Goal: Task Accomplishment & Management: Manage account settings

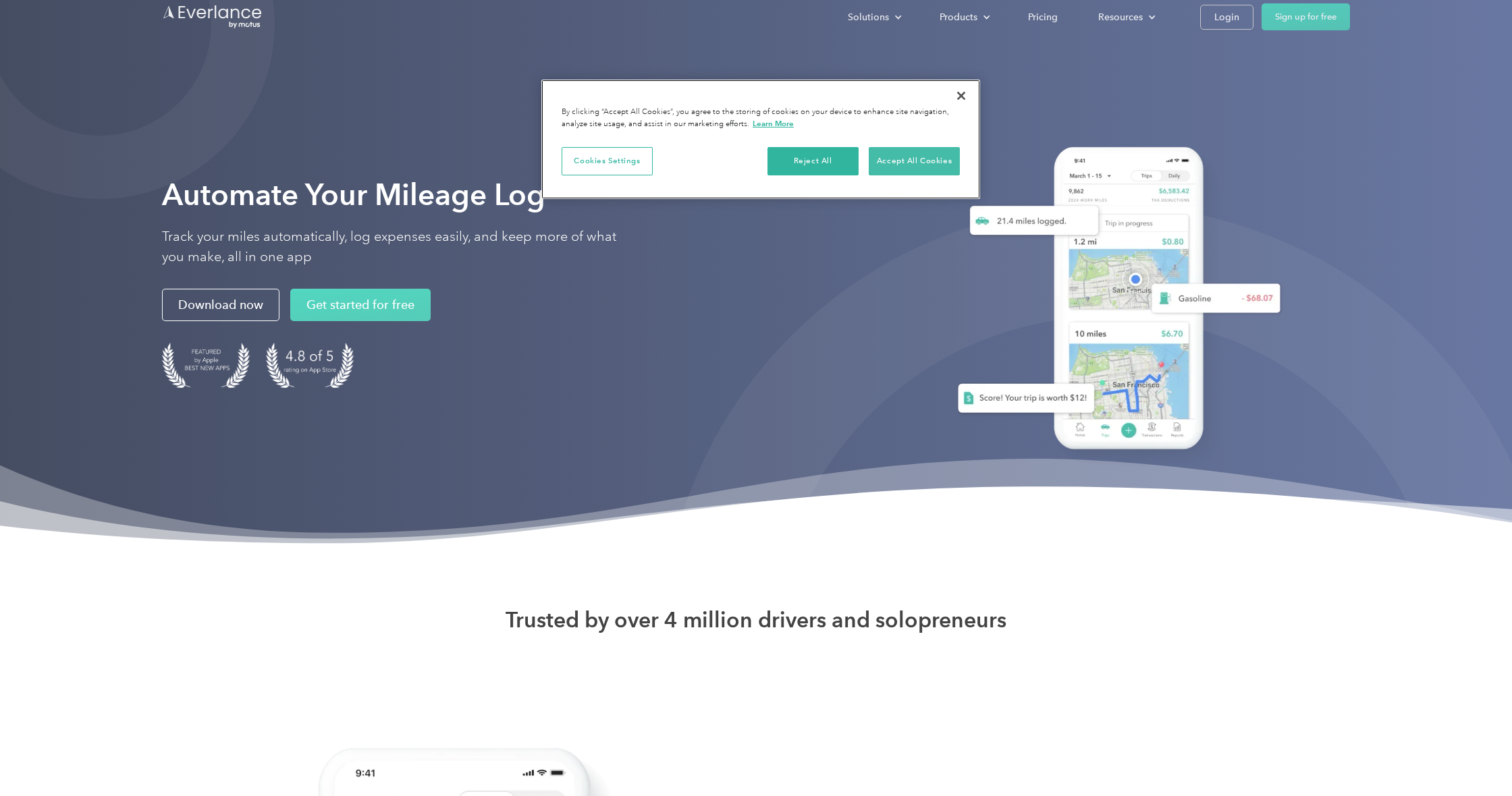
click at [906, 162] on button "Accept All Cookies" at bounding box center [913, 162] width 91 height 28
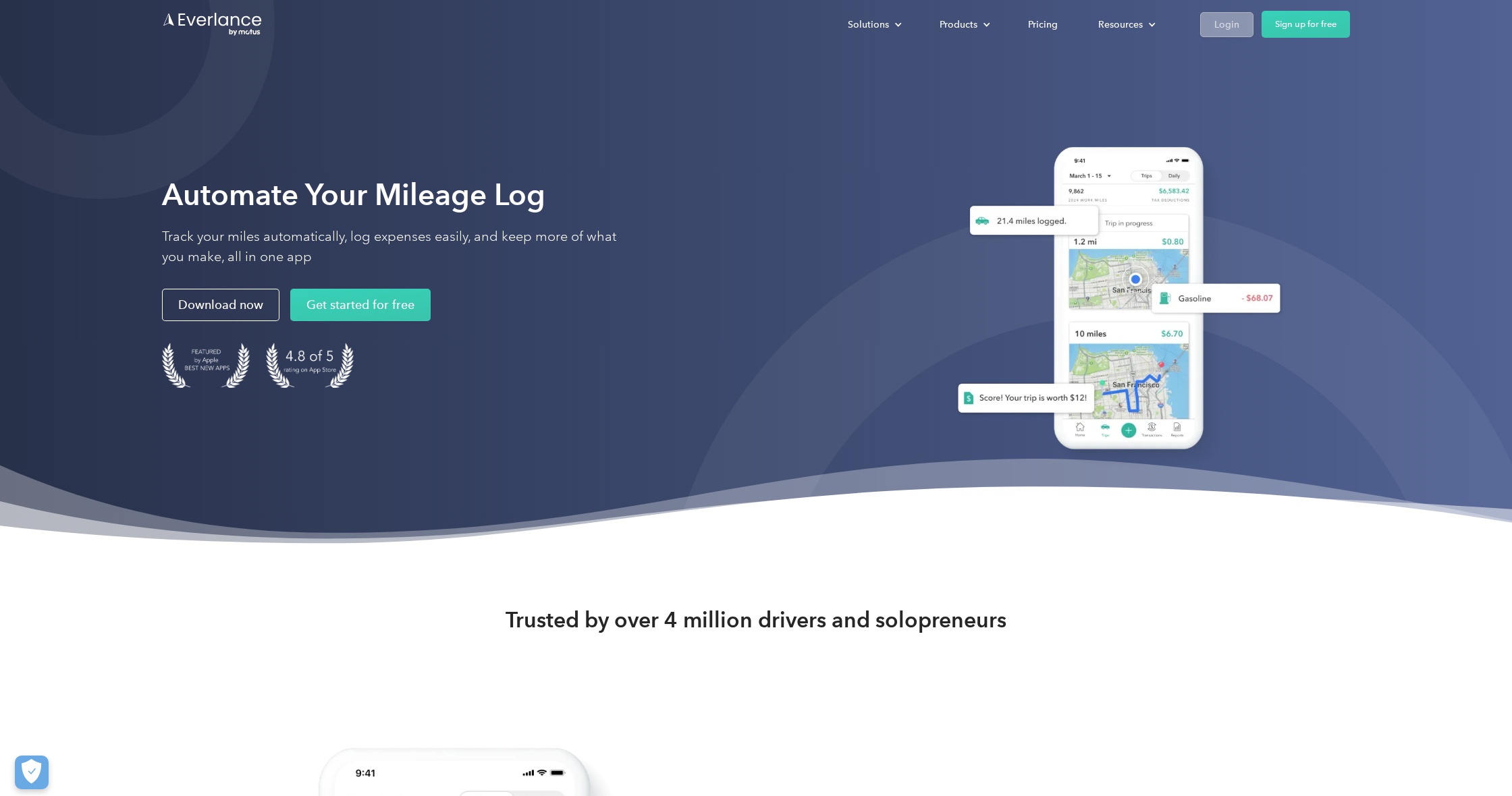
click at [1226, 27] on div "Login" at bounding box center [1226, 24] width 25 height 17
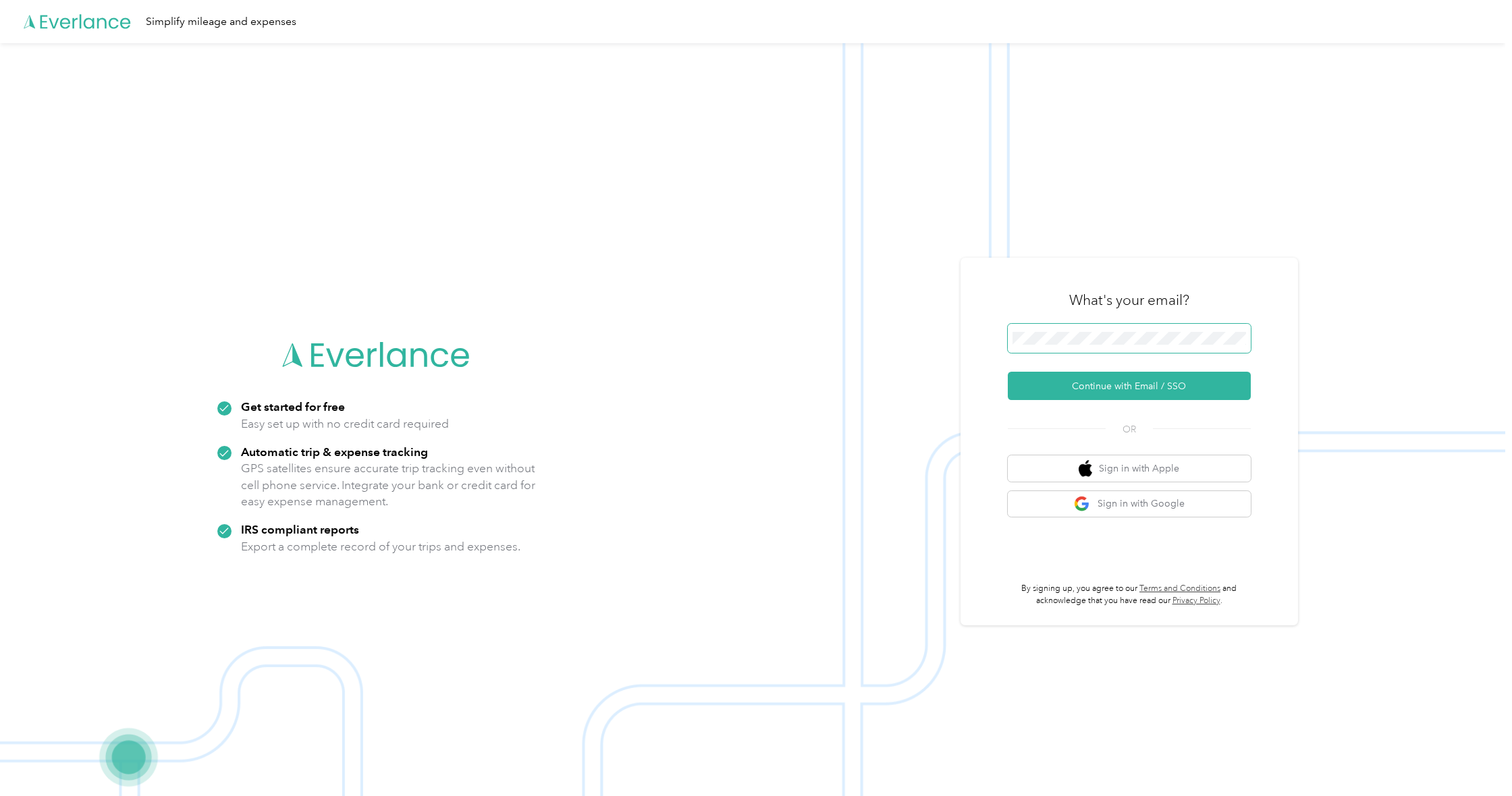
click at [1134, 386] on button "Continue with Email / SSO" at bounding box center [1129, 386] width 243 height 28
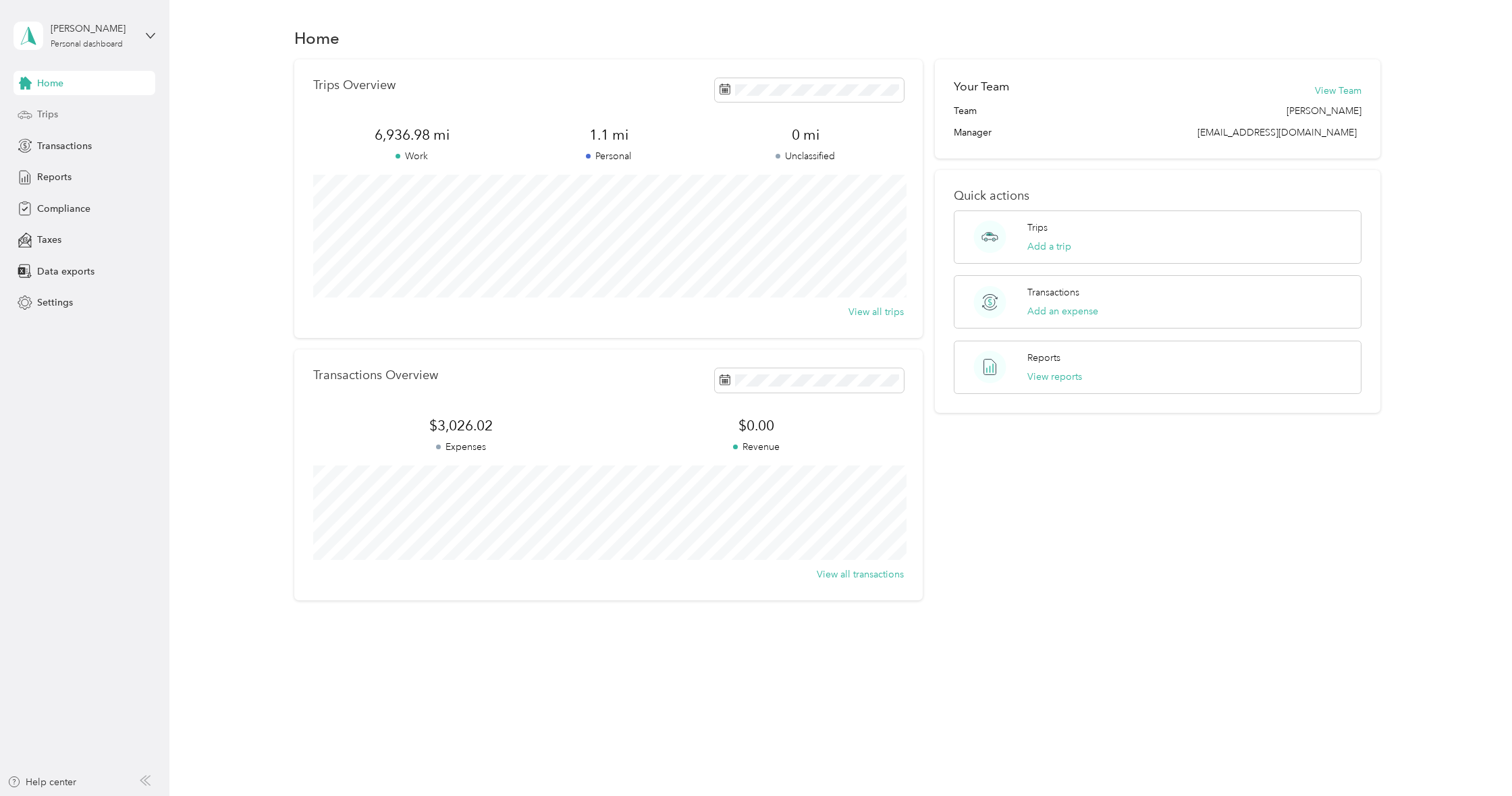
click at [55, 112] on span "Trips" at bounding box center [47, 114] width 21 height 14
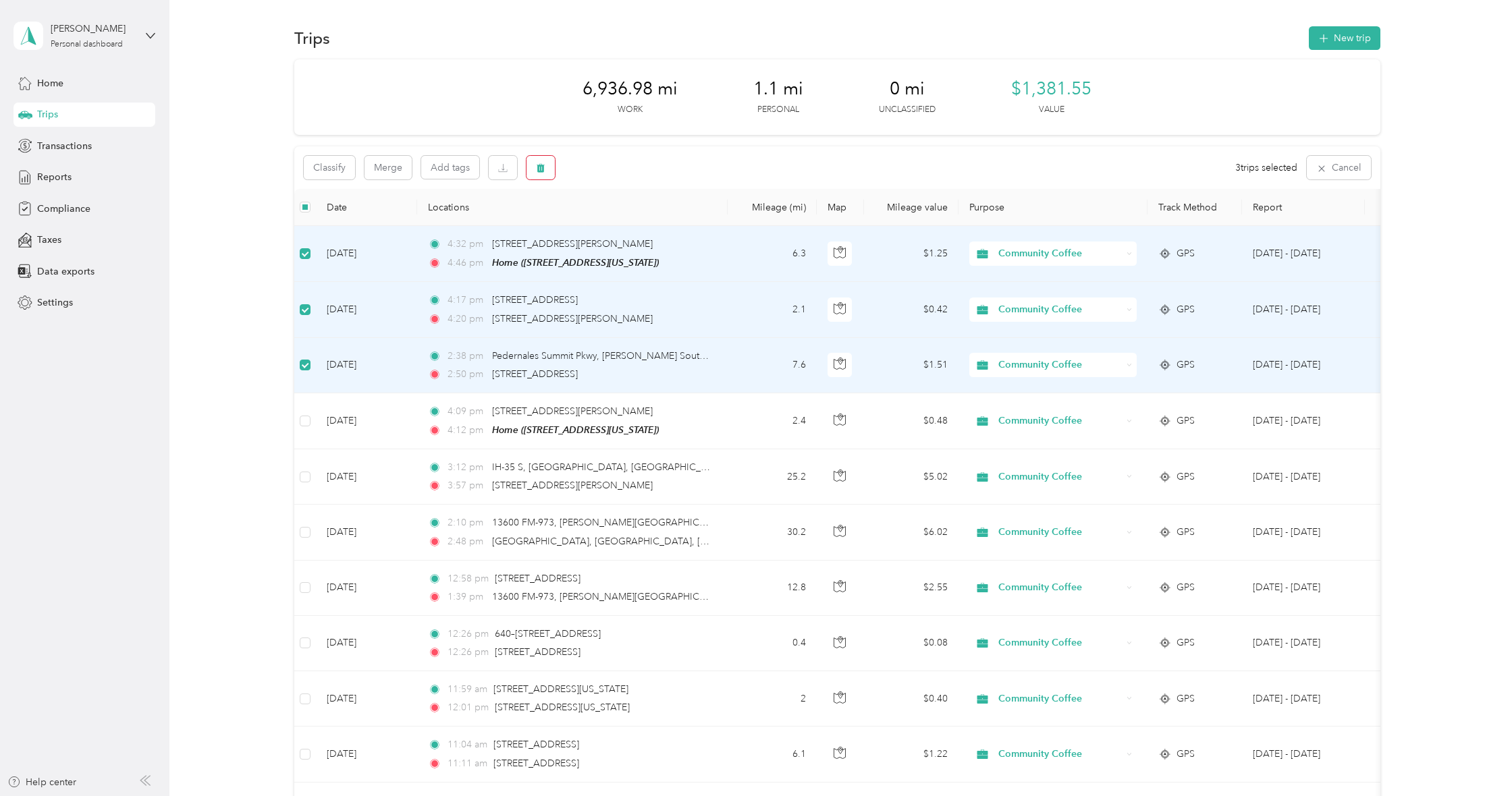
click at [540, 169] on icon "button" at bounding box center [540, 168] width 8 height 9
click at [636, 230] on button "Yes" at bounding box center [642, 223] width 27 height 22
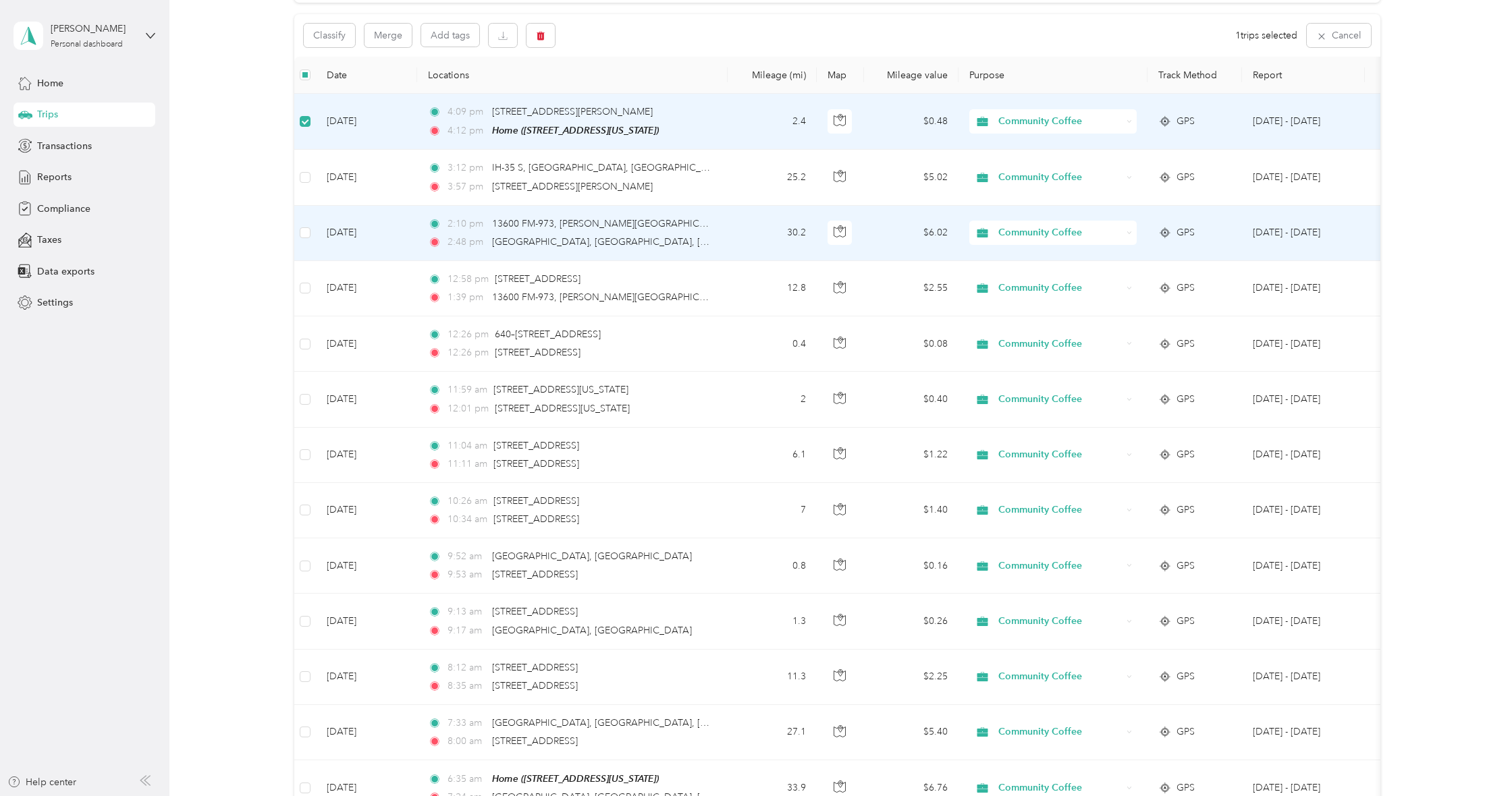
scroll to position [132, 0]
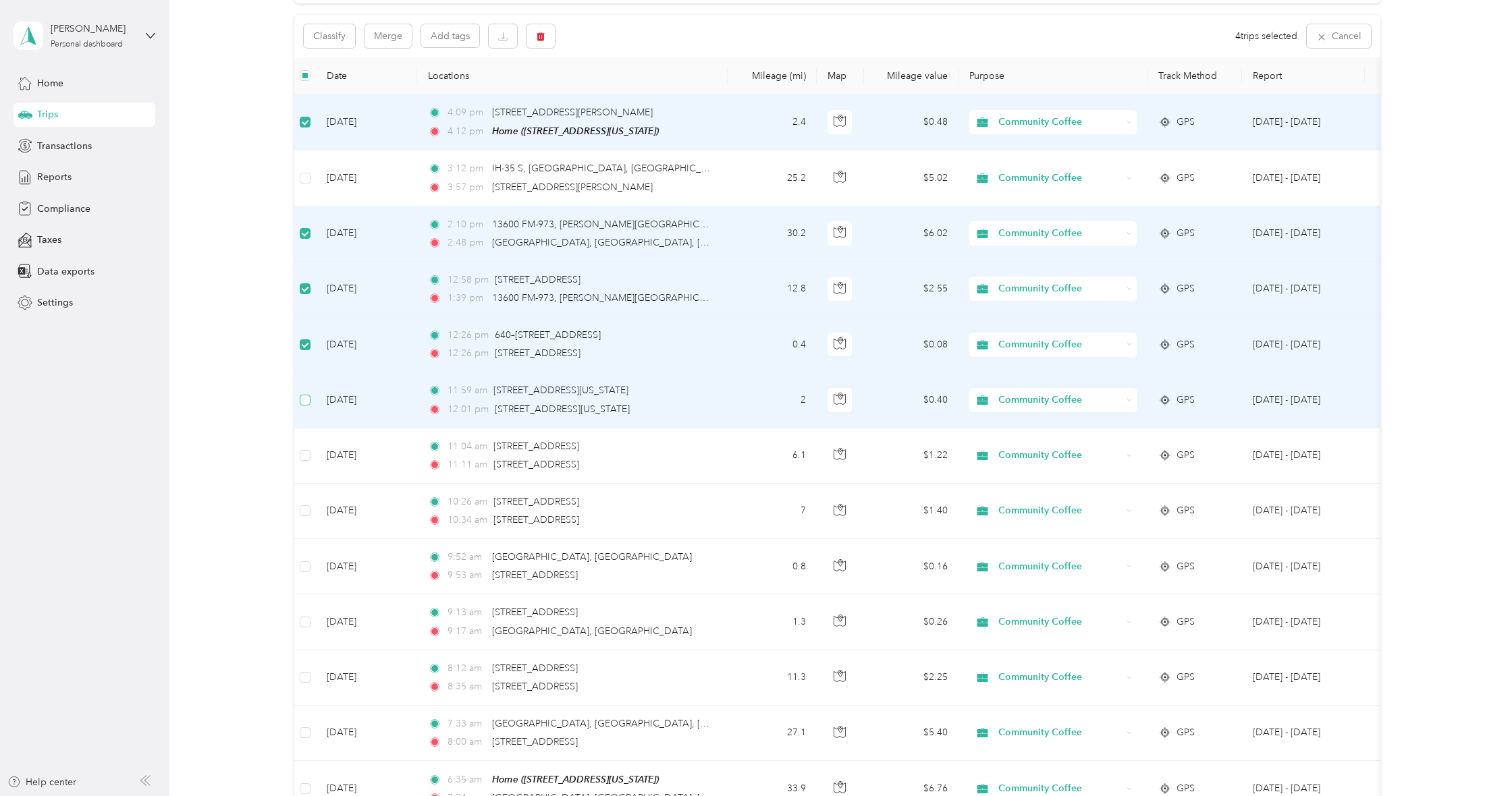
click at [308, 400] on span at bounding box center [305, 400] width 11 height 11
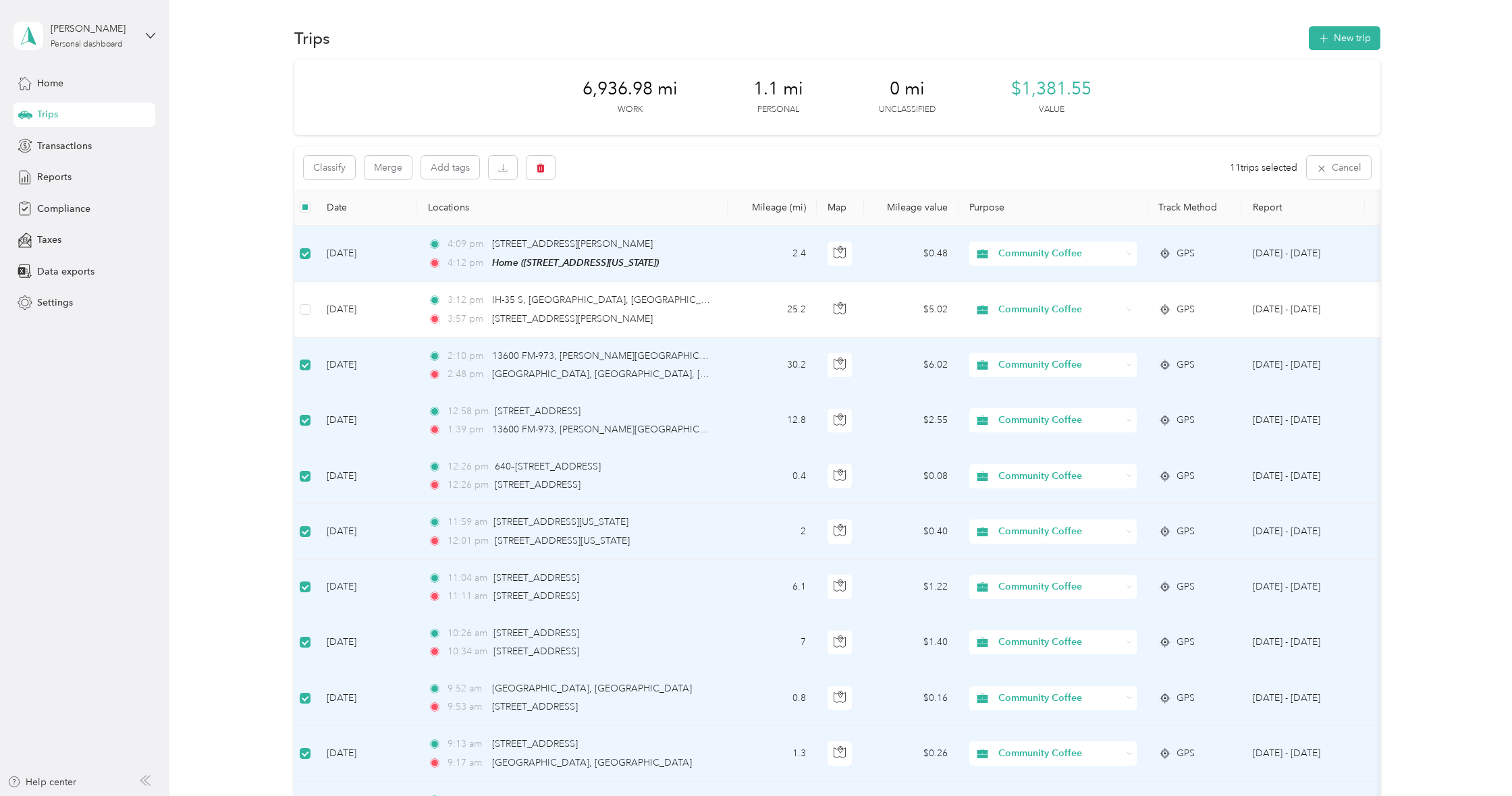
scroll to position [1, 0]
click at [547, 164] on button "button" at bounding box center [540, 167] width 28 height 23
click at [638, 221] on button "Yes" at bounding box center [644, 223] width 27 height 22
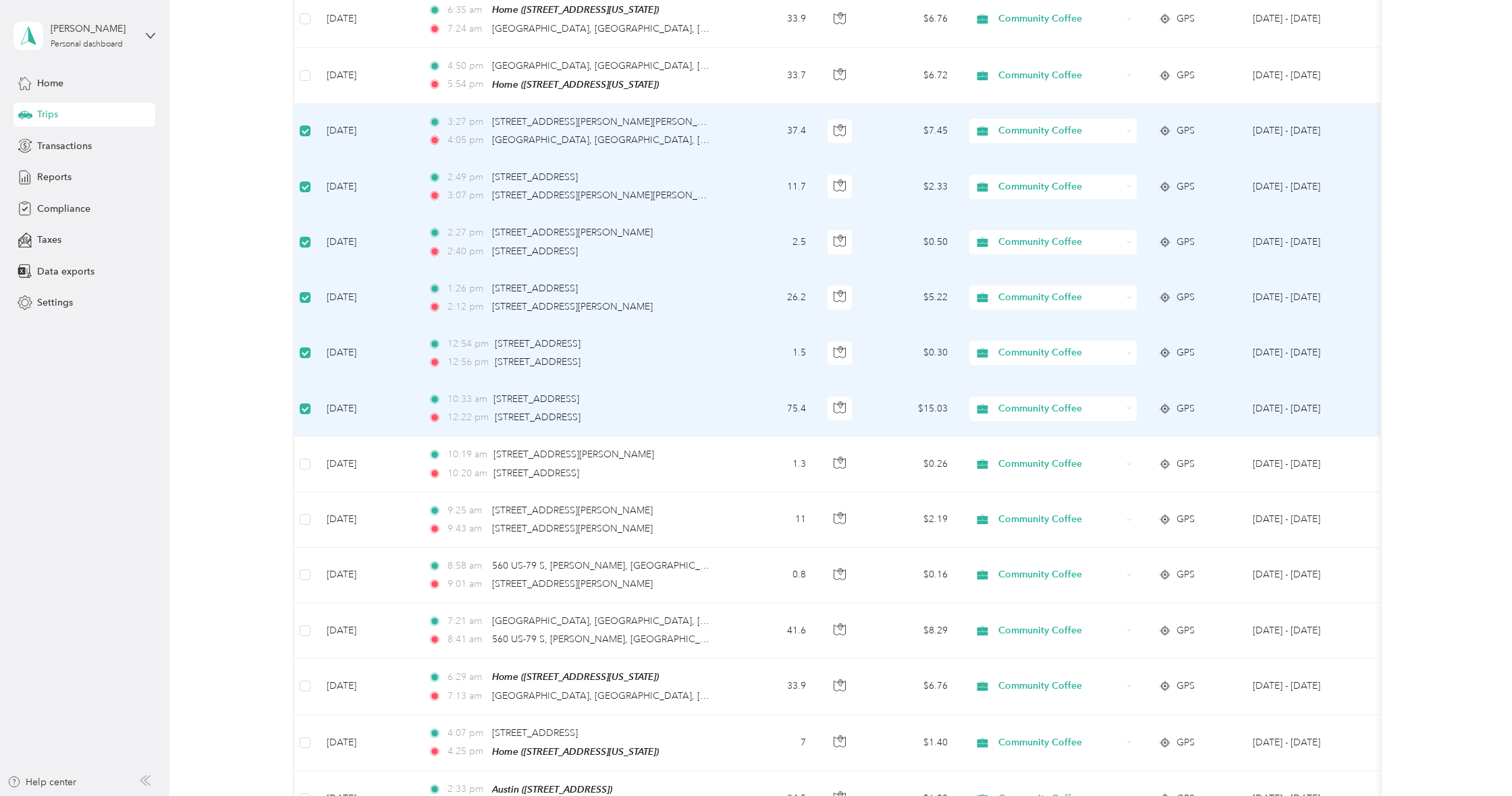
scroll to position [302, 0]
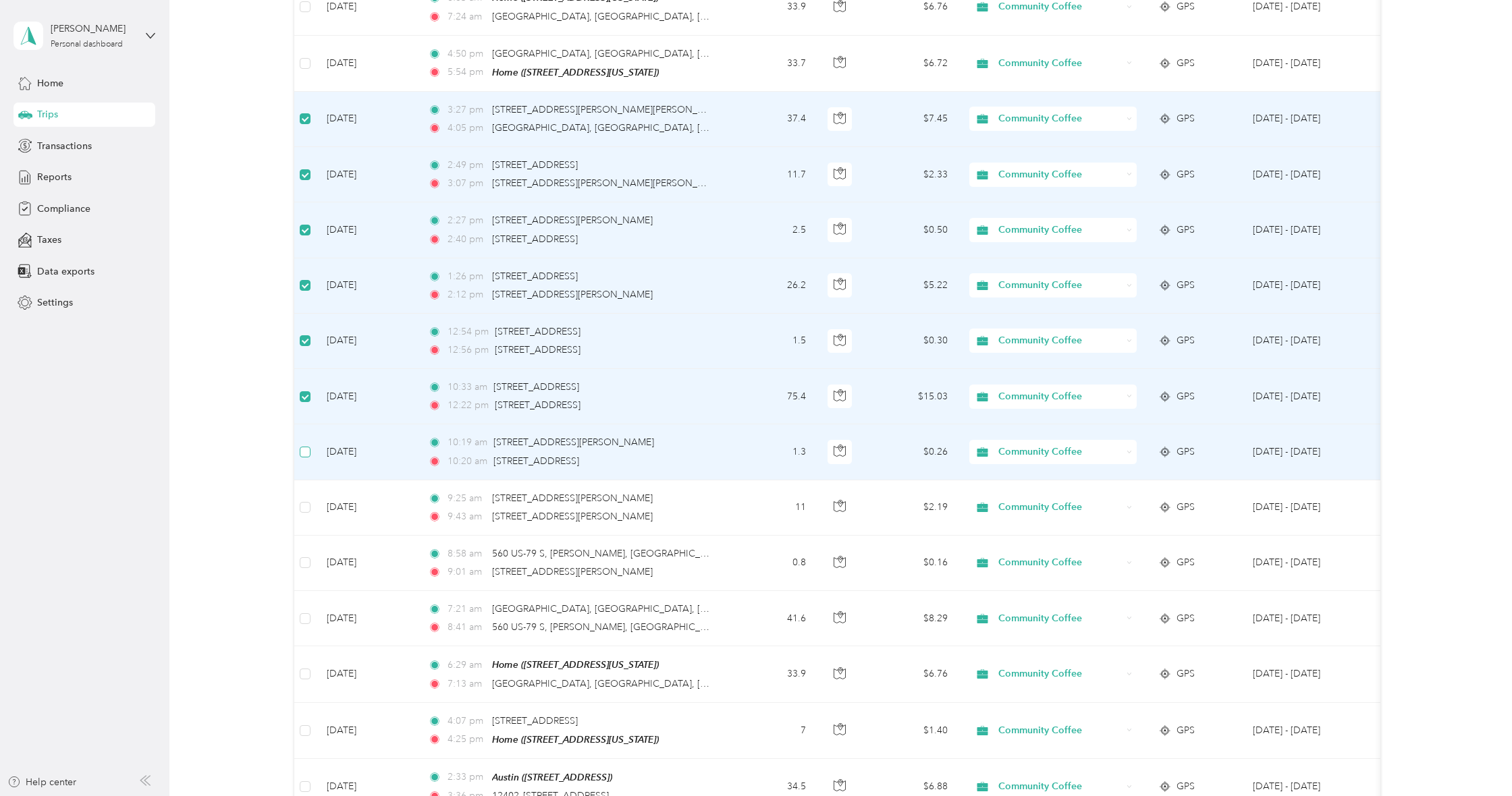
click at [311, 449] on span at bounding box center [305, 452] width 11 height 11
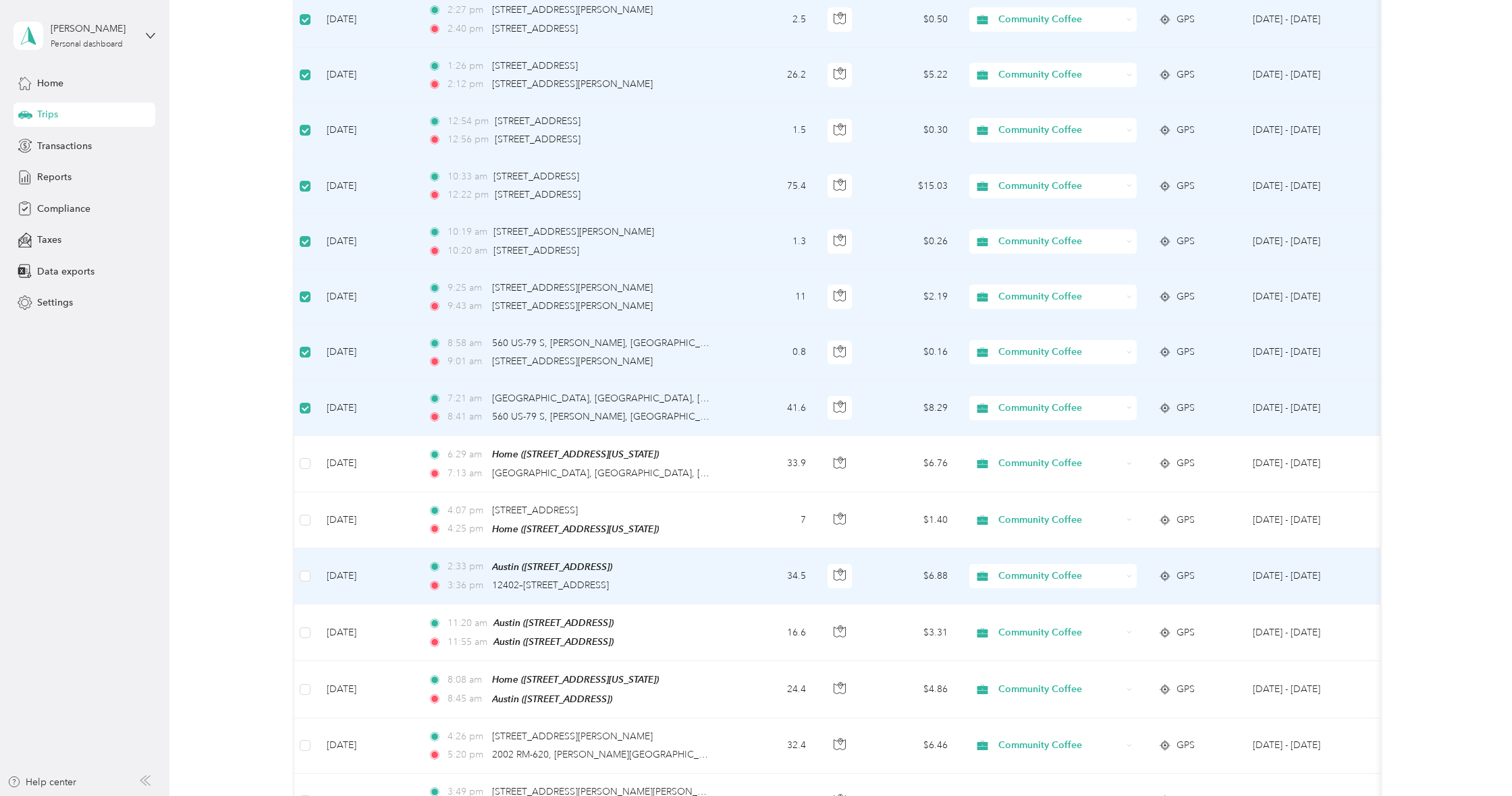
scroll to position [518, 0]
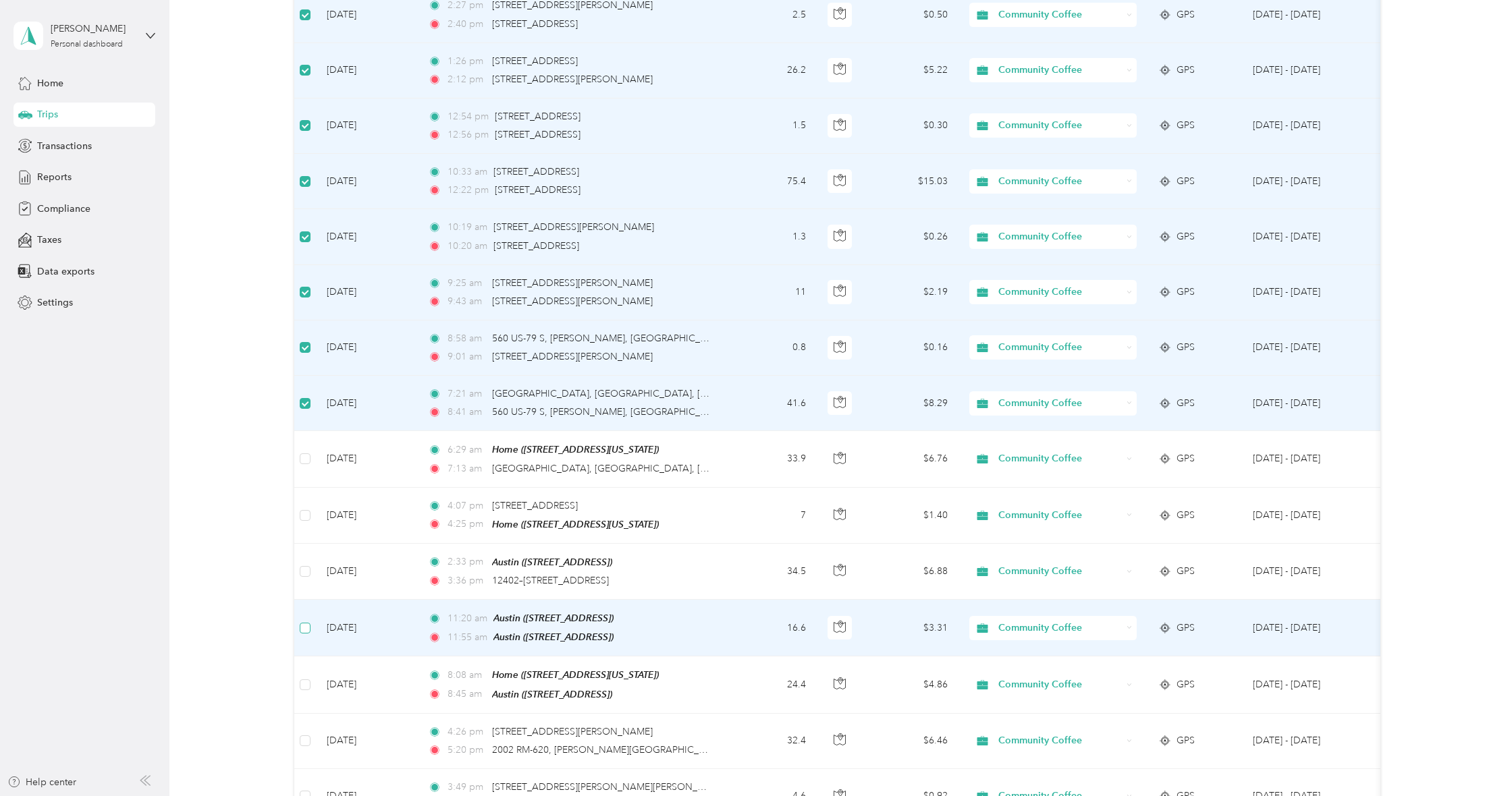
click at [310, 628] on span at bounding box center [305, 628] width 11 height 11
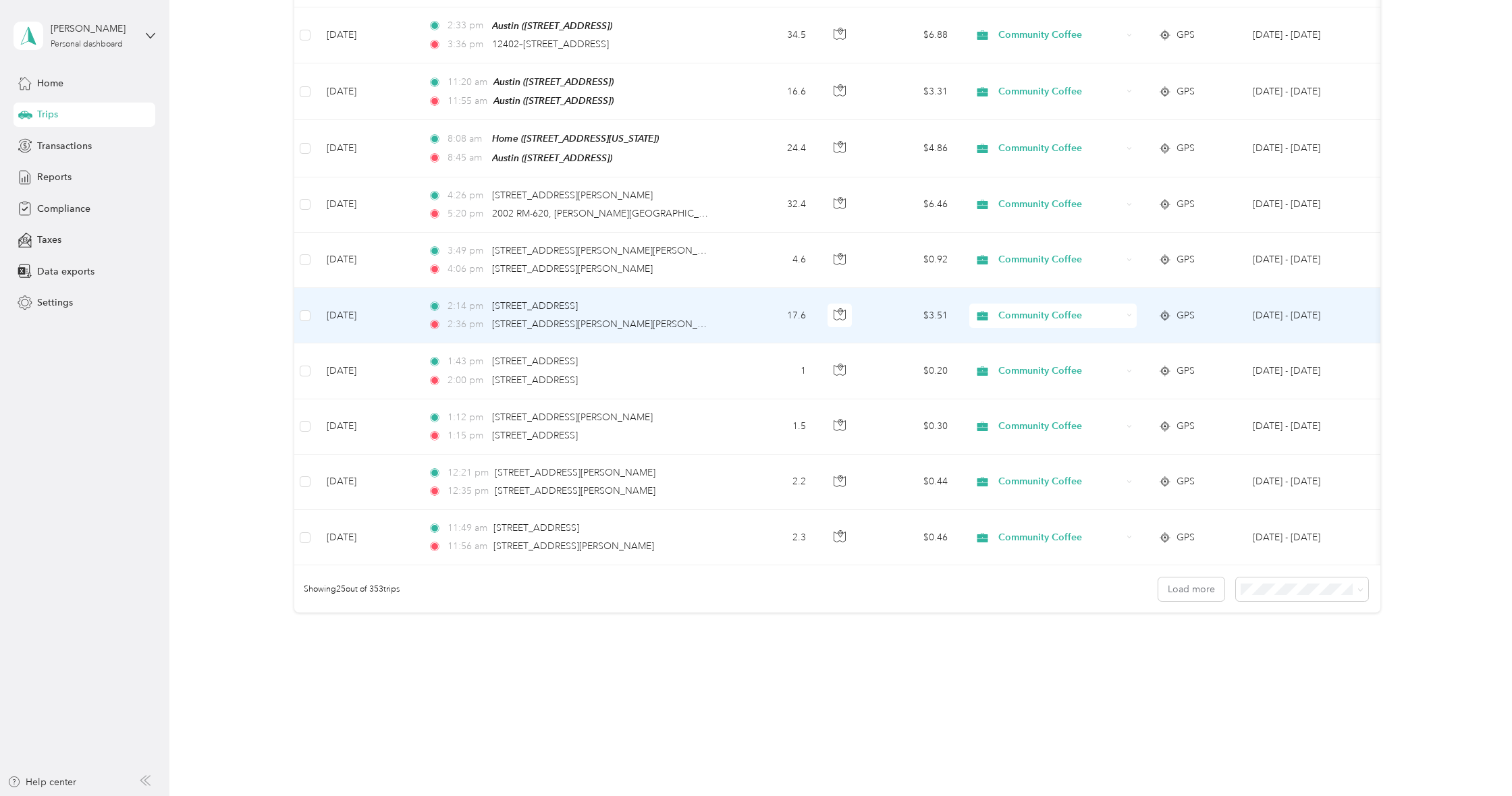
scroll to position [0, 0]
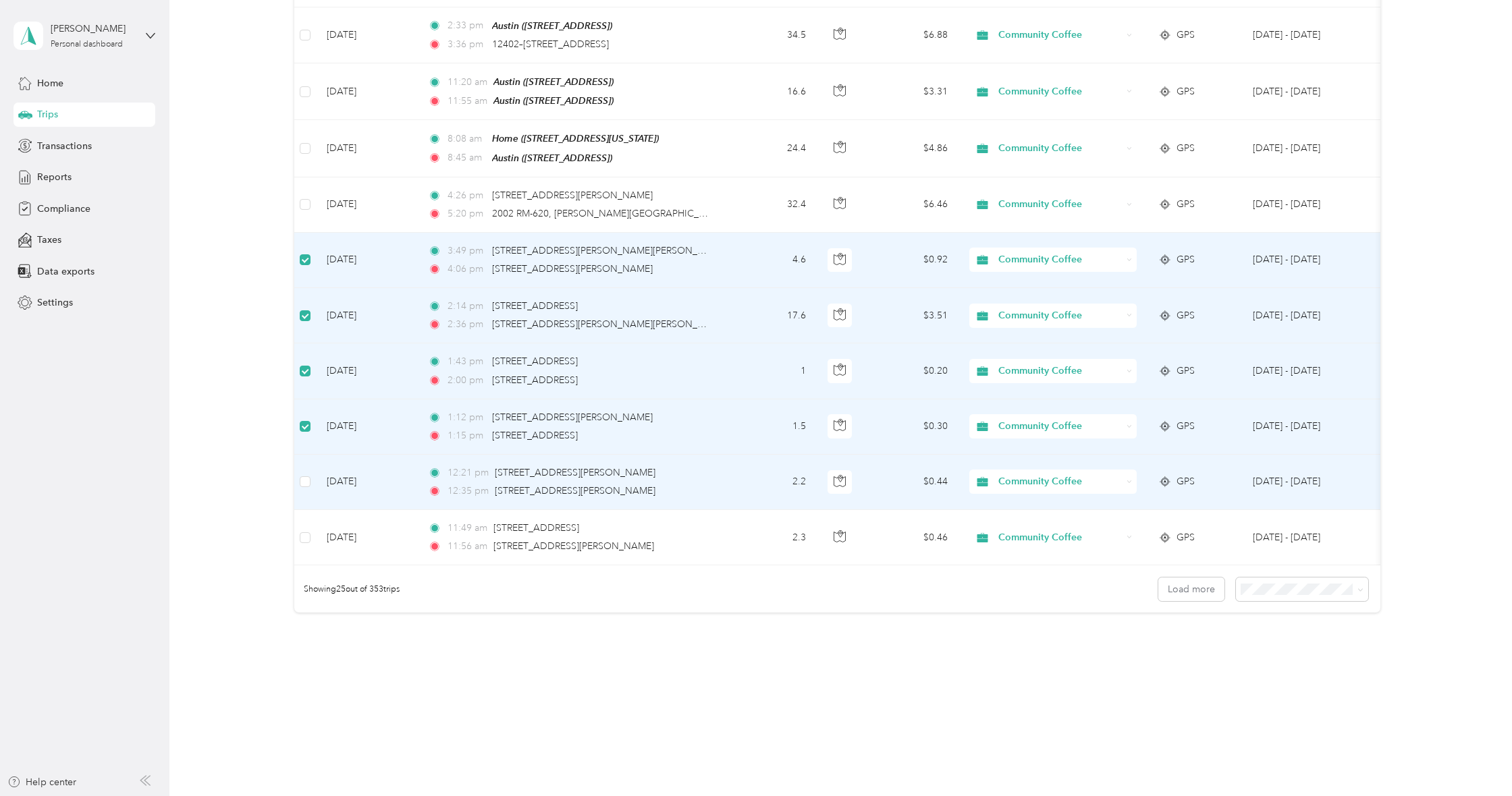
drag, startPoint x: 311, startPoint y: 477, endPoint x: 311, endPoint y: 487, distance: 10.0
click at [311, 477] on td at bounding box center [305, 482] width 22 height 55
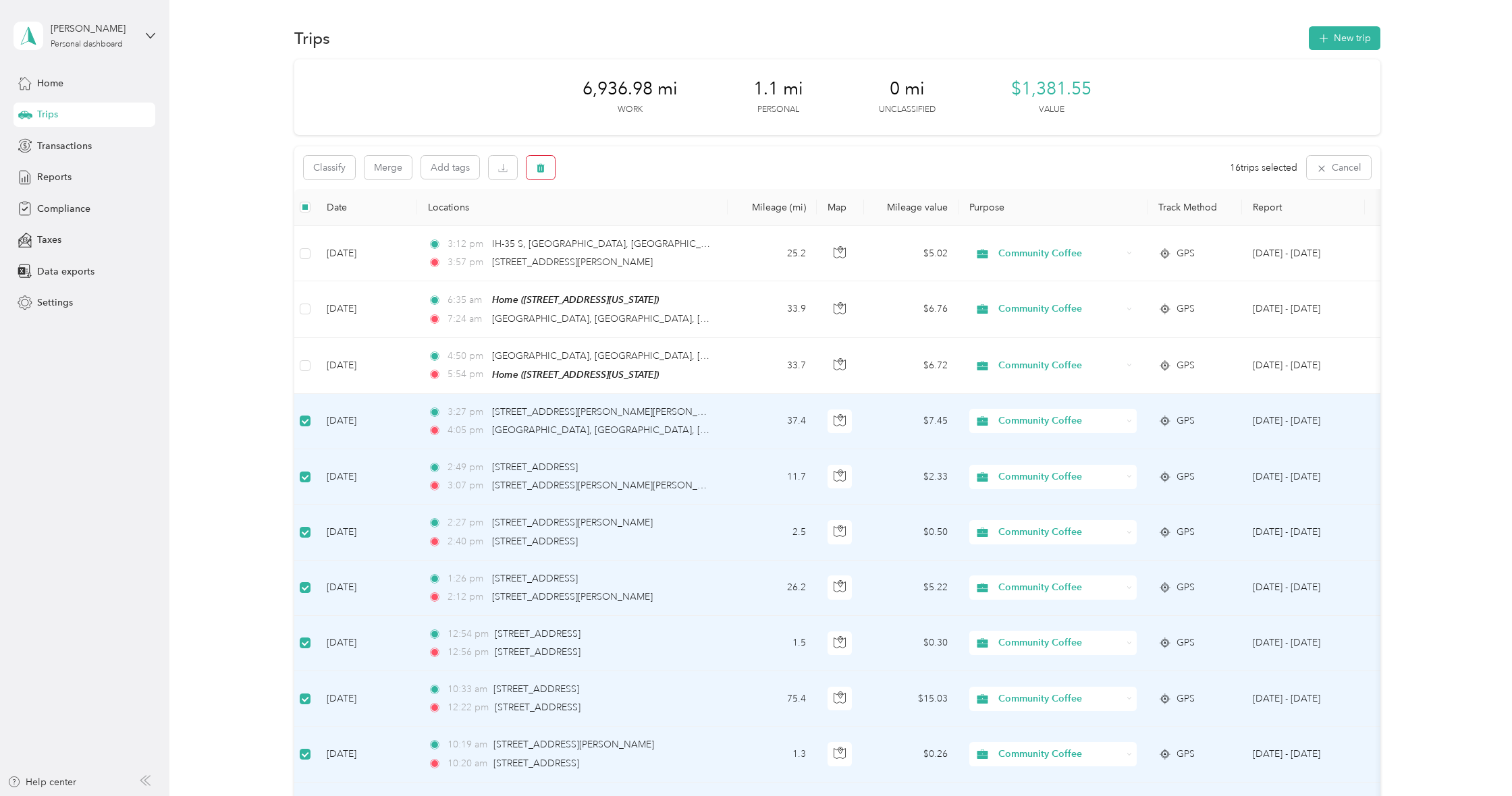
click at [545, 166] on icon "button" at bounding box center [540, 167] width 9 height 9
click at [637, 224] on button "Yes" at bounding box center [644, 223] width 27 height 22
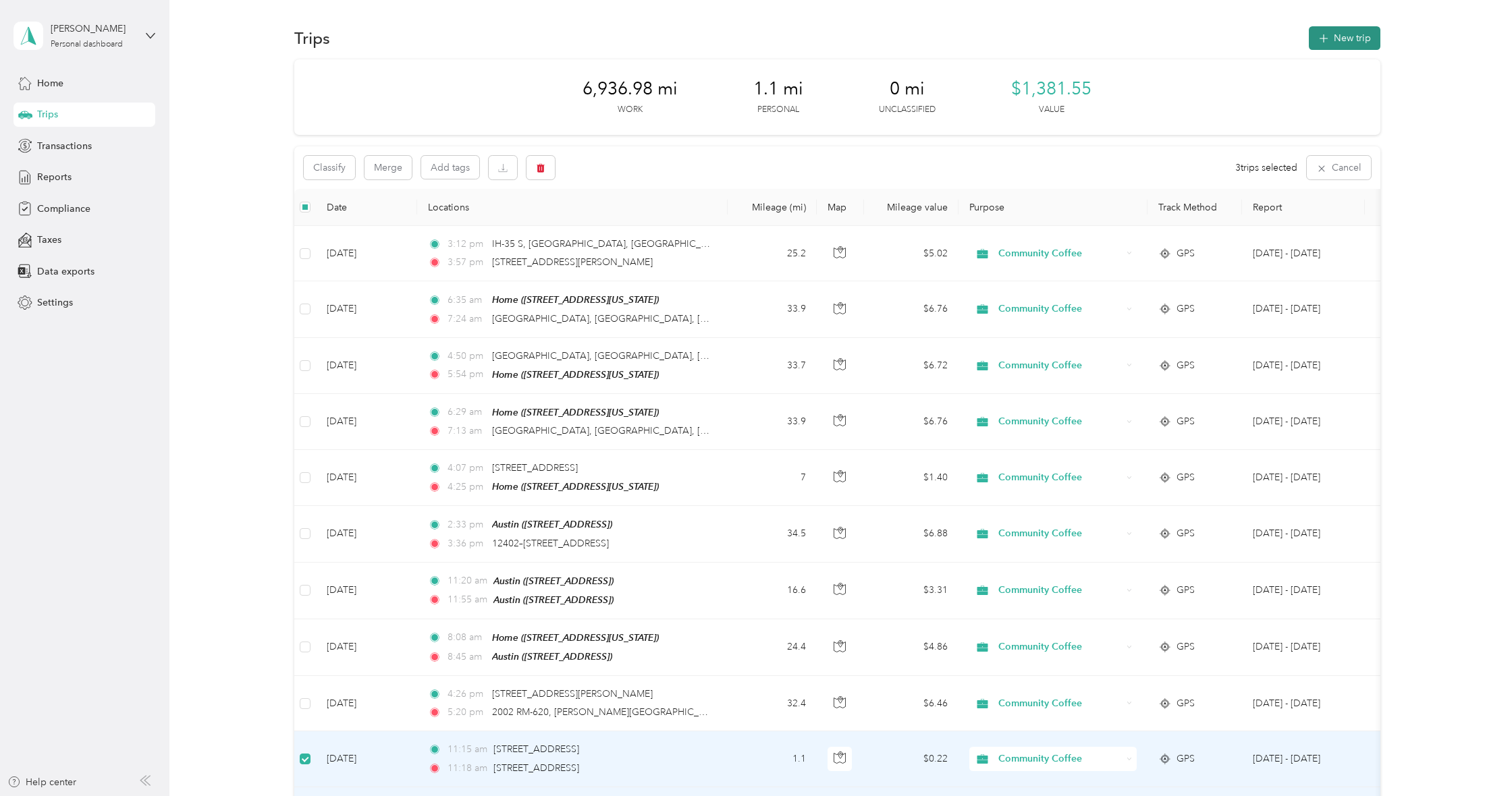
click at [1341, 39] on button "New trip" at bounding box center [1345, 38] width 72 height 23
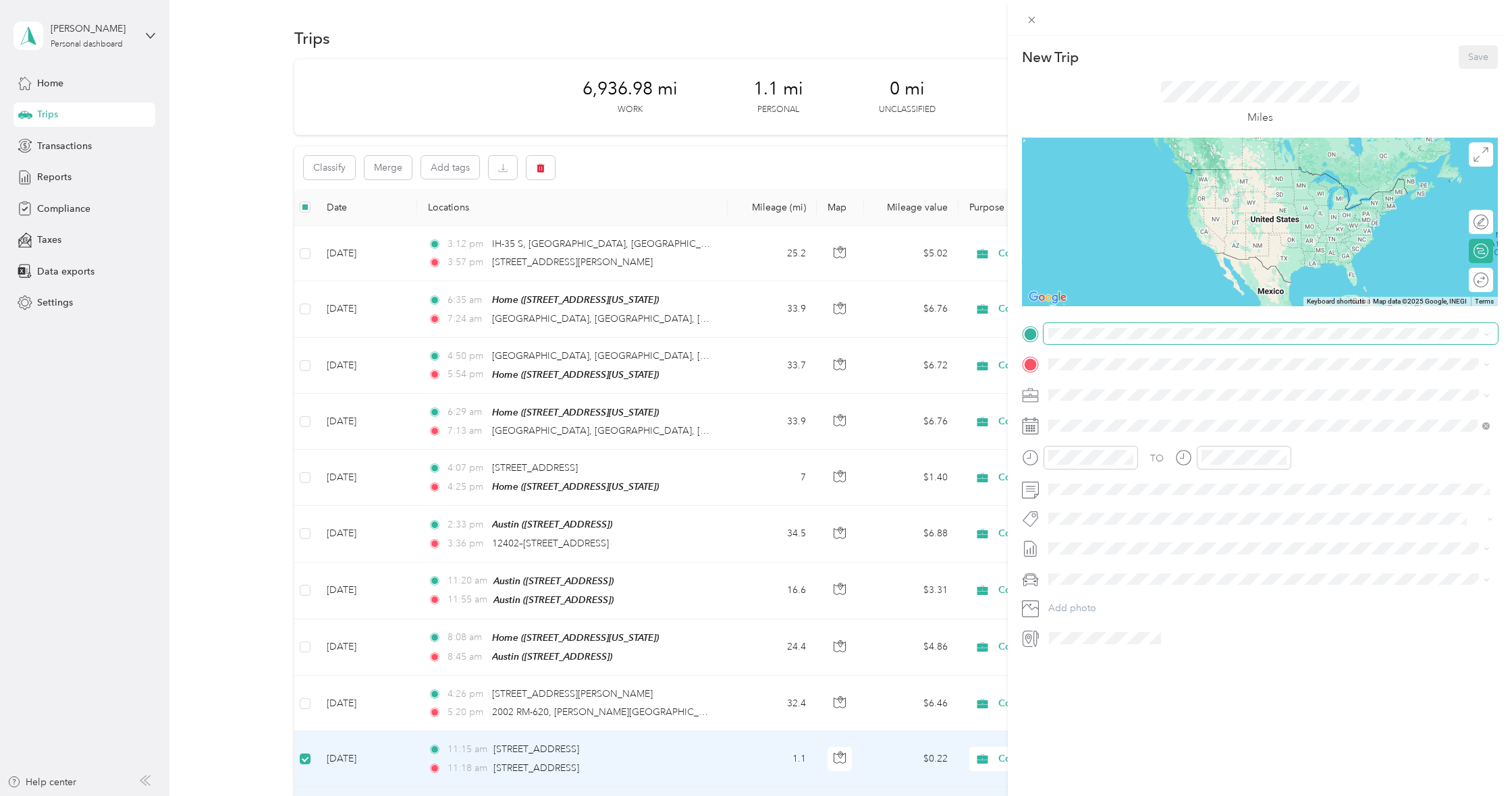
click at [1068, 340] on span at bounding box center [1271, 334] width 455 height 22
click at [1133, 386] on span "[STREET_ADDRESS][PERSON_NAME][US_STATE]" at bounding box center [1179, 381] width 210 height 12
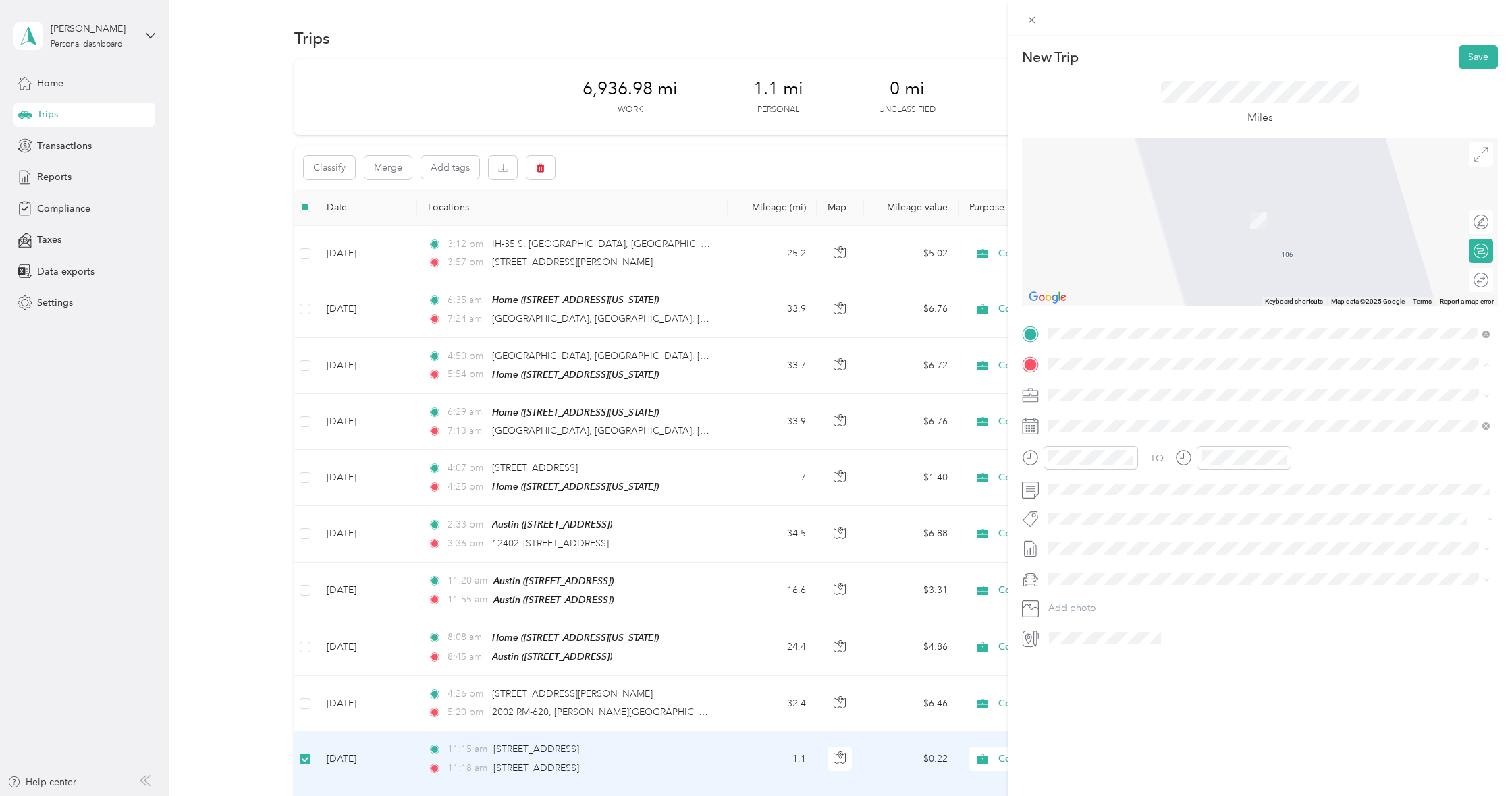
click at [1108, 424] on div "Home [STREET_ADDRESS][US_STATE]" at bounding box center [1141, 425] width 135 height 28
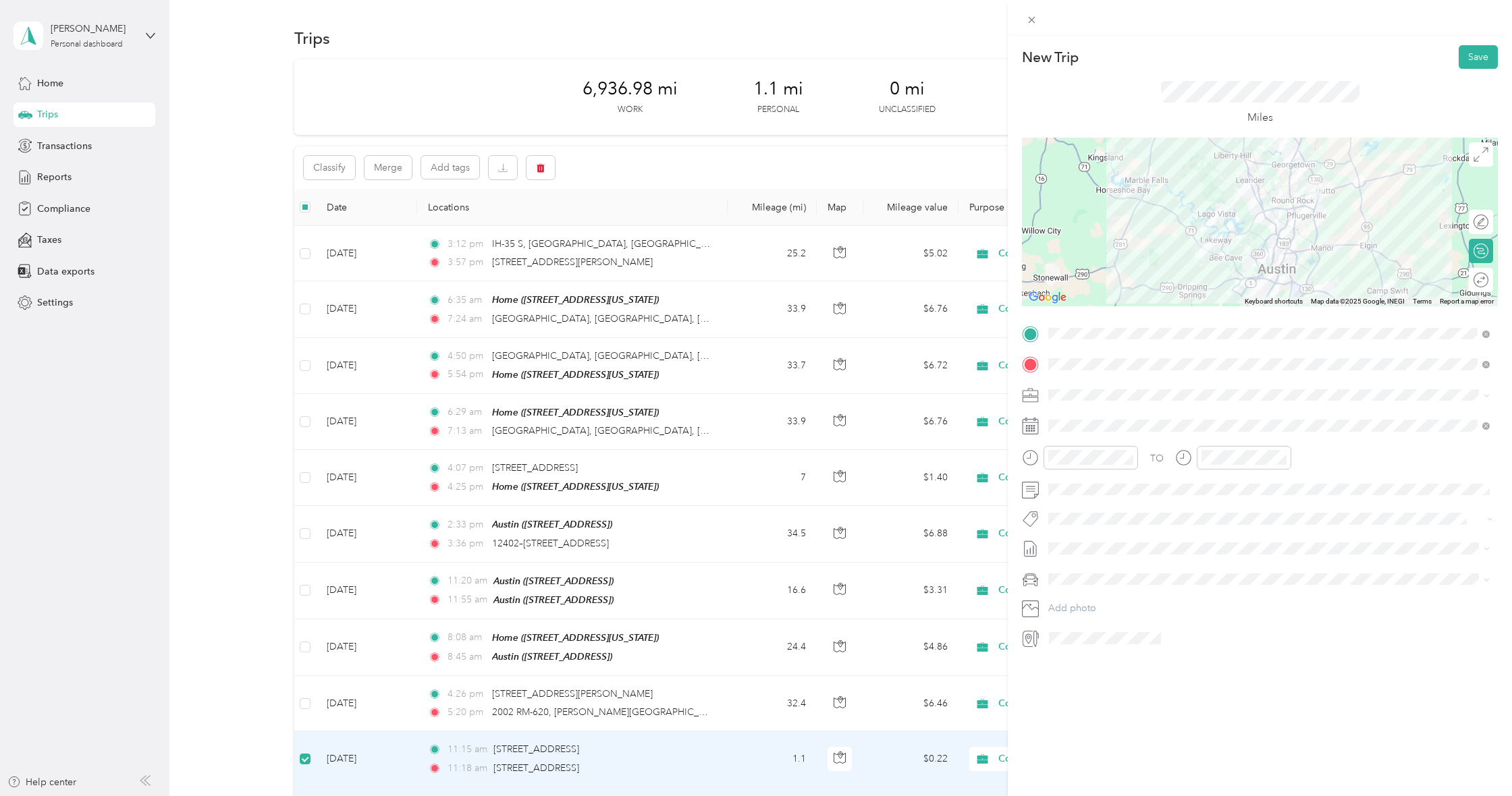
click at [1035, 432] on rect at bounding box center [1034, 430] width 2 height 2
click at [1030, 427] on rect at bounding box center [1029, 426] width 2 height 2
click at [1080, 498] on icon at bounding box center [1082, 502] width 13 height 13
click at [1108, 630] on div "26" at bounding box center [1111, 634] width 17 height 17
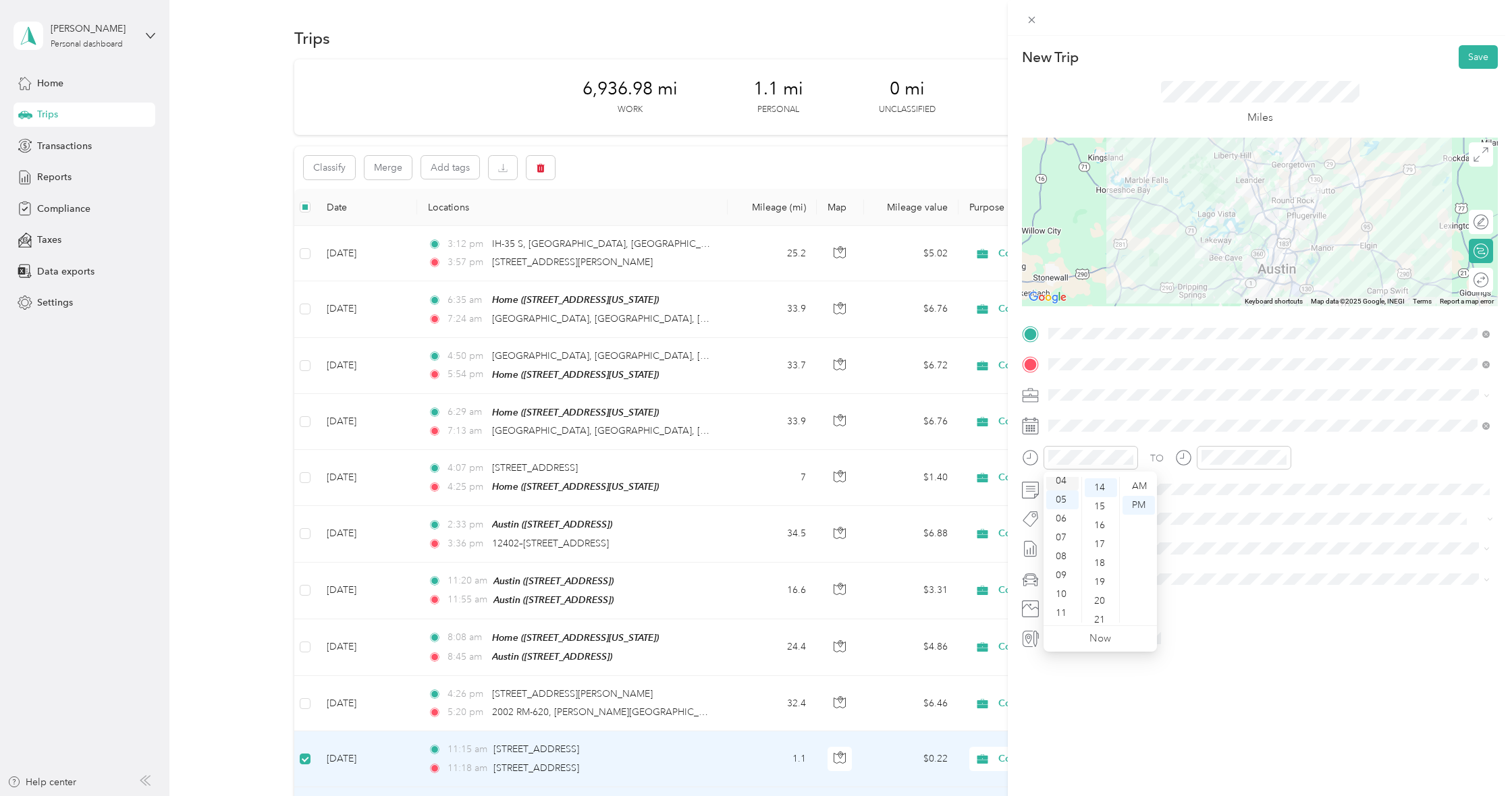
click at [1062, 480] on div "04" at bounding box center [1062, 481] width 32 height 19
click at [1100, 603] on div "27" at bounding box center [1101, 606] width 32 height 19
click at [1251, 508] on div "37" at bounding box center [1254, 506] width 32 height 19
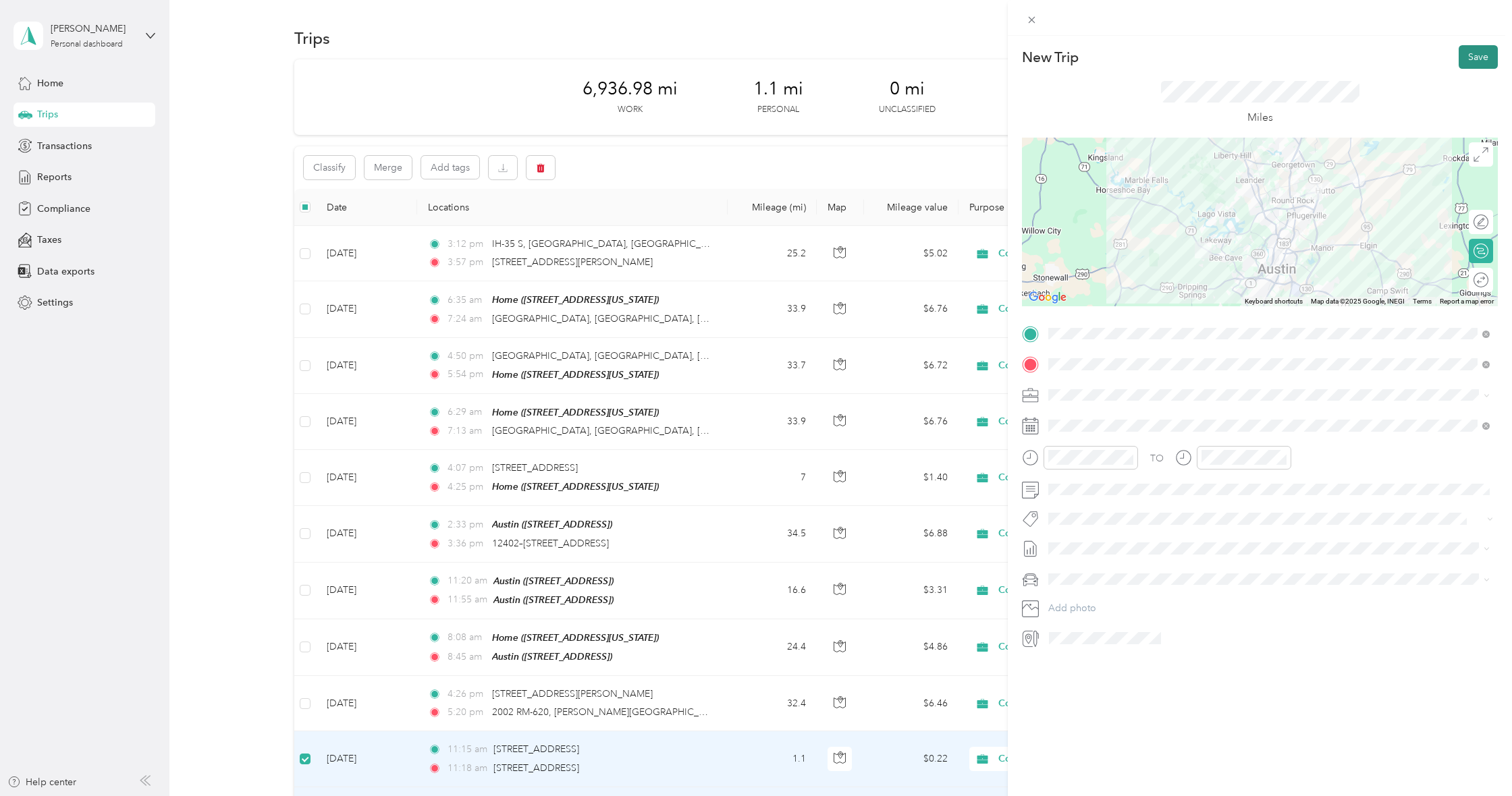
click at [1466, 60] on button "Save" at bounding box center [1478, 57] width 39 height 23
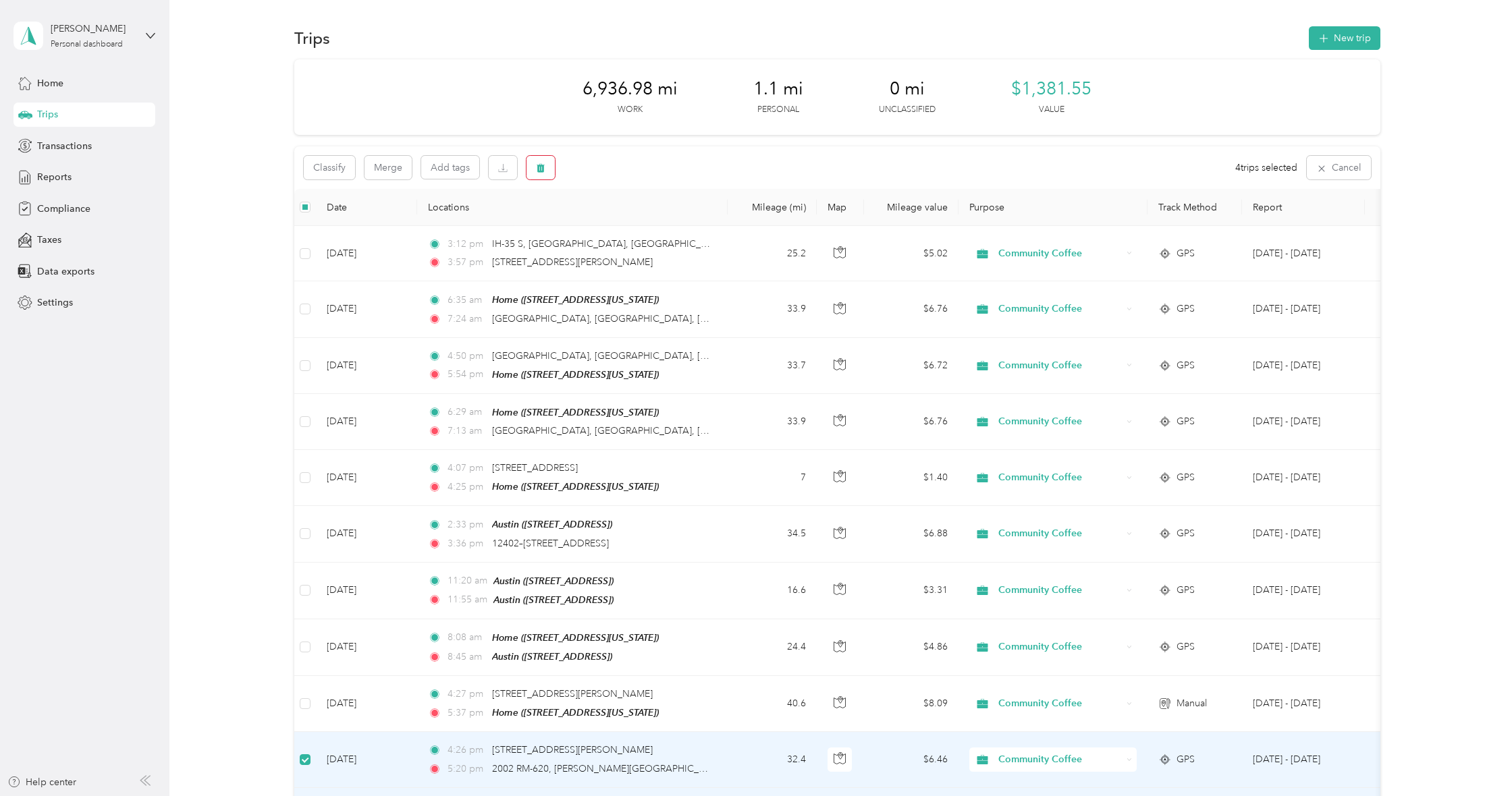
click at [536, 171] on icon "button" at bounding box center [540, 167] width 9 height 9
click at [636, 220] on button "Yes" at bounding box center [642, 223] width 27 height 22
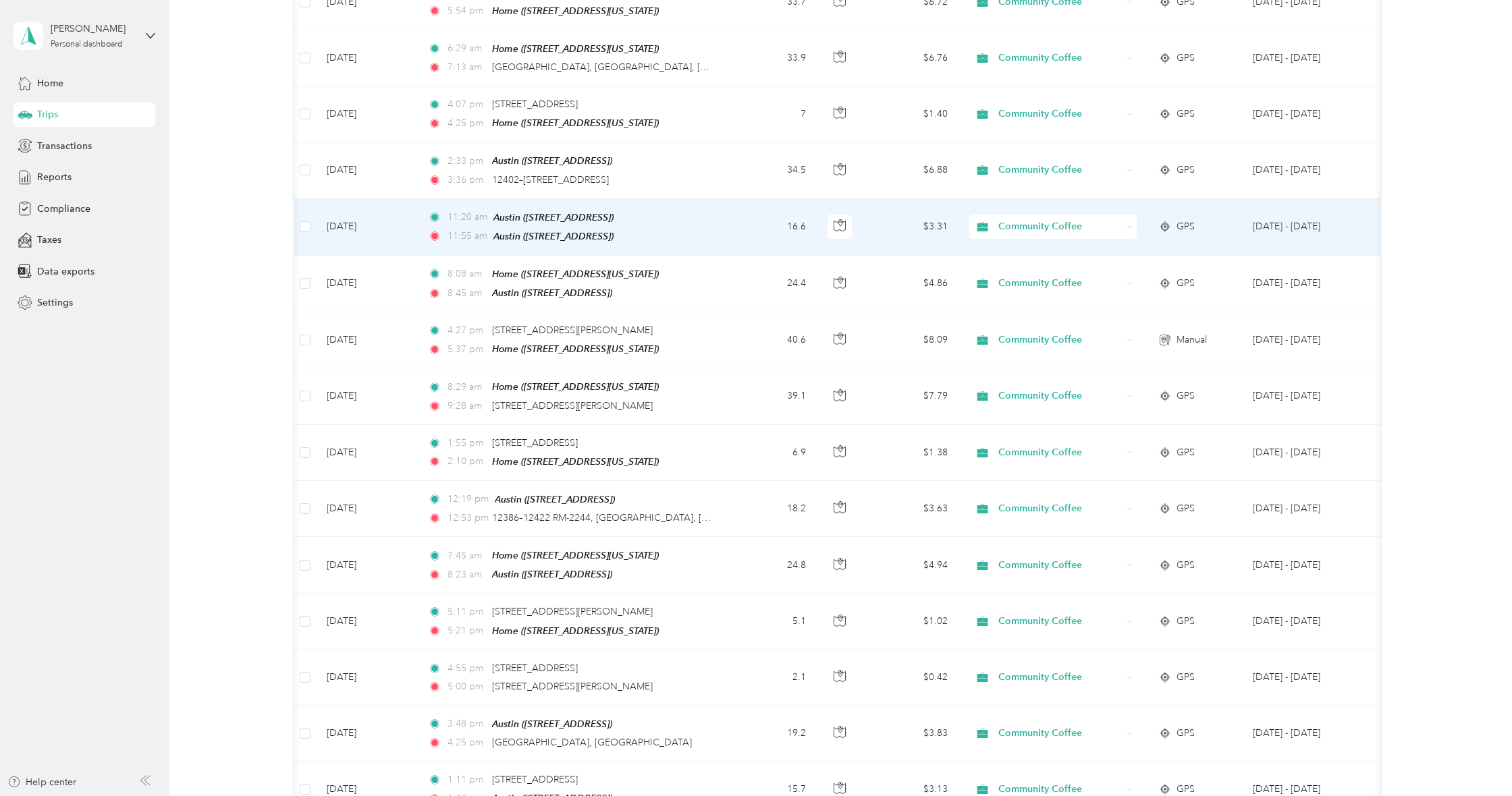
scroll to position [0, 3]
click at [569, 222] on div "11:20 am Austin ([STREET_ADDRESS]) 11:55 am Austin ([STREET_ADDRESS])" at bounding box center [565, 226] width 283 height 34
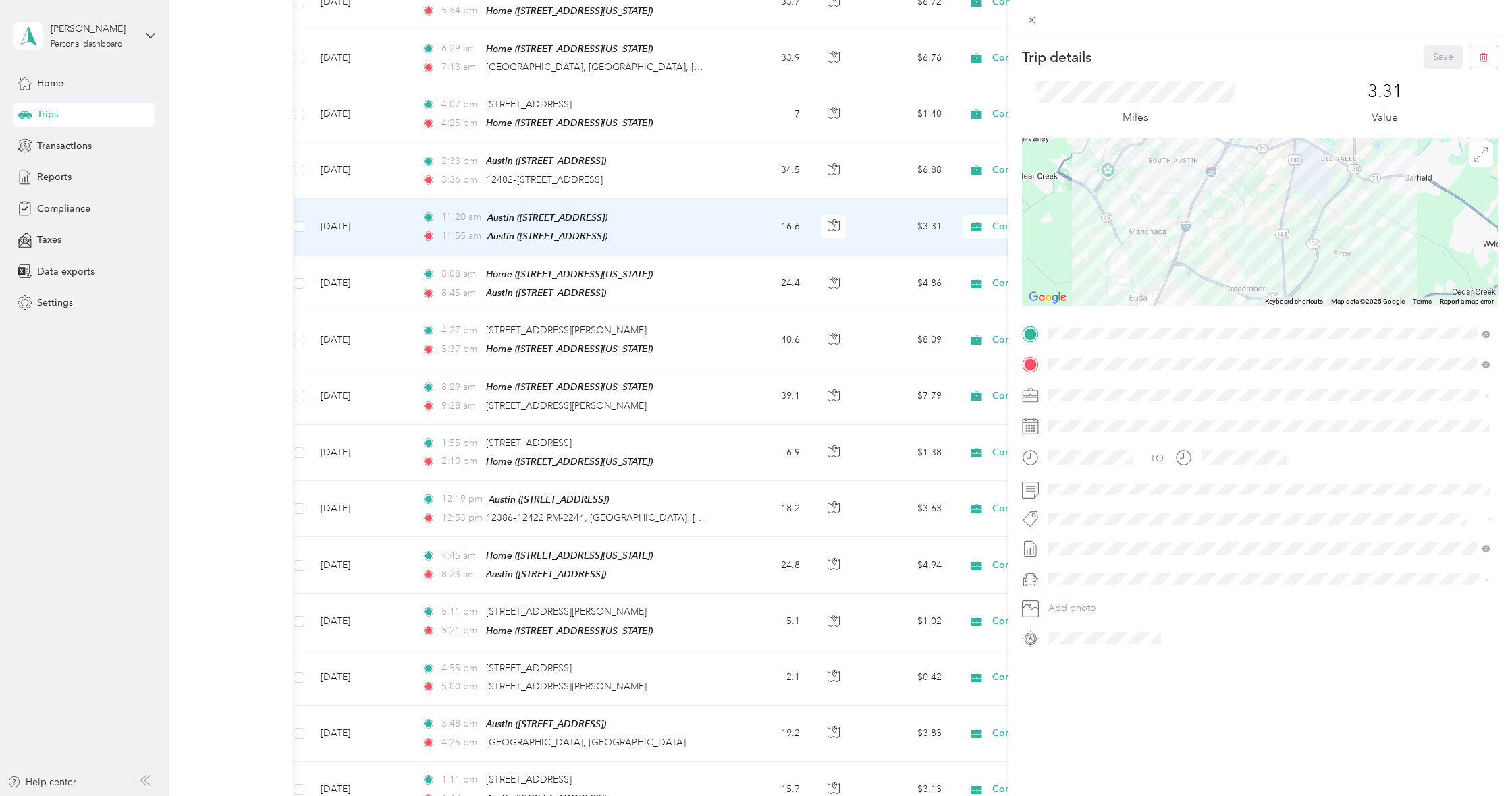
scroll to position [0, 1]
click at [572, 165] on div "Trip details Save This trip cannot be edited because it is either under review,…" at bounding box center [756, 398] width 1512 height 796
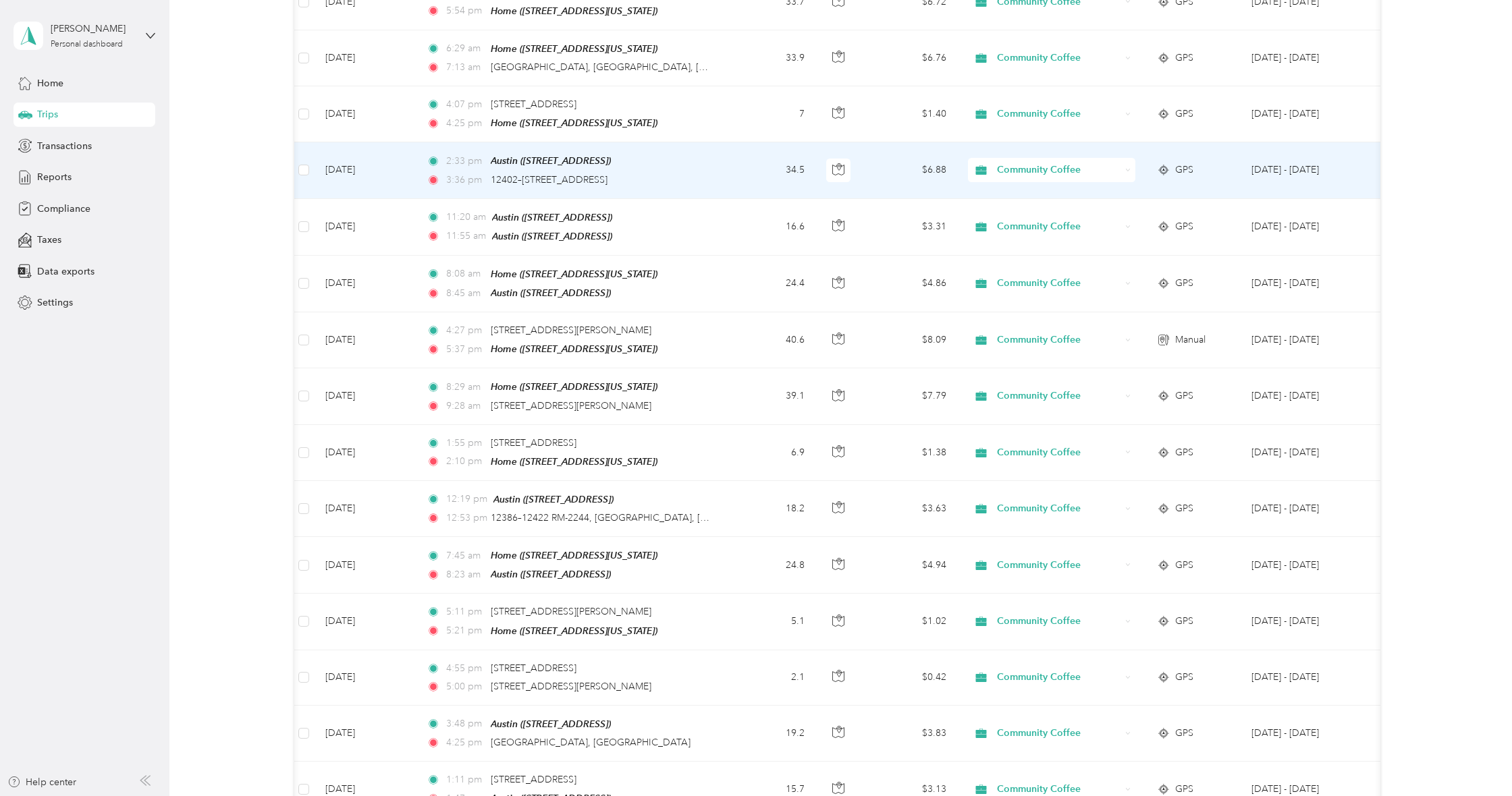
scroll to position [0, 1]
click at [572, 165] on div "Austin ([STREET_ADDRESS])" at bounding box center [551, 161] width 120 height 16
click at [835, 166] on icon "button" at bounding box center [838, 169] width 12 height 12
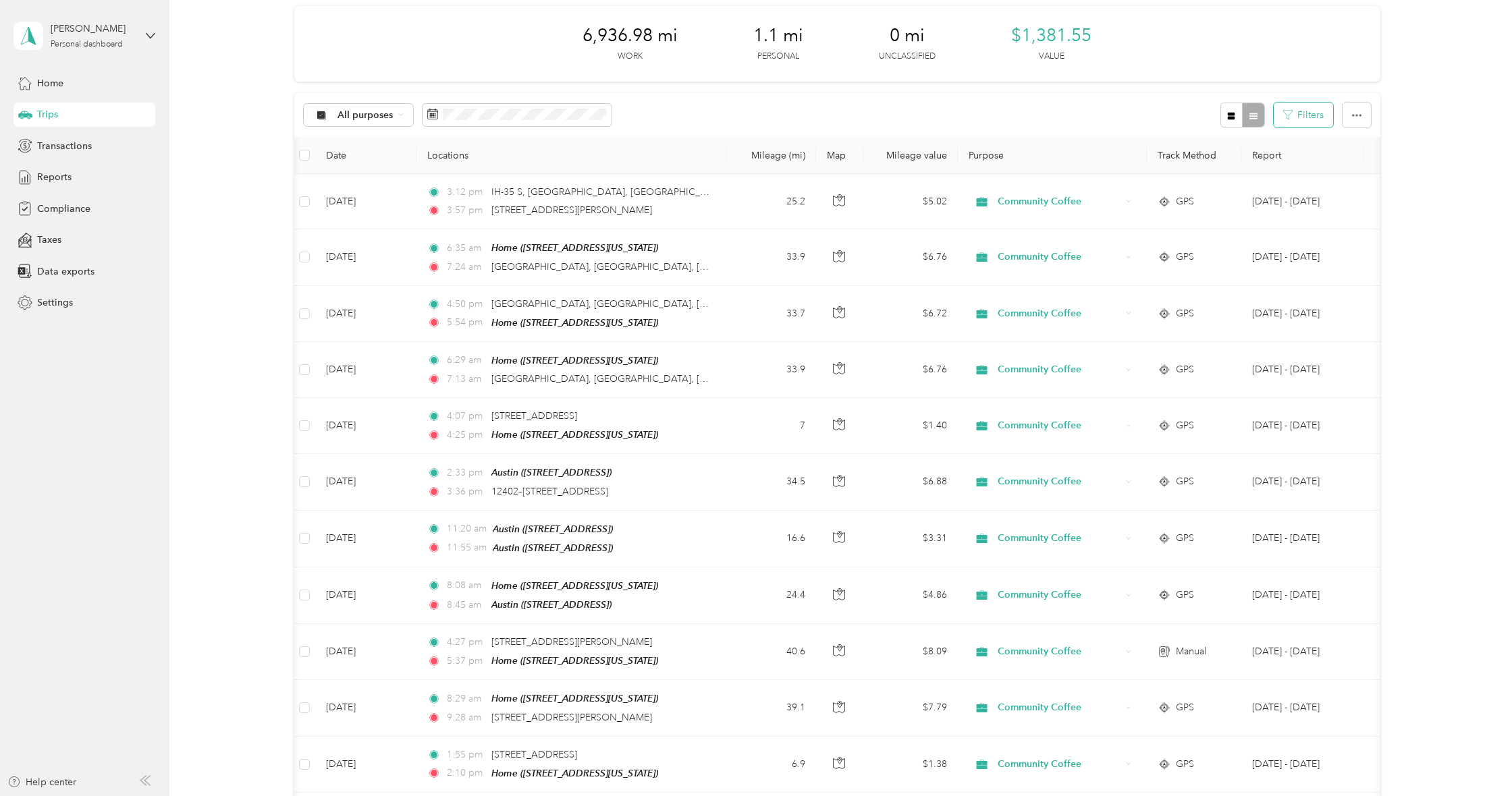
click at [1305, 113] on button "Filters" at bounding box center [1303, 115] width 59 height 25
click at [1361, 111] on icon "button" at bounding box center [1356, 115] width 9 height 9
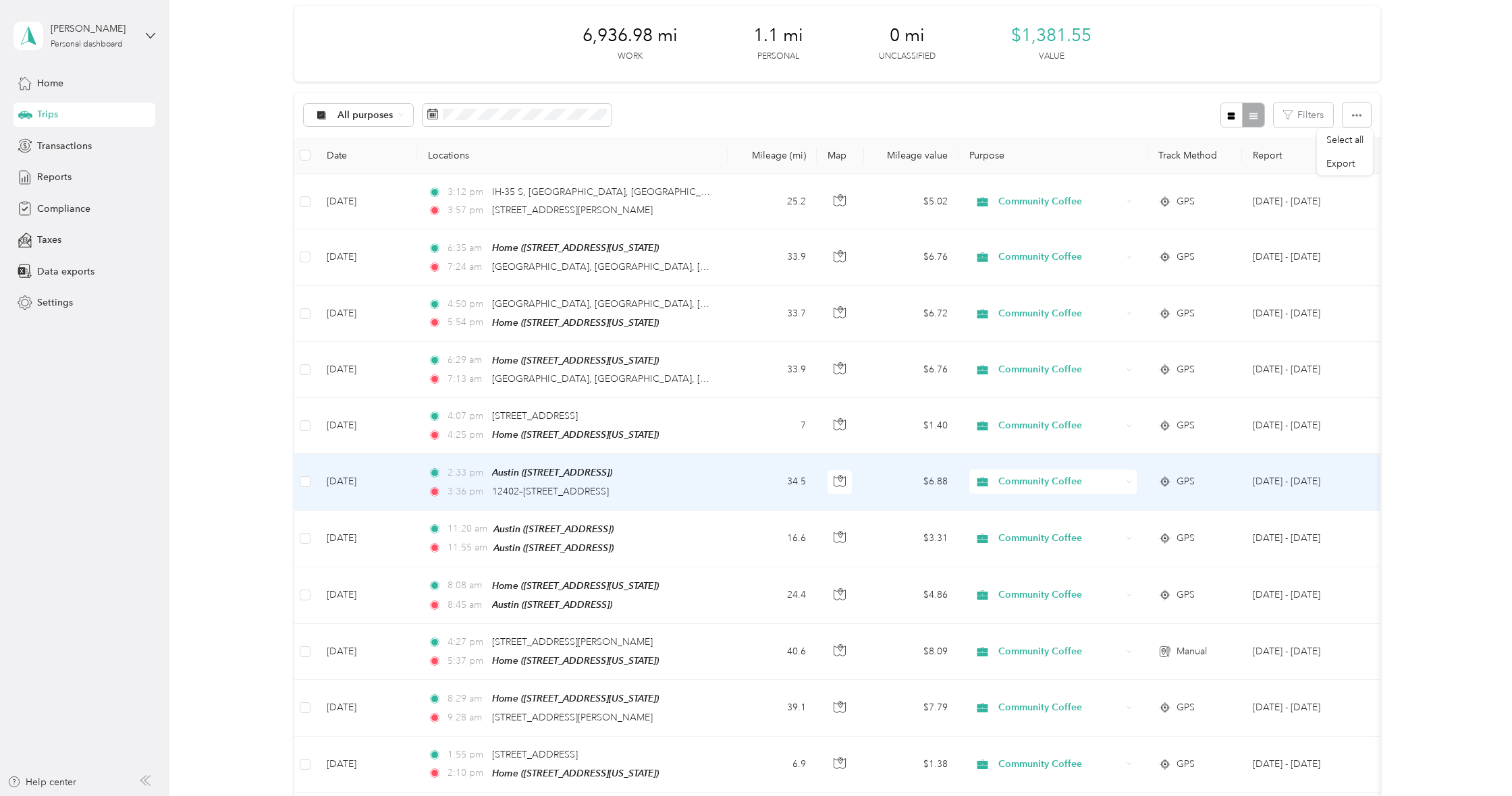
scroll to position [0, 0]
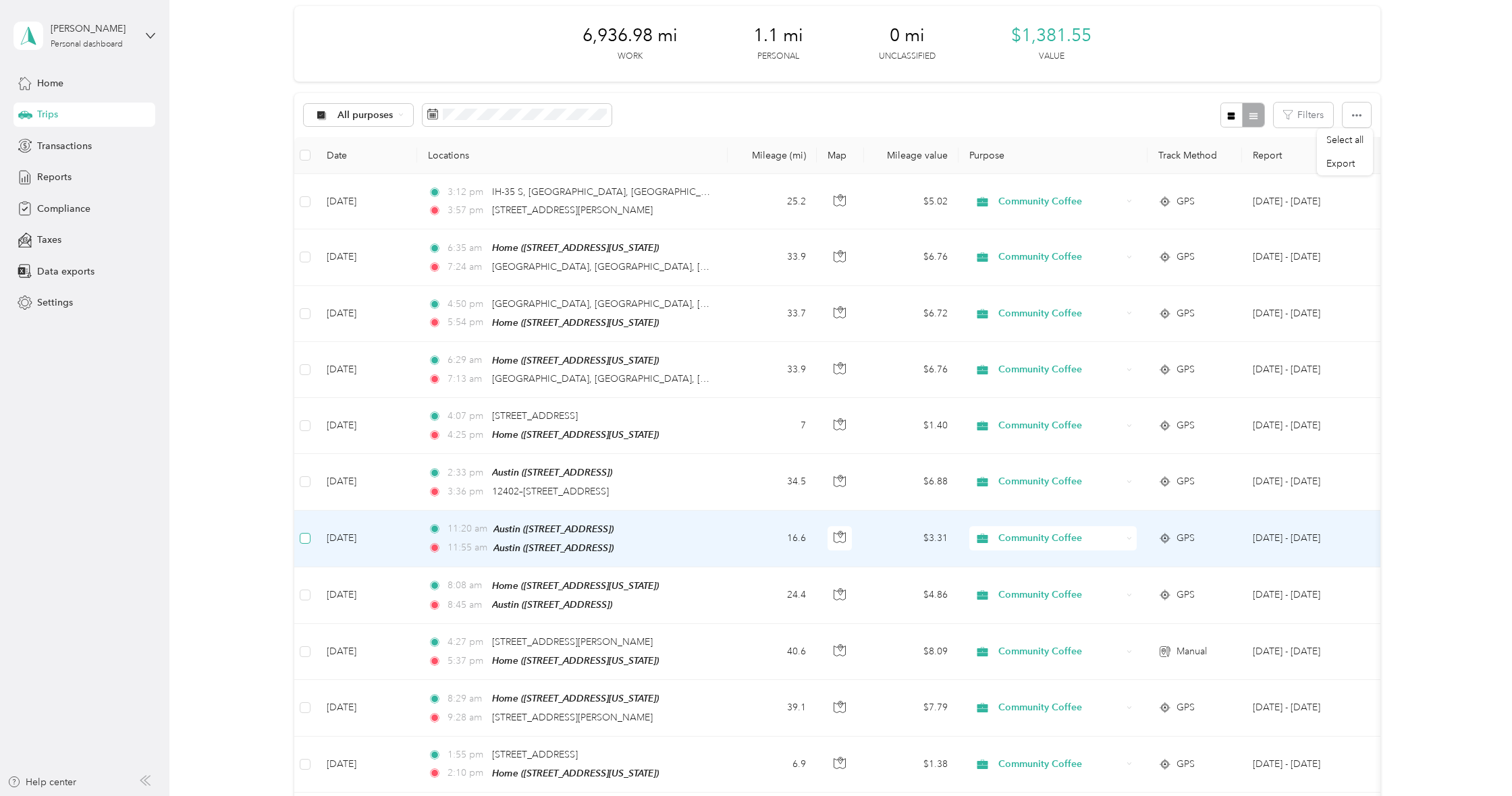
click at [306, 536] on span at bounding box center [305, 538] width 11 height 11
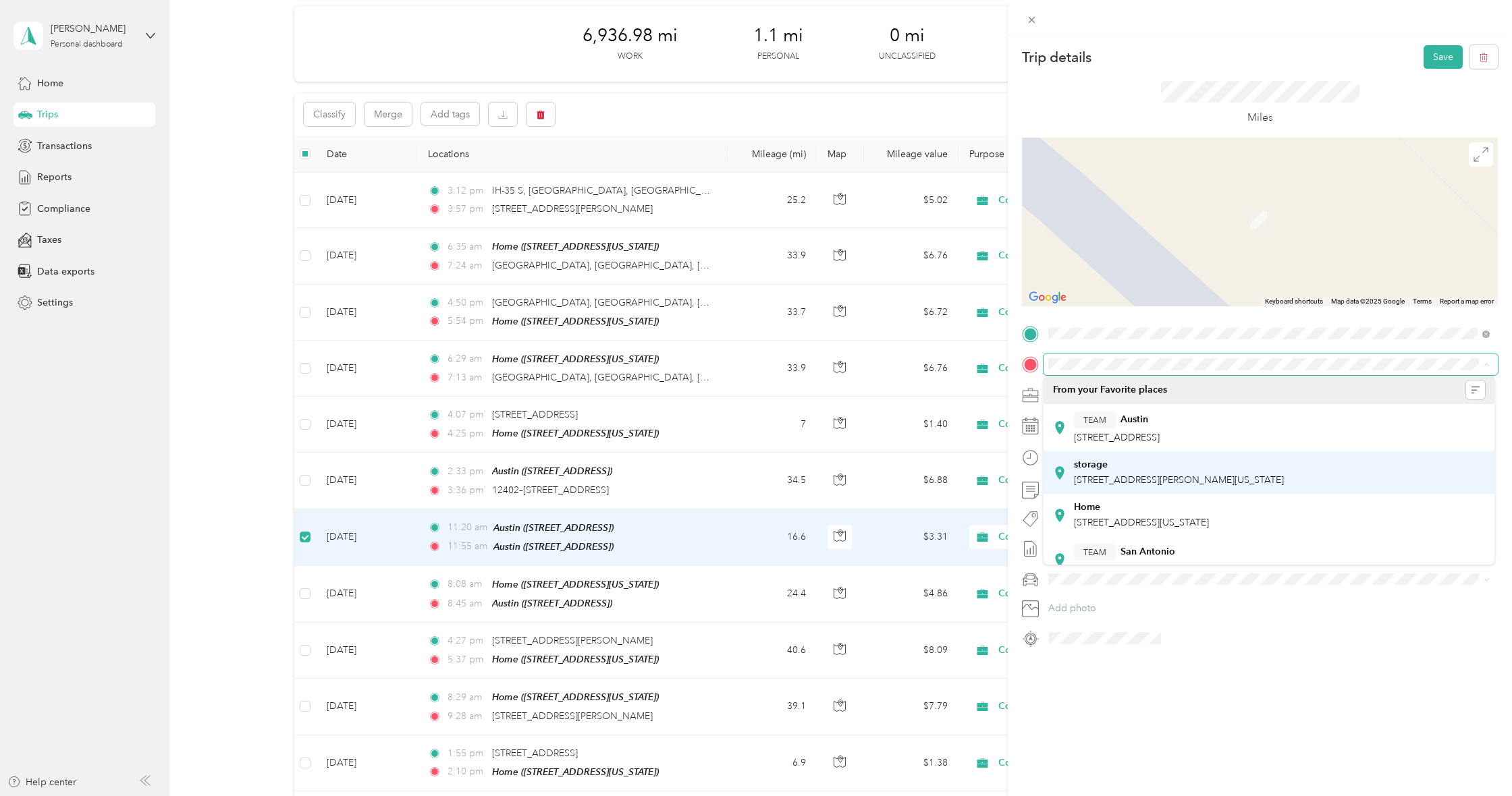
click at [1249, 478] on span "[STREET_ADDRESS][PERSON_NAME][US_STATE]" at bounding box center [1179, 480] width 210 height 12
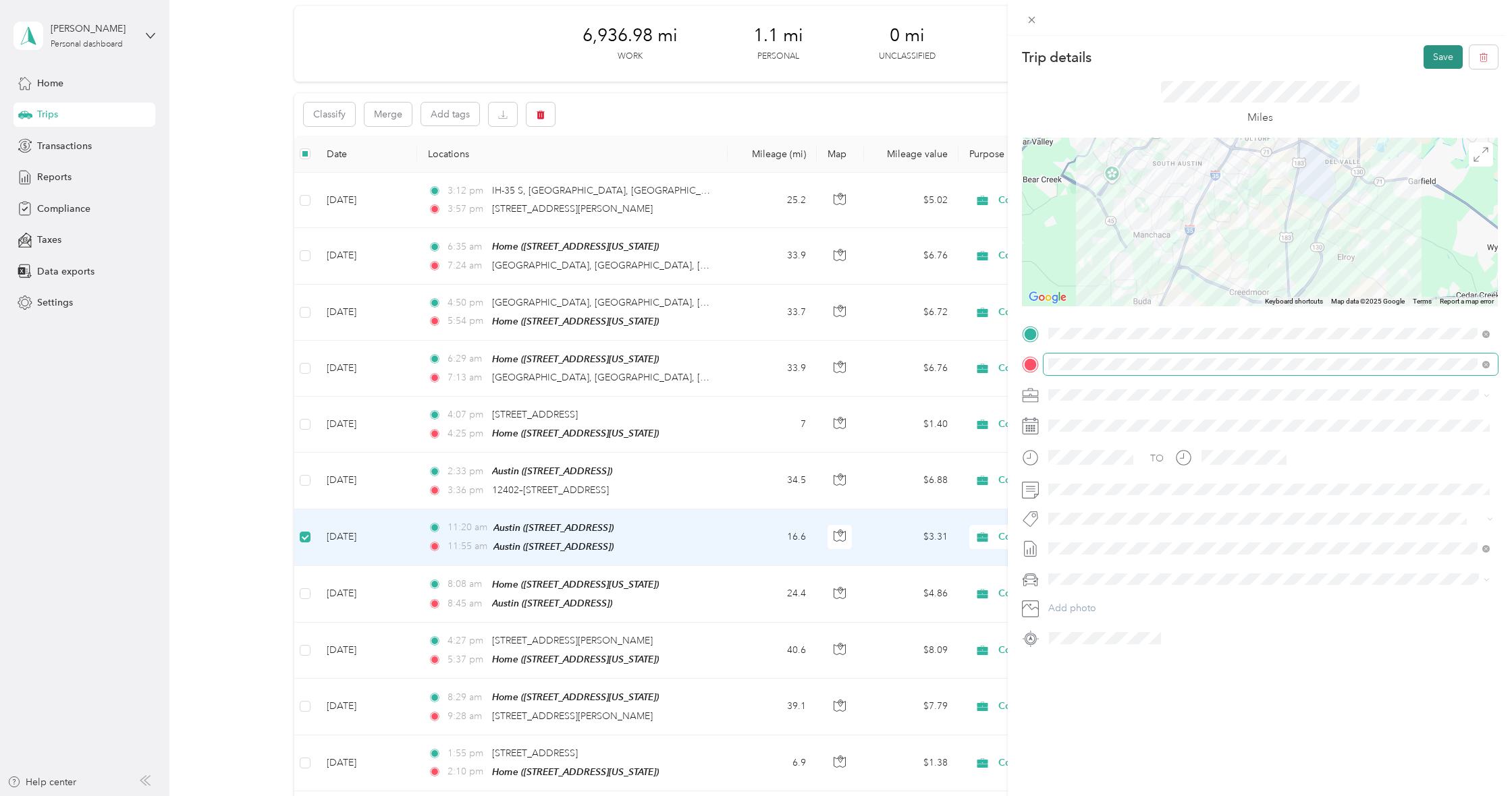
click at [1429, 57] on button "Save" at bounding box center [1442, 57] width 39 height 23
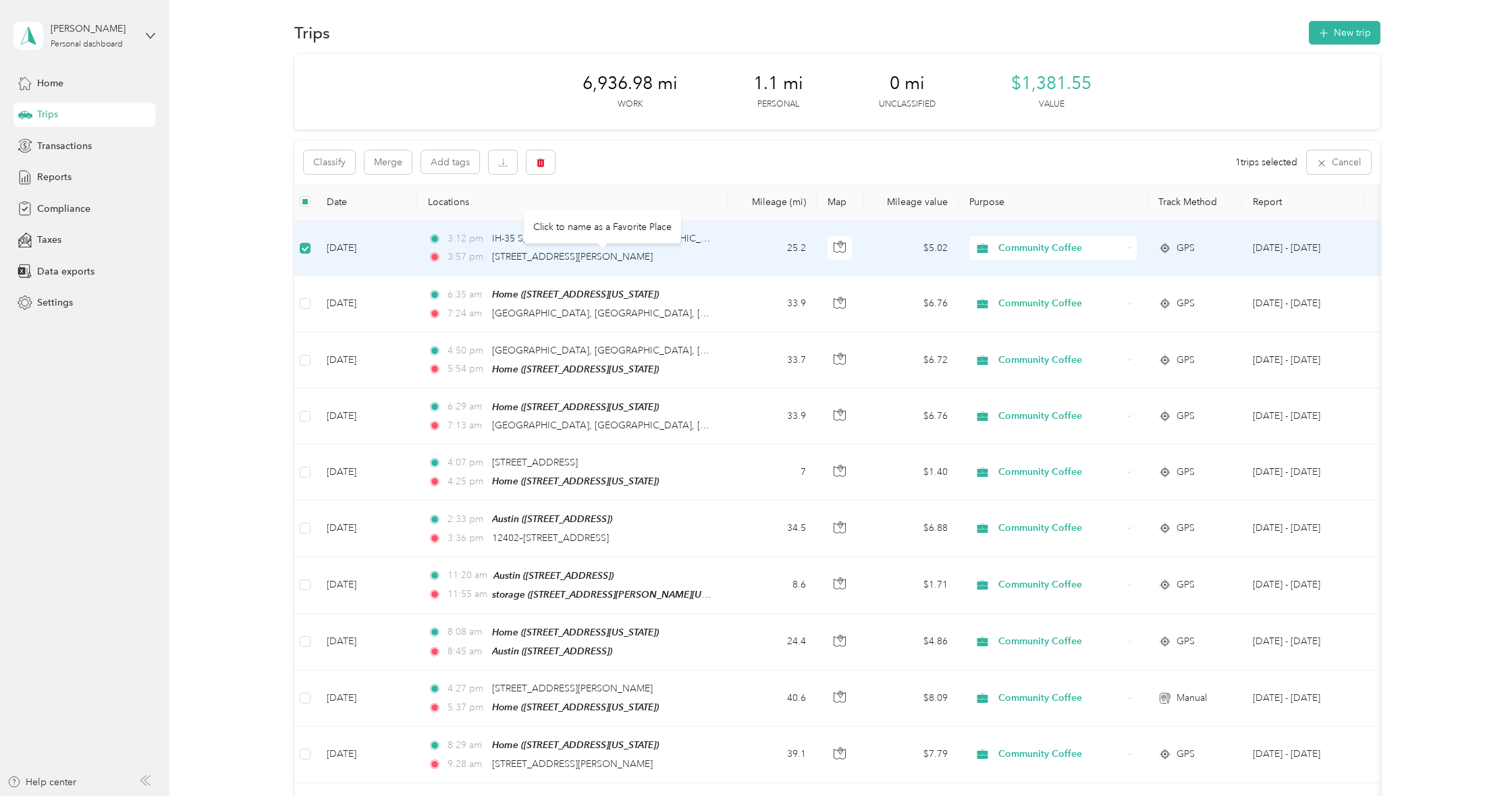
scroll to position [0, 5]
click at [402, 247] on td "[DATE]" at bounding box center [362, 248] width 102 height 55
click at [349, 246] on td "[DATE]" at bounding box center [366, 248] width 102 height 55
click at [1142, 247] on td "Community Coffee" at bounding box center [1052, 248] width 189 height 55
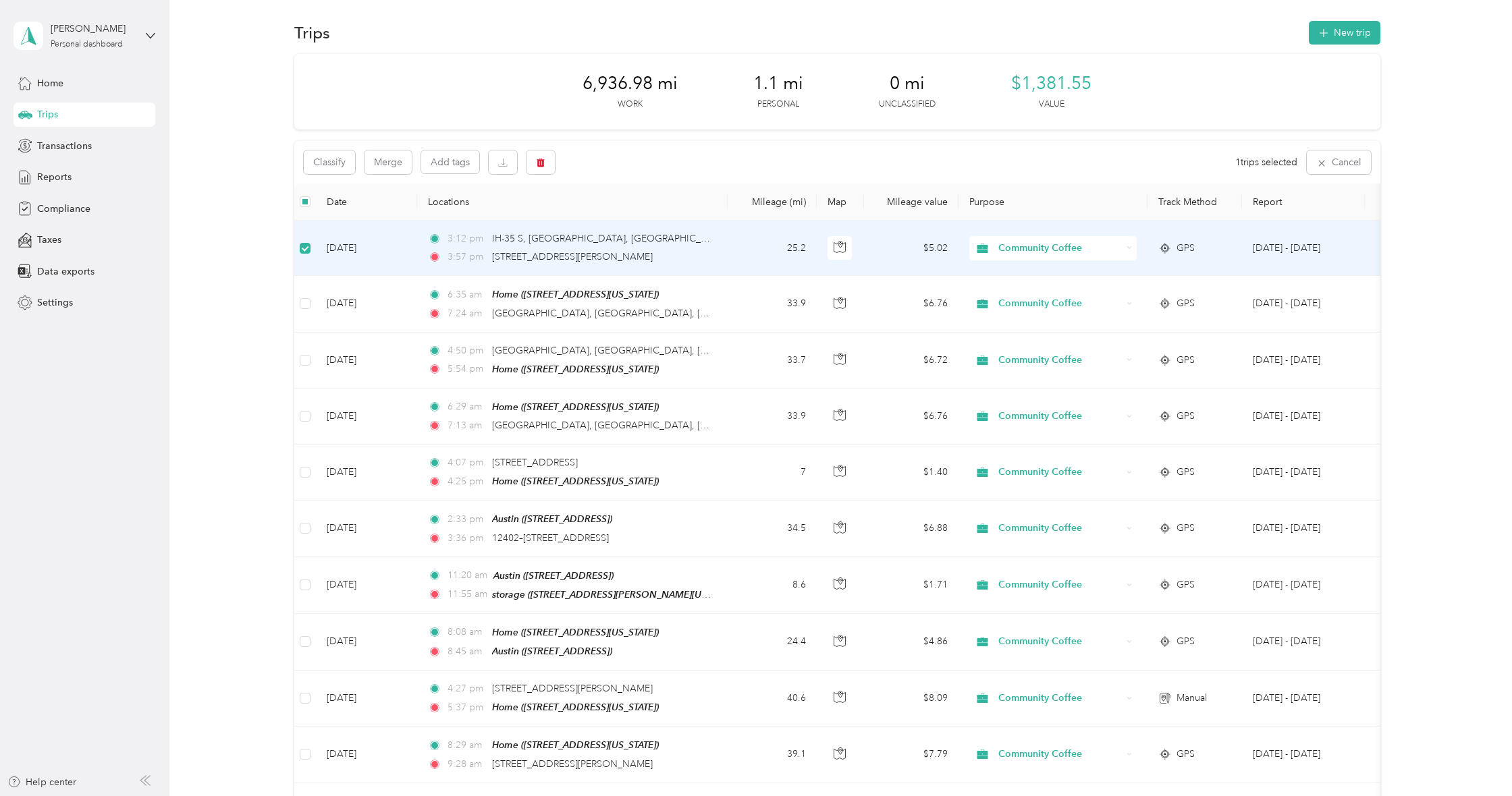
click at [653, 250] on div "[STREET_ADDRESS][PERSON_NAME]" at bounding box center [572, 257] width 161 height 15
click at [464, 248] on div "3:12 pm IH-[GEOGRAPHIC_DATA], [GEOGRAPHIC_DATA], [GEOGRAPHIC_DATA] 3:57 pm [STR…" at bounding box center [569, 248] width 283 height 33
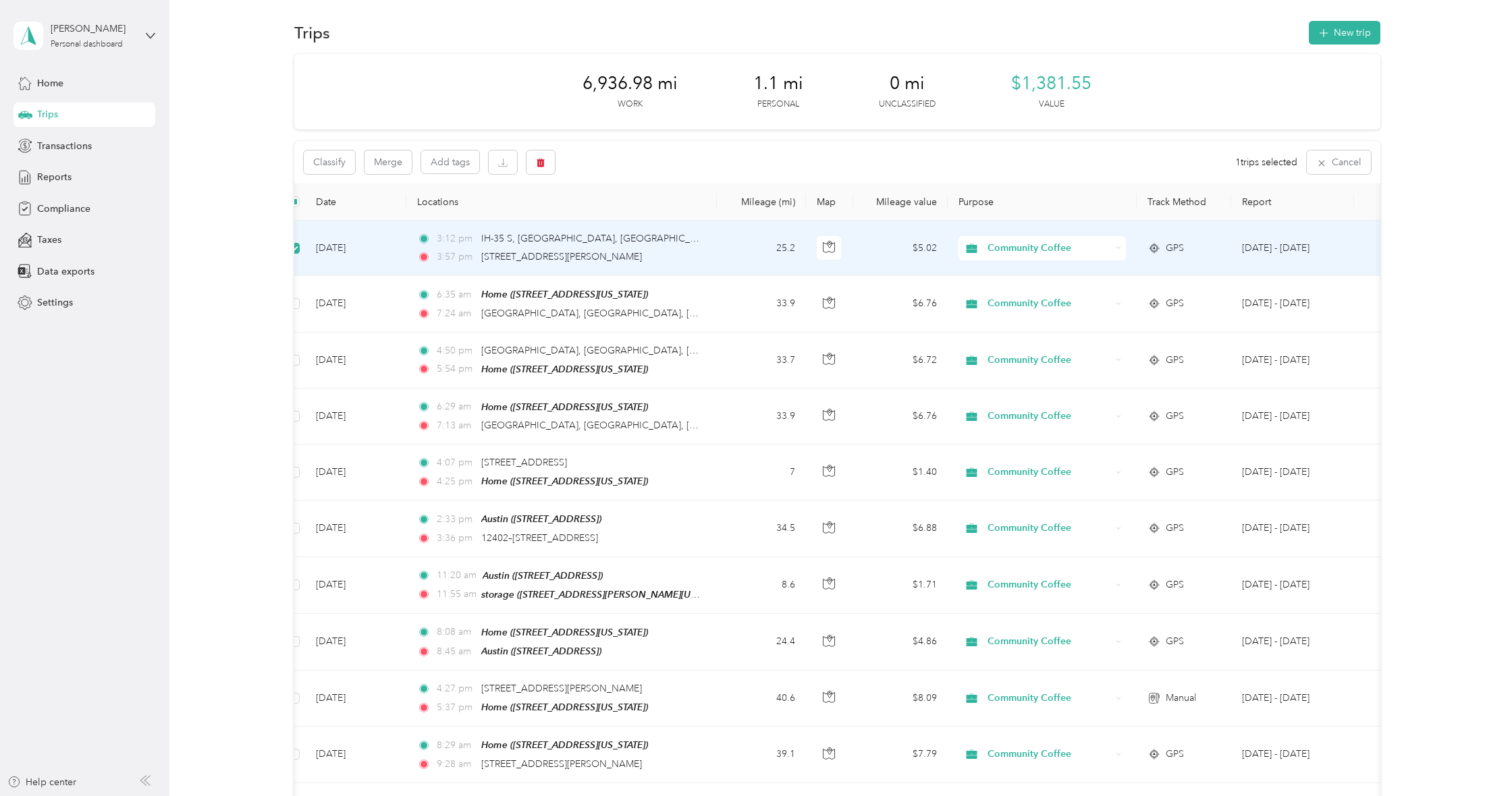
click at [405, 240] on td "[DATE]" at bounding box center [356, 248] width 102 height 55
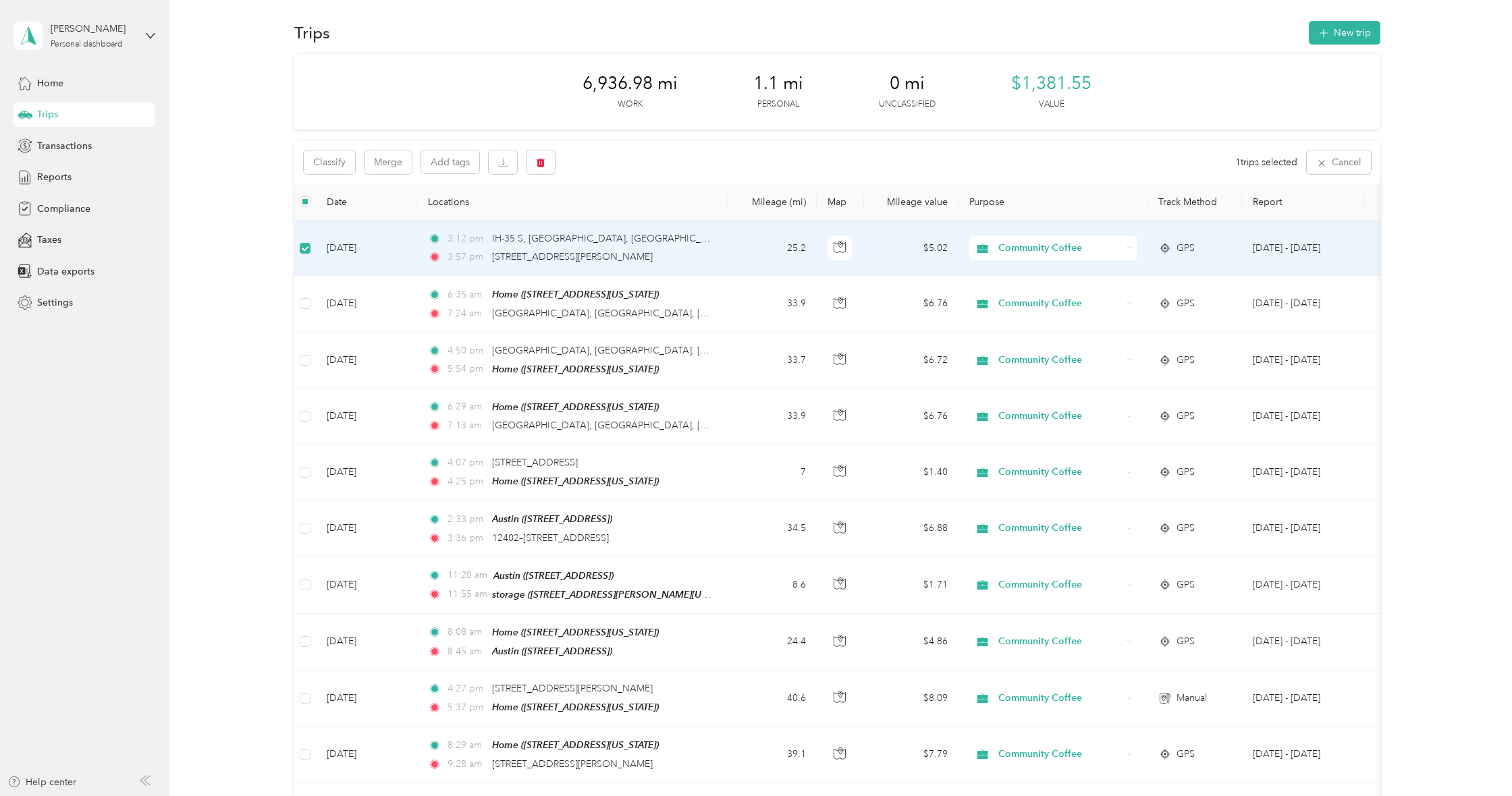
scroll to position [0, 0]
click at [383, 266] on td "[DATE]" at bounding box center [366, 248] width 102 height 55
click at [1350, 244] on td "[DATE] - [DATE]" at bounding box center [1303, 248] width 123 height 55
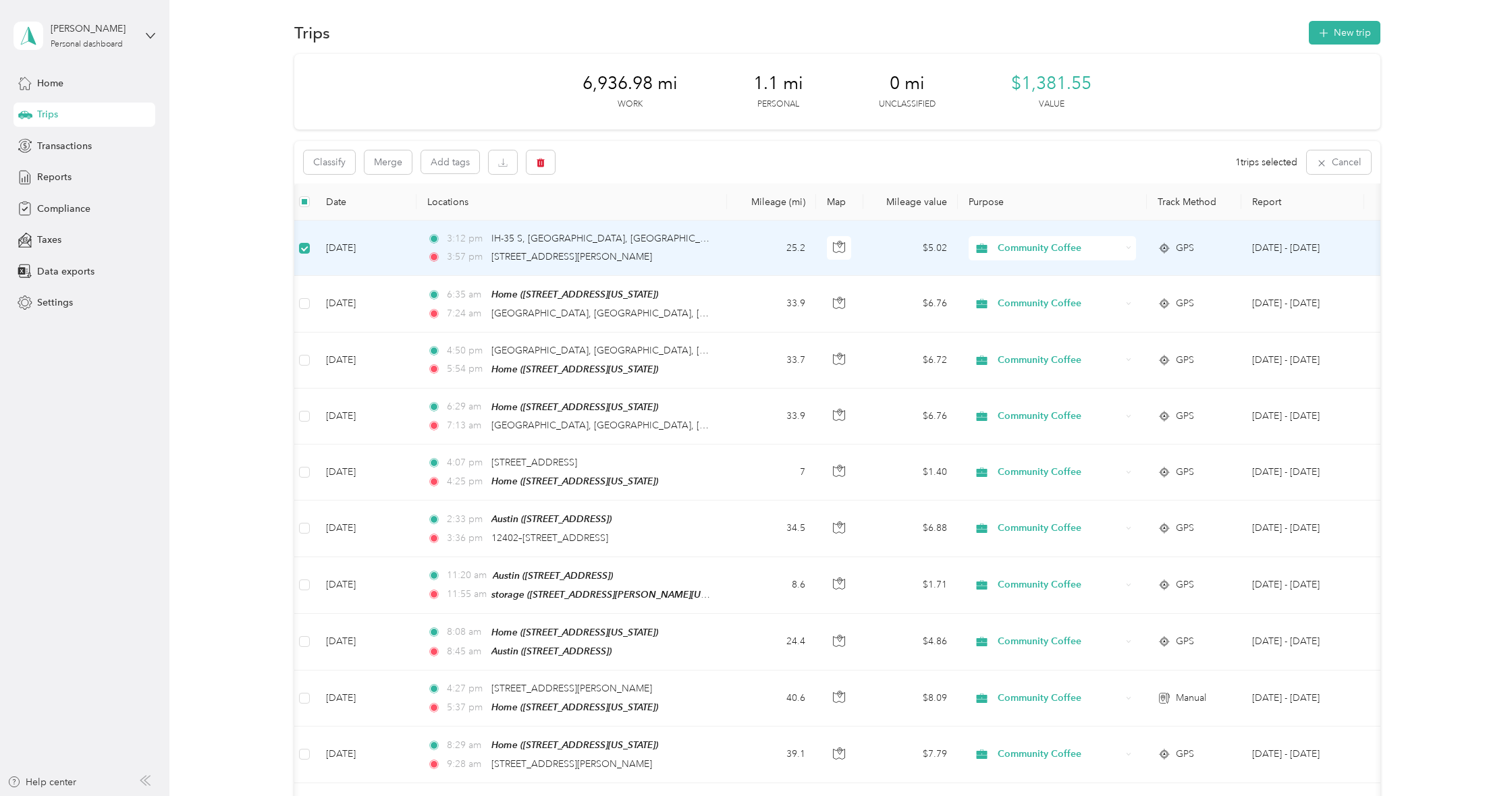
click at [1027, 247] on span "Community Coffee" at bounding box center [1059, 248] width 123 height 15
click at [933, 262] on td "$5.02" at bounding box center [911, 251] width 94 height 55
click at [843, 247] on icon "button" at bounding box center [839, 250] width 12 height 12
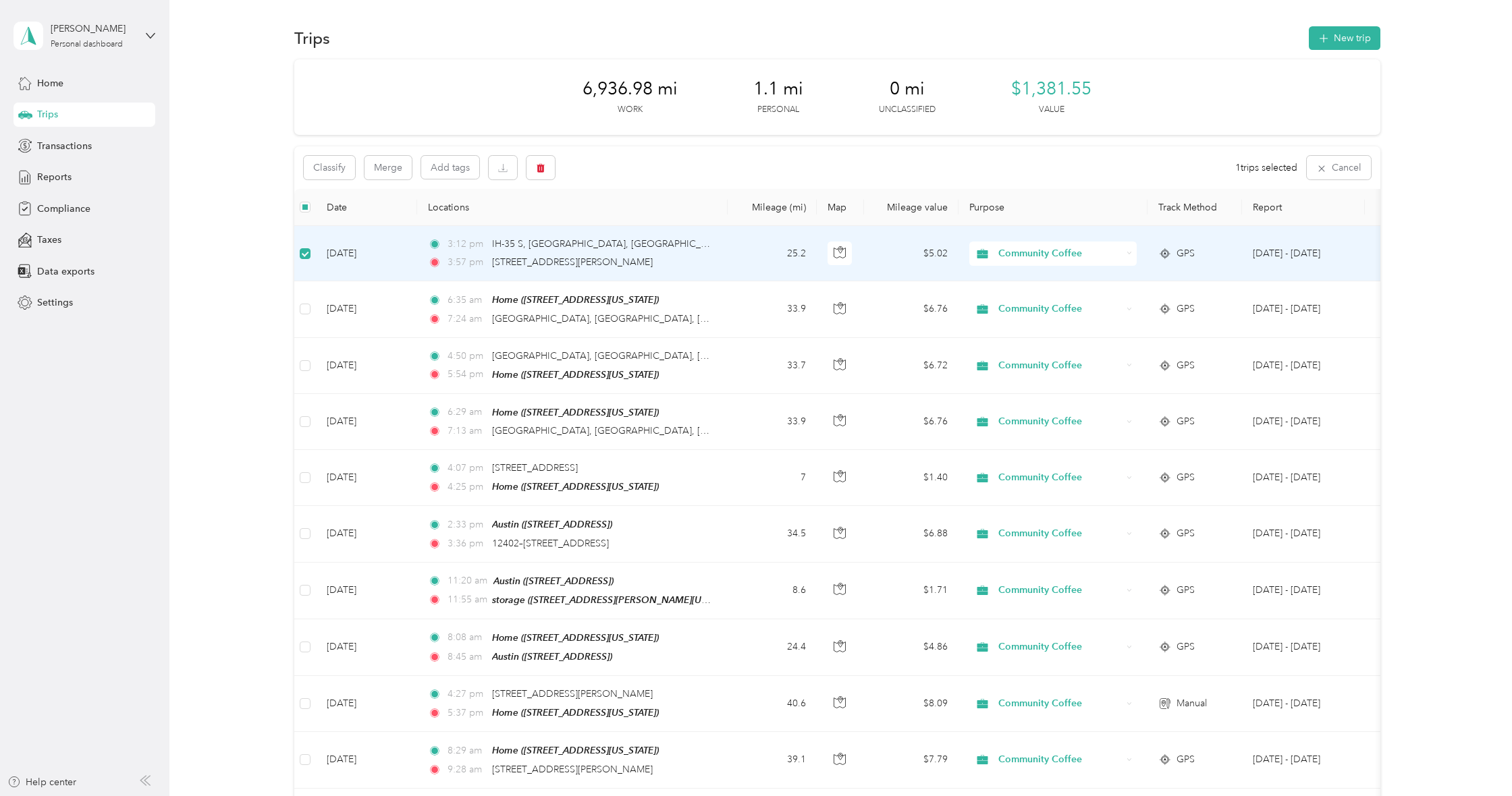
click at [789, 261] on td "25.2" at bounding box center [772, 254] width 89 height 55
click at [784, 261] on td "25.2" at bounding box center [772, 254] width 89 height 55
click at [763, 257] on td "25.2" at bounding box center [772, 254] width 89 height 55
click at [763, 258] on td "25.2" at bounding box center [772, 254] width 89 height 55
click at [763, 259] on td "25.2" at bounding box center [772, 254] width 89 height 55
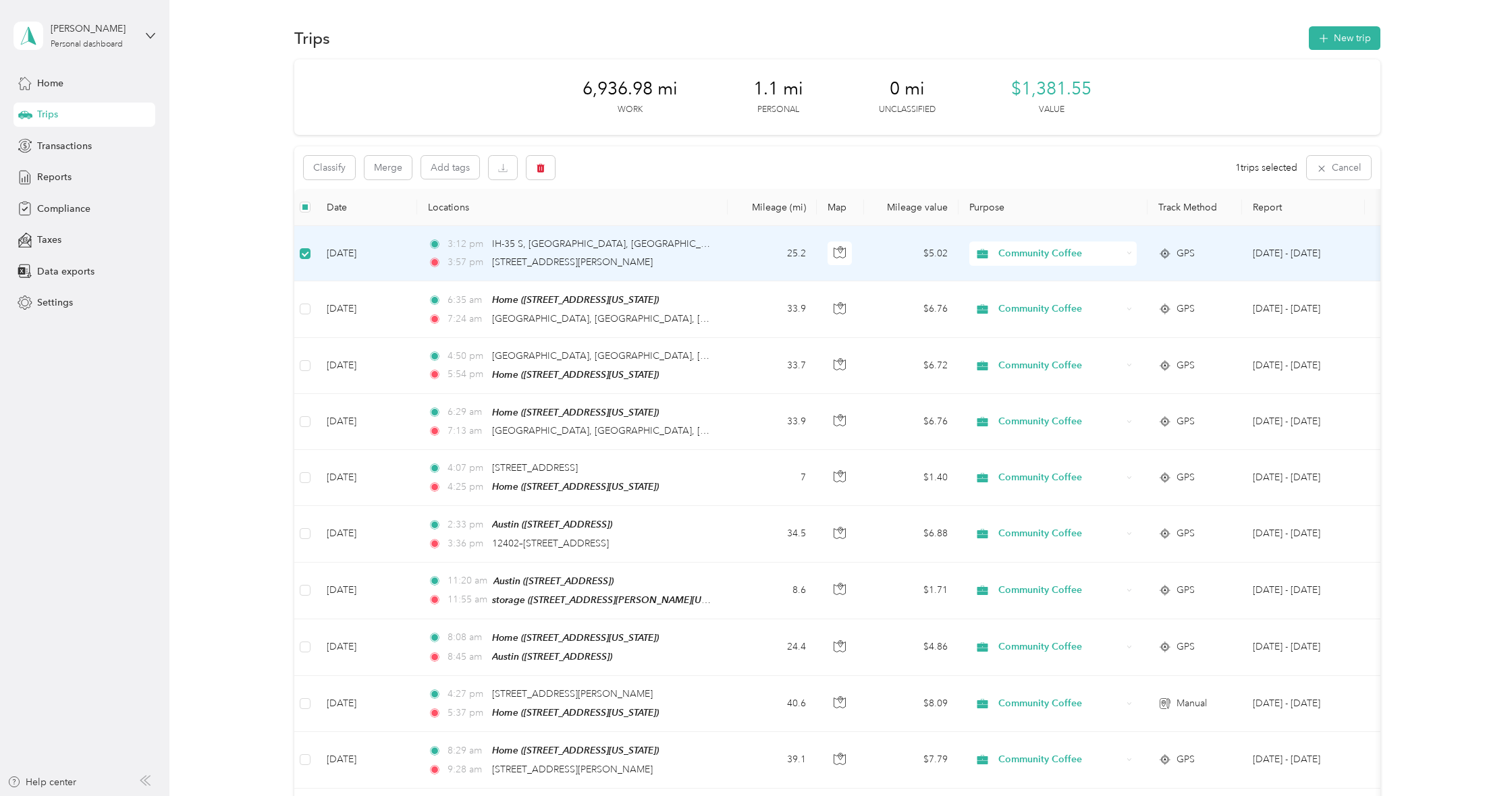
click at [741, 238] on td "25.2" at bounding box center [772, 254] width 89 height 55
click at [47, 112] on span "Trips" at bounding box center [47, 114] width 21 height 14
click at [1271, 174] on div "1 trips selected Cancel" at bounding box center [1302, 167] width 136 height 23
click at [1206, 256] on div "GPS" at bounding box center [1195, 254] width 73 height 15
drag, startPoint x: 933, startPoint y: 265, endPoint x: 925, endPoint y: 266, distance: 8.1
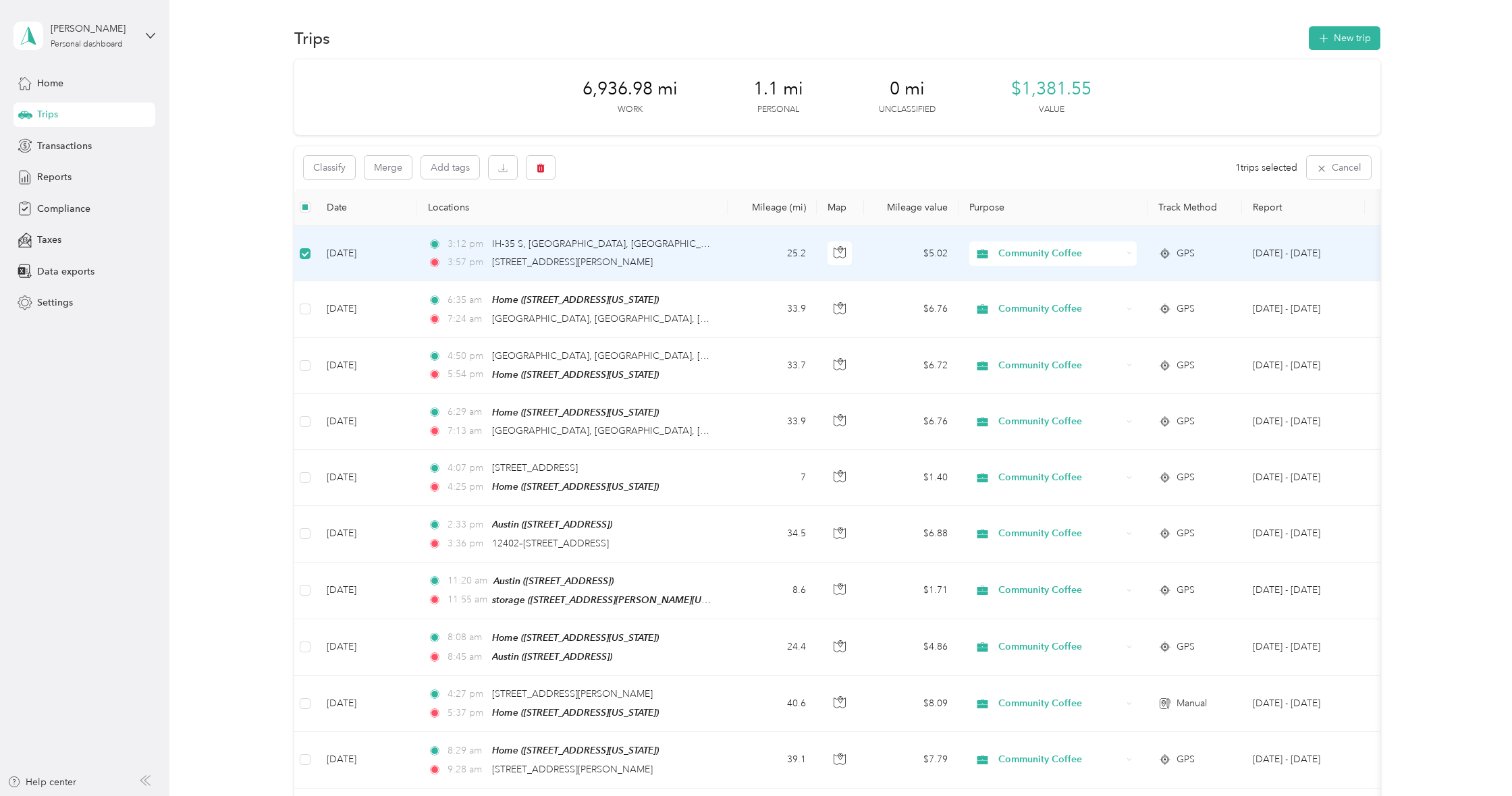
click at [933, 266] on td "$5.02" at bounding box center [911, 254] width 94 height 55
click at [793, 258] on td "25.2" at bounding box center [772, 254] width 89 height 55
click at [669, 251] on div "3:12 pm IH-35 S, [GEOGRAPHIC_DATA], [GEOGRAPHIC_DATA], [GEOGRAPHIC_DATA]" at bounding box center [569, 245] width 283 height 15
drag, startPoint x: 403, startPoint y: 252, endPoint x: 385, endPoint y: 252, distance: 18.0
click at [403, 252] on td "[DATE]" at bounding box center [366, 254] width 102 height 55
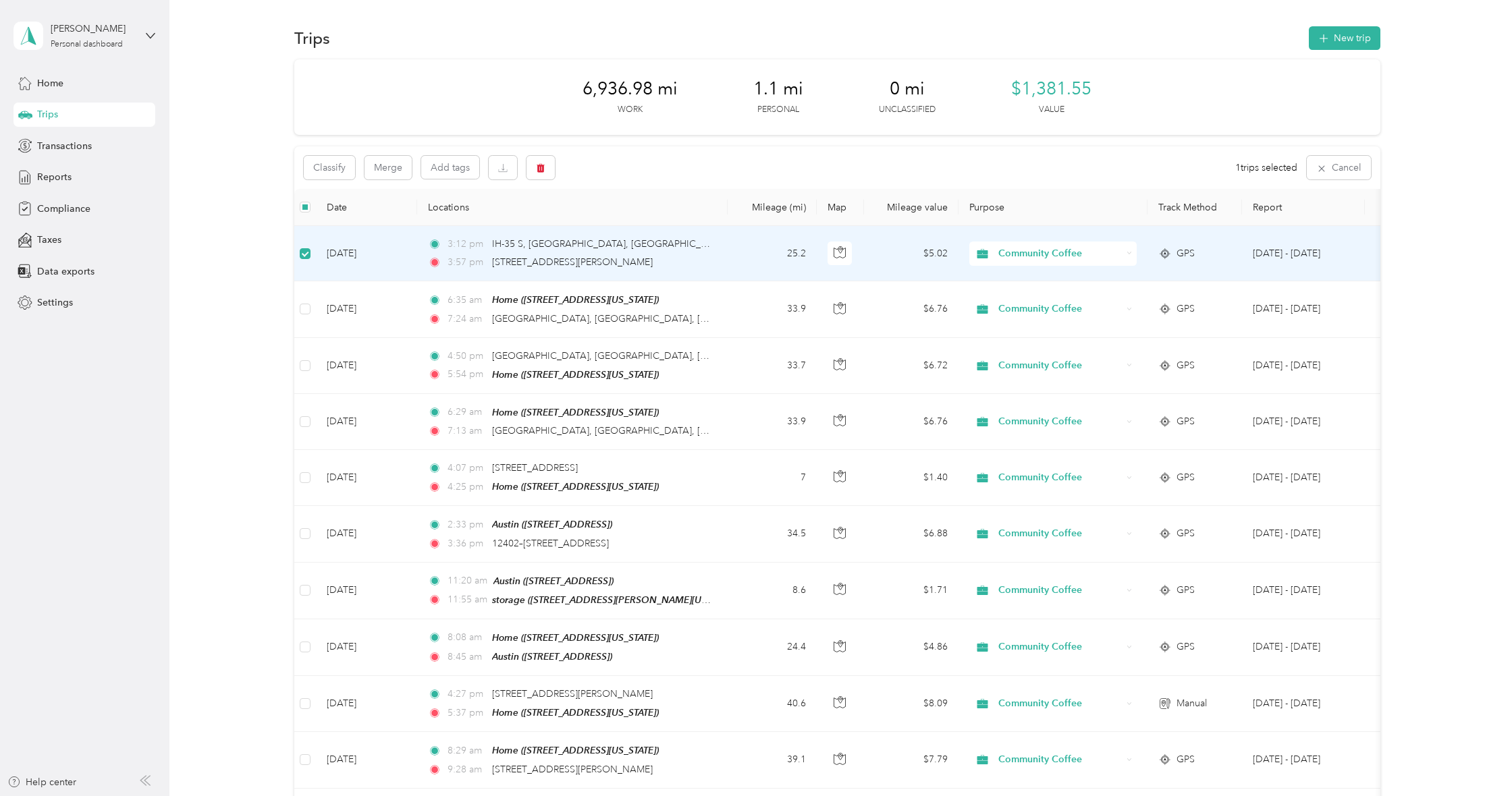
click at [322, 266] on td "[DATE]" at bounding box center [366, 254] width 102 height 55
click at [761, 251] on td "25.2" at bounding box center [772, 253] width 89 height 55
click at [760, 251] on td "25.2" at bounding box center [772, 253] width 89 height 55
click at [355, 247] on td "[DATE]" at bounding box center [366, 253] width 102 height 55
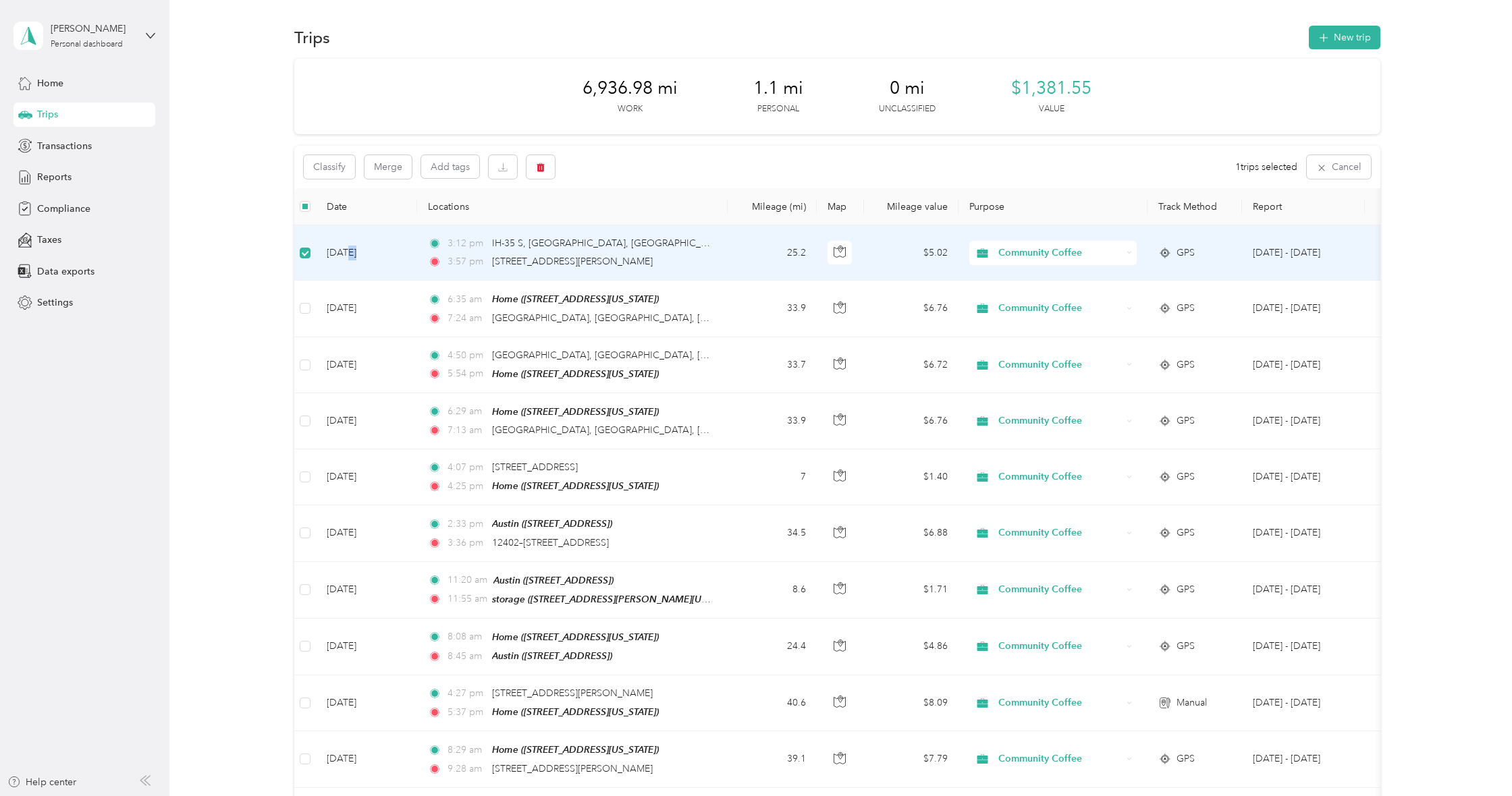
click at [354, 247] on td "[DATE]" at bounding box center [366, 253] width 102 height 55
click at [310, 258] on label at bounding box center [305, 253] width 11 height 15
click at [310, 258] on label at bounding box center [305, 255] width 11 height 15
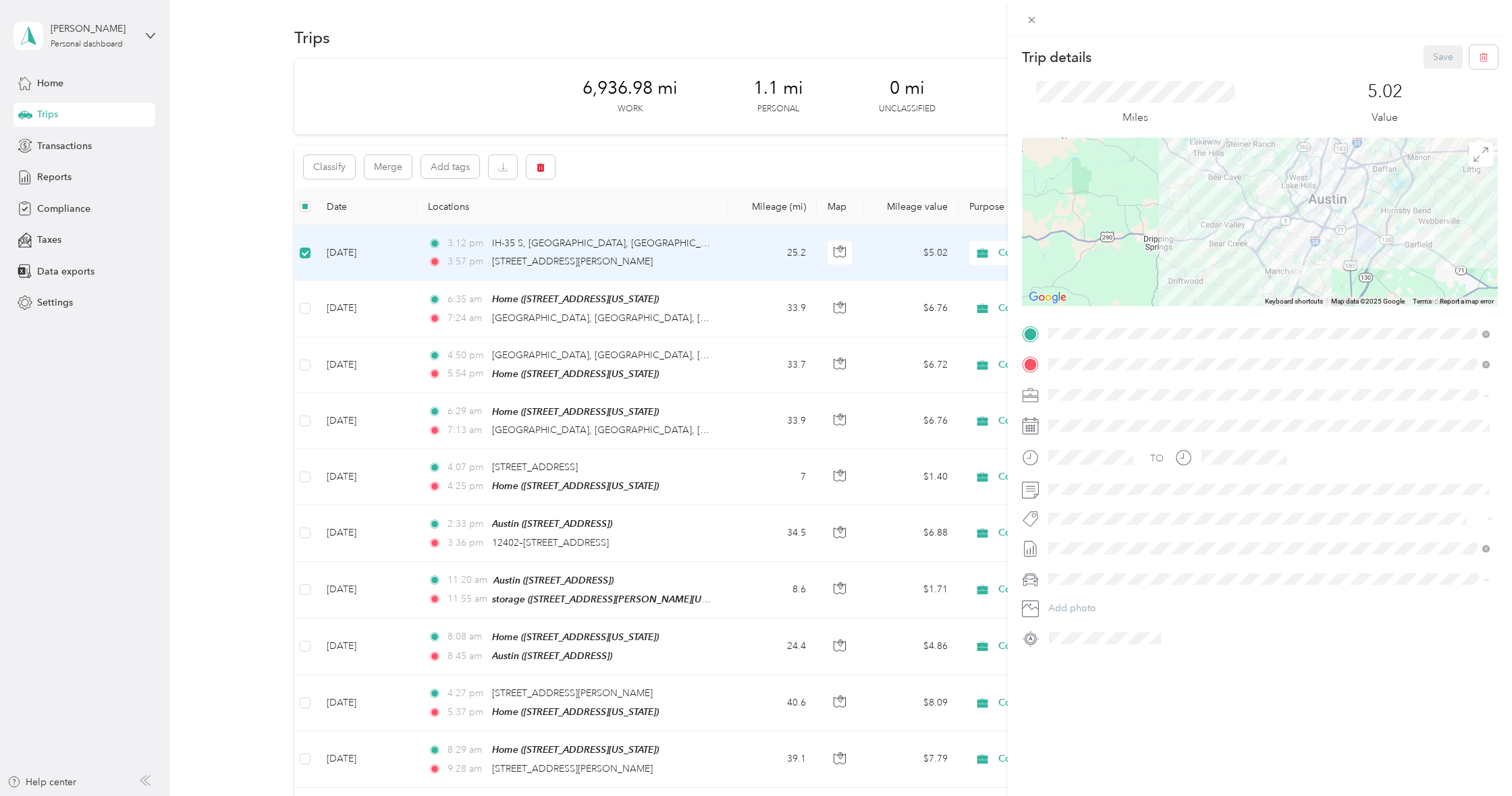
click at [1234, 394] on div "storage [STREET_ADDRESS][PERSON_NAME][US_STATE]" at bounding box center [1179, 395] width 210 height 28
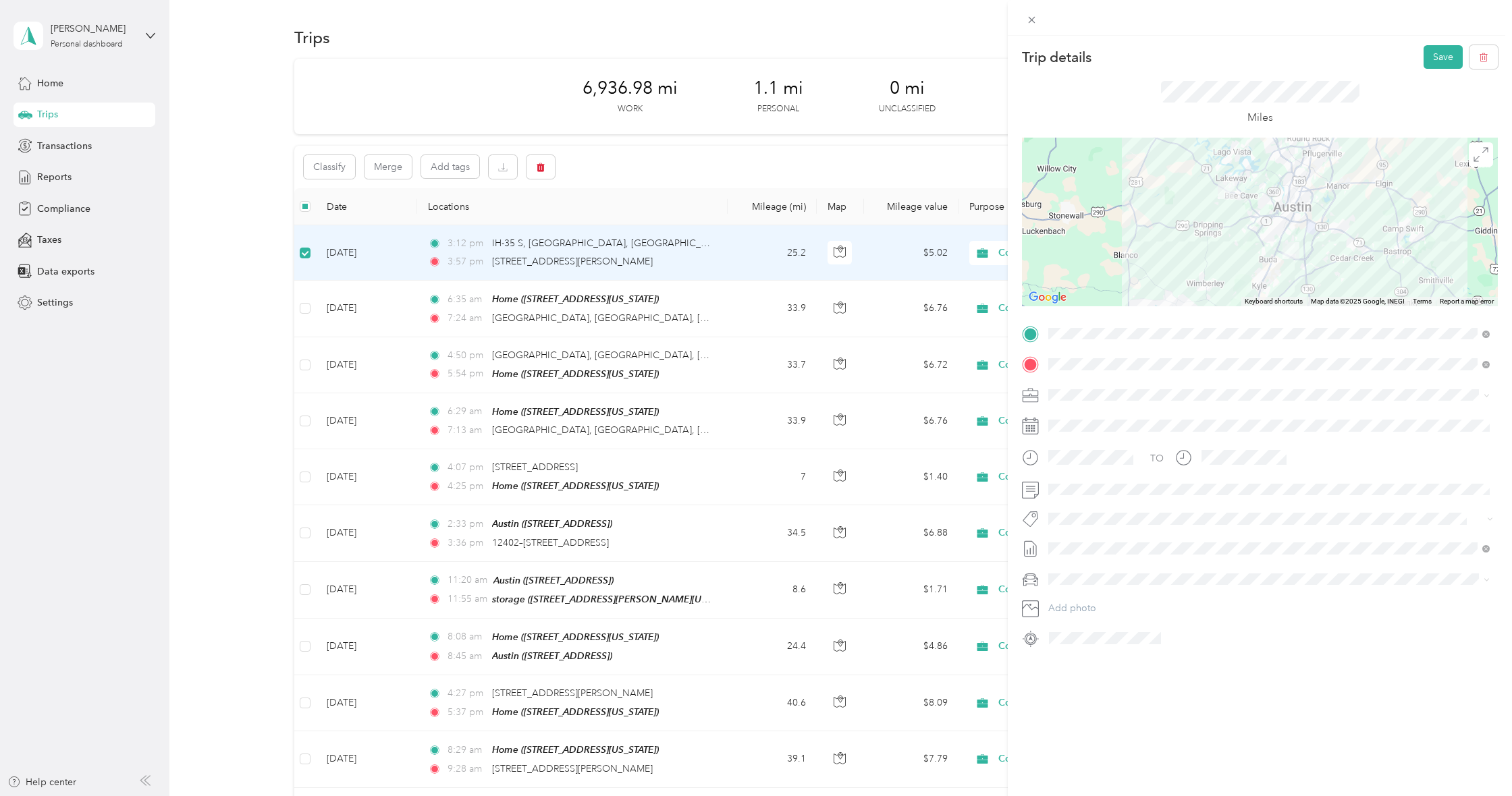
click at [1112, 428] on span "[STREET_ADDRESS][US_STATE]" at bounding box center [1141, 433] width 135 height 12
drag, startPoint x: 1287, startPoint y: 234, endPoint x: 1267, endPoint y: 237, distance: 20.2
click at [1267, 237] on div at bounding box center [1259, 221] width 475 height 169
click at [1267, 250] on img at bounding box center [1268, 258] width 17 height 17
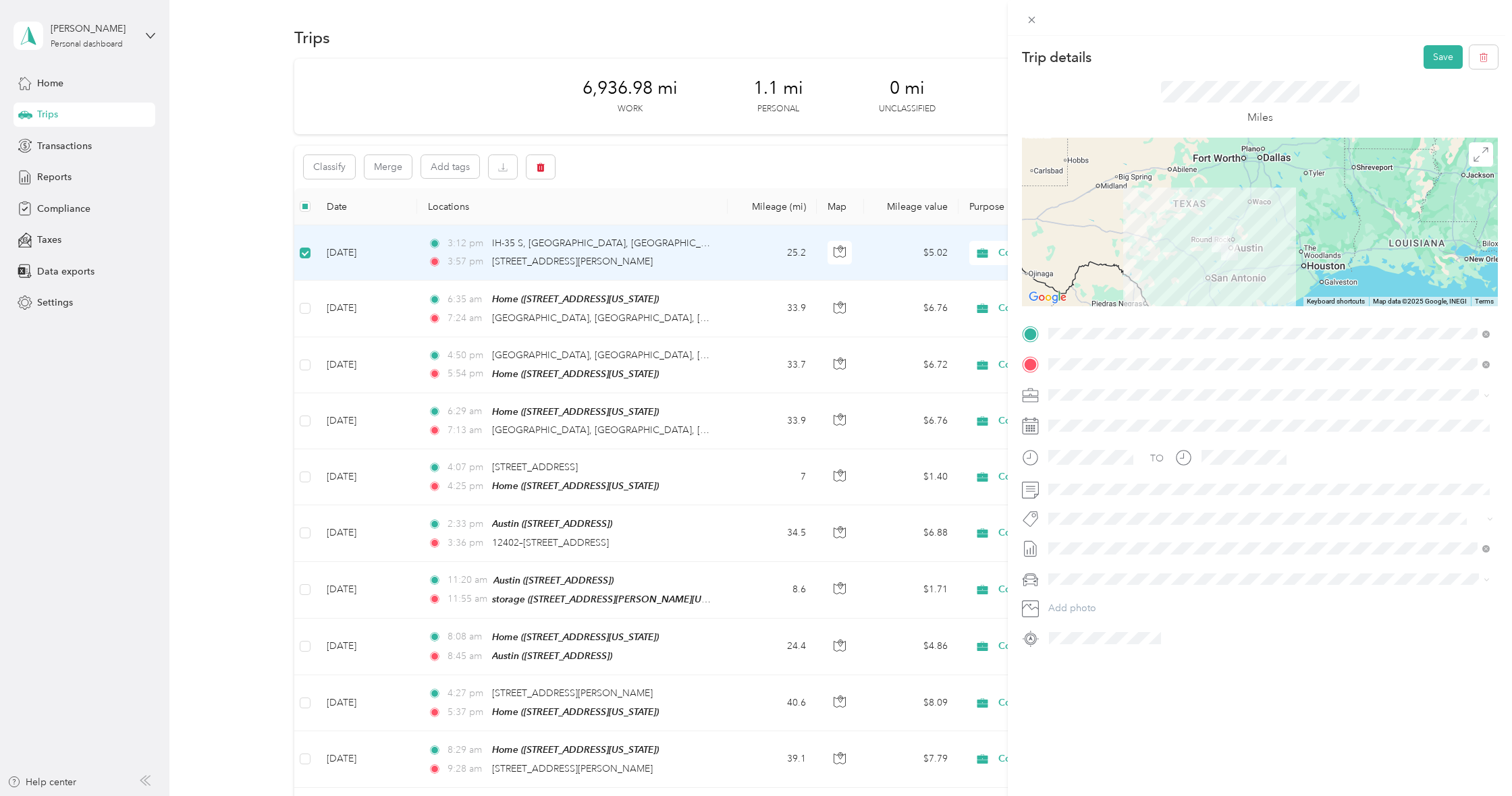
click at [1227, 266] on div at bounding box center [1259, 221] width 475 height 169
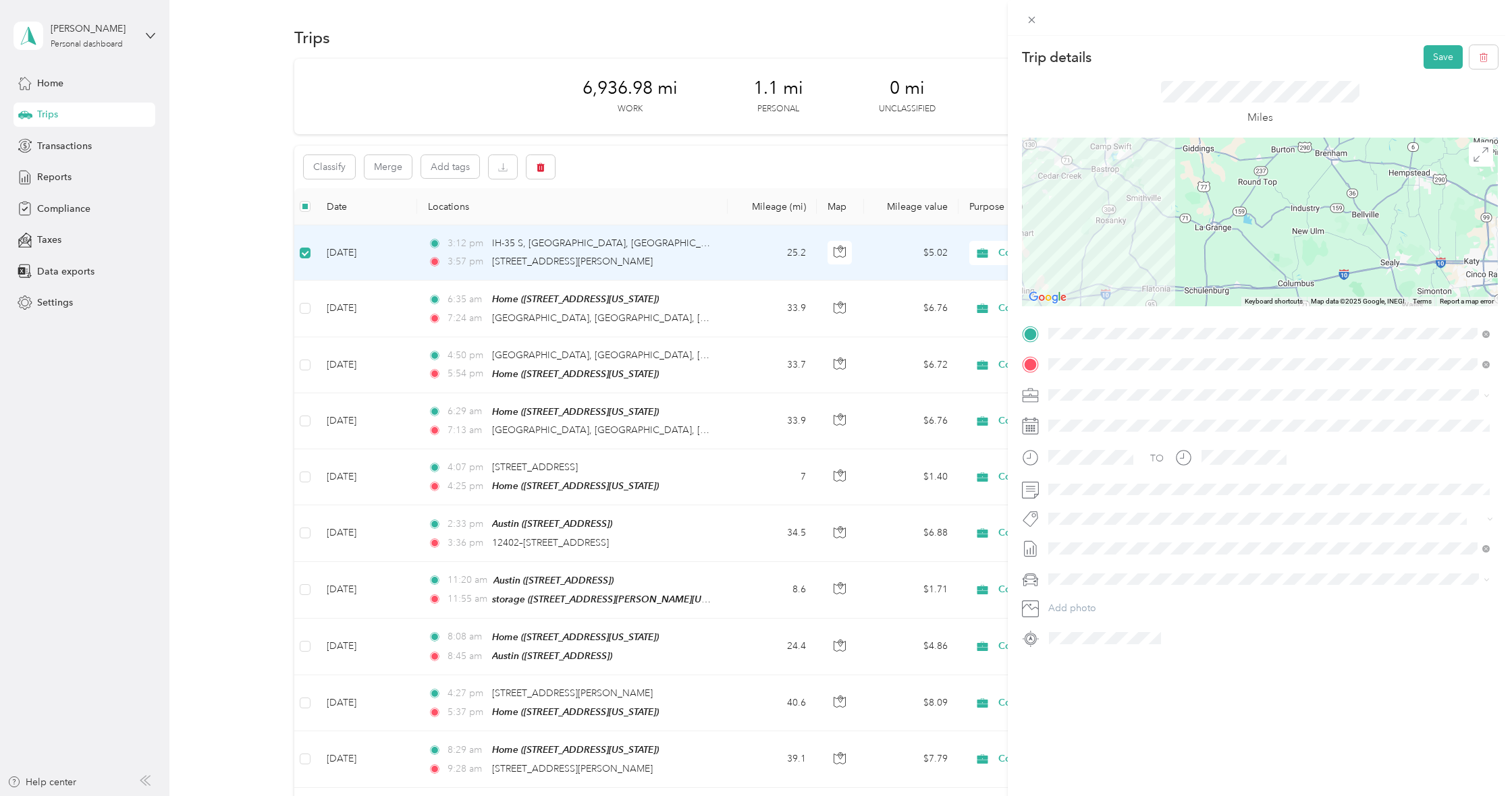
drag, startPoint x: 1190, startPoint y: 230, endPoint x: 1399, endPoint y: 222, distance: 209.2
click at [1399, 222] on div at bounding box center [1259, 221] width 475 height 169
click at [1225, 343] on span at bounding box center [1271, 334] width 455 height 22
click at [843, 251] on div "Trip details Save This trip cannot be edited because it is either under review,…" at bounding box center [756, 398] width 1512 height 796
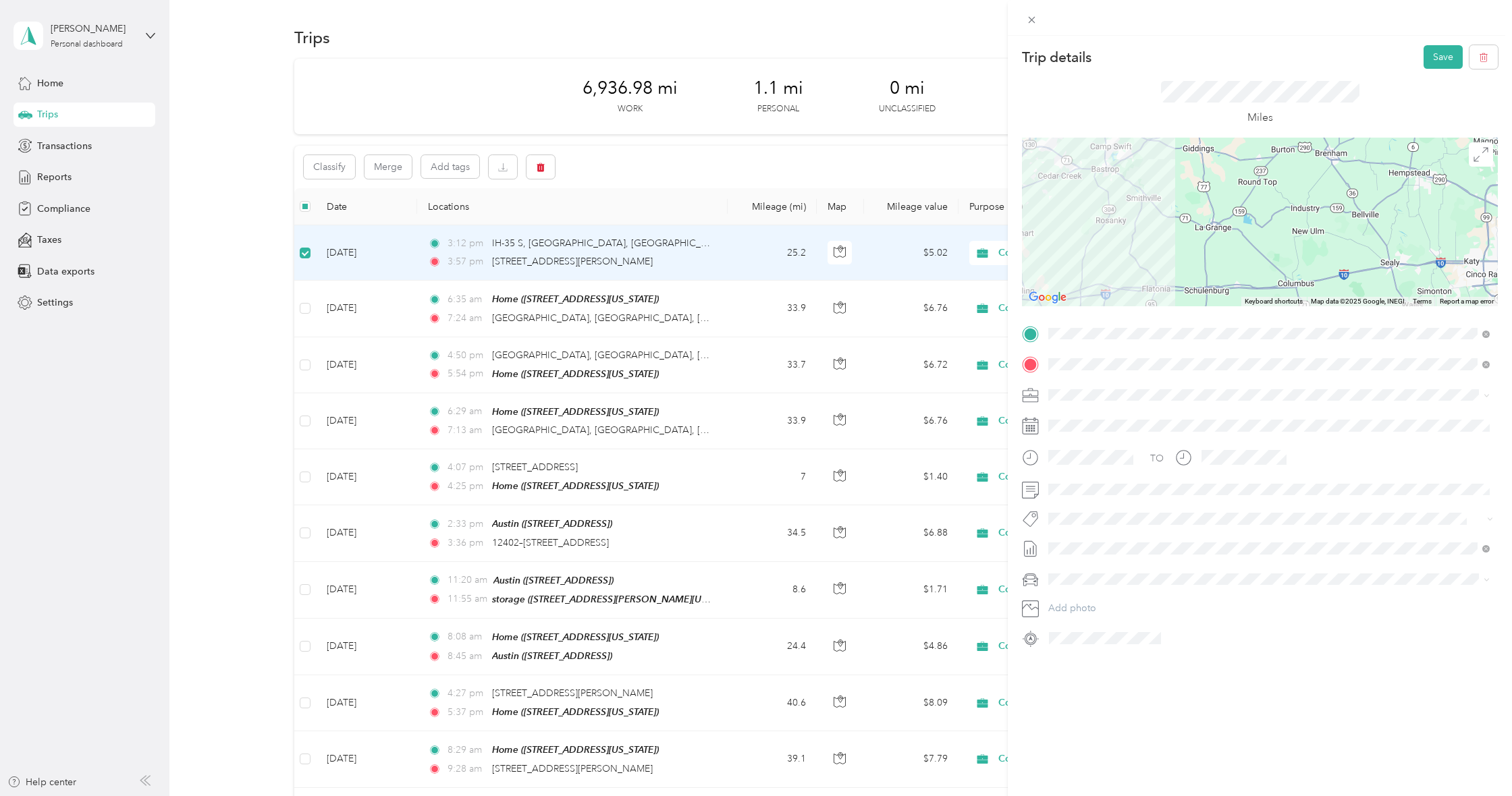
scroll to position [0, 0]
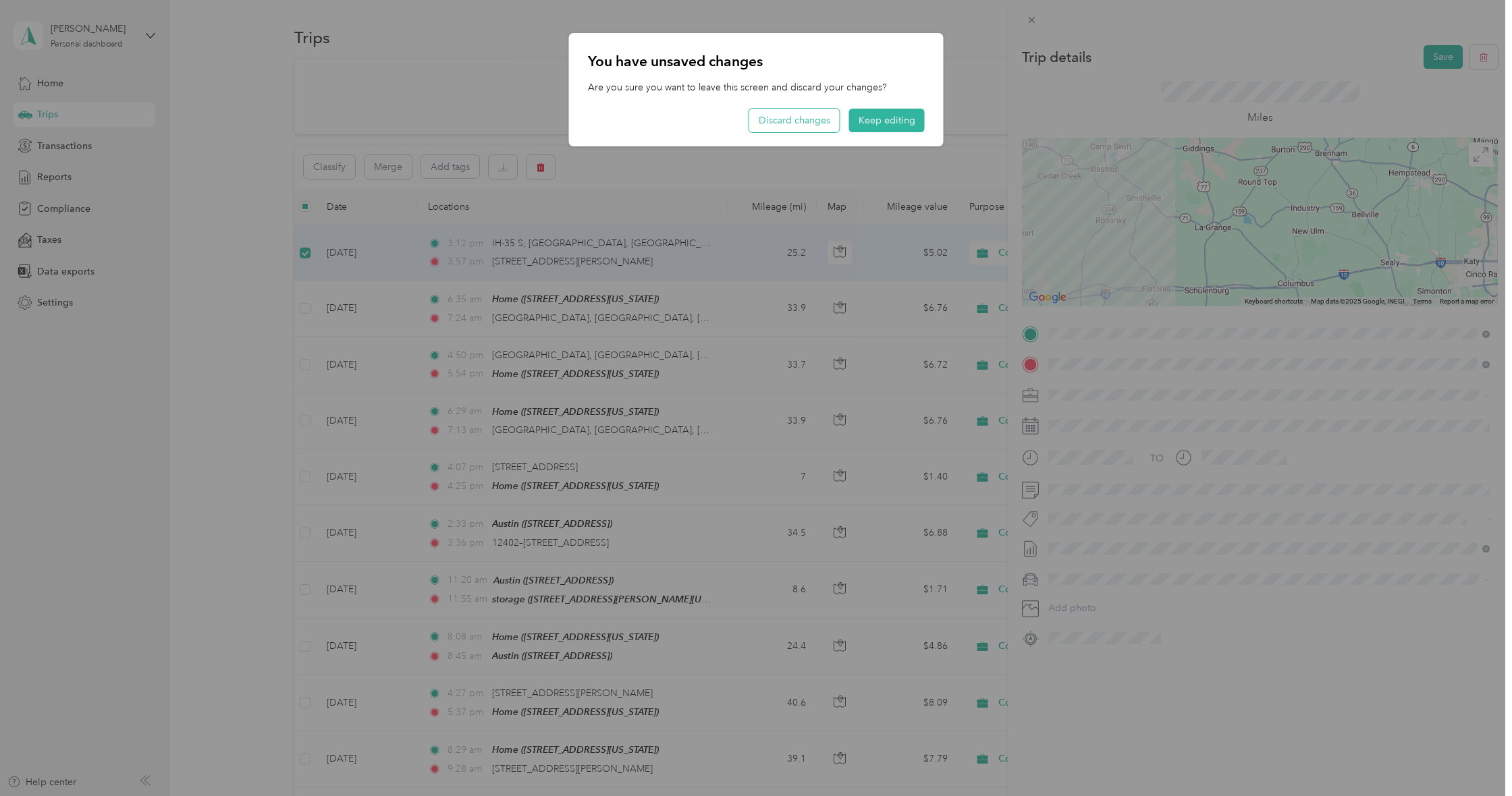
click at [795, 119] on button "Discard changes" at bounding box center [794, 121] width 91 height 23
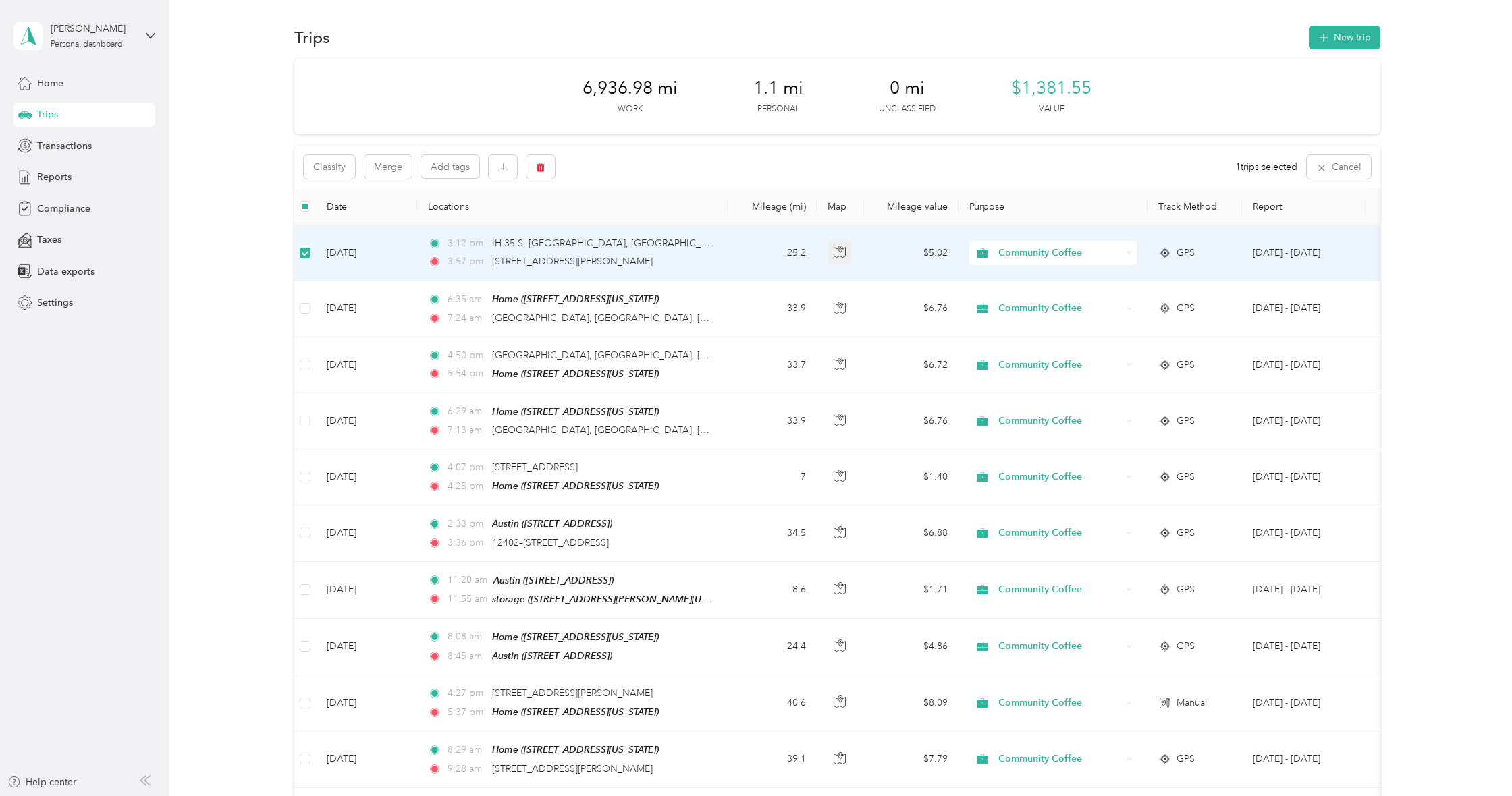
click at [846, 248] on button "button" at bounding box center [839, 252] width 24 height 24
click at [345, 254] on td "[DATE]" at bounding box center [366, 254] width 102 height 55
click at [306, 257] on label at bounding box center [305, 251] width 11 height 15
click at [306, 257] on span at bounding box center [305, 252] width 11 height 11
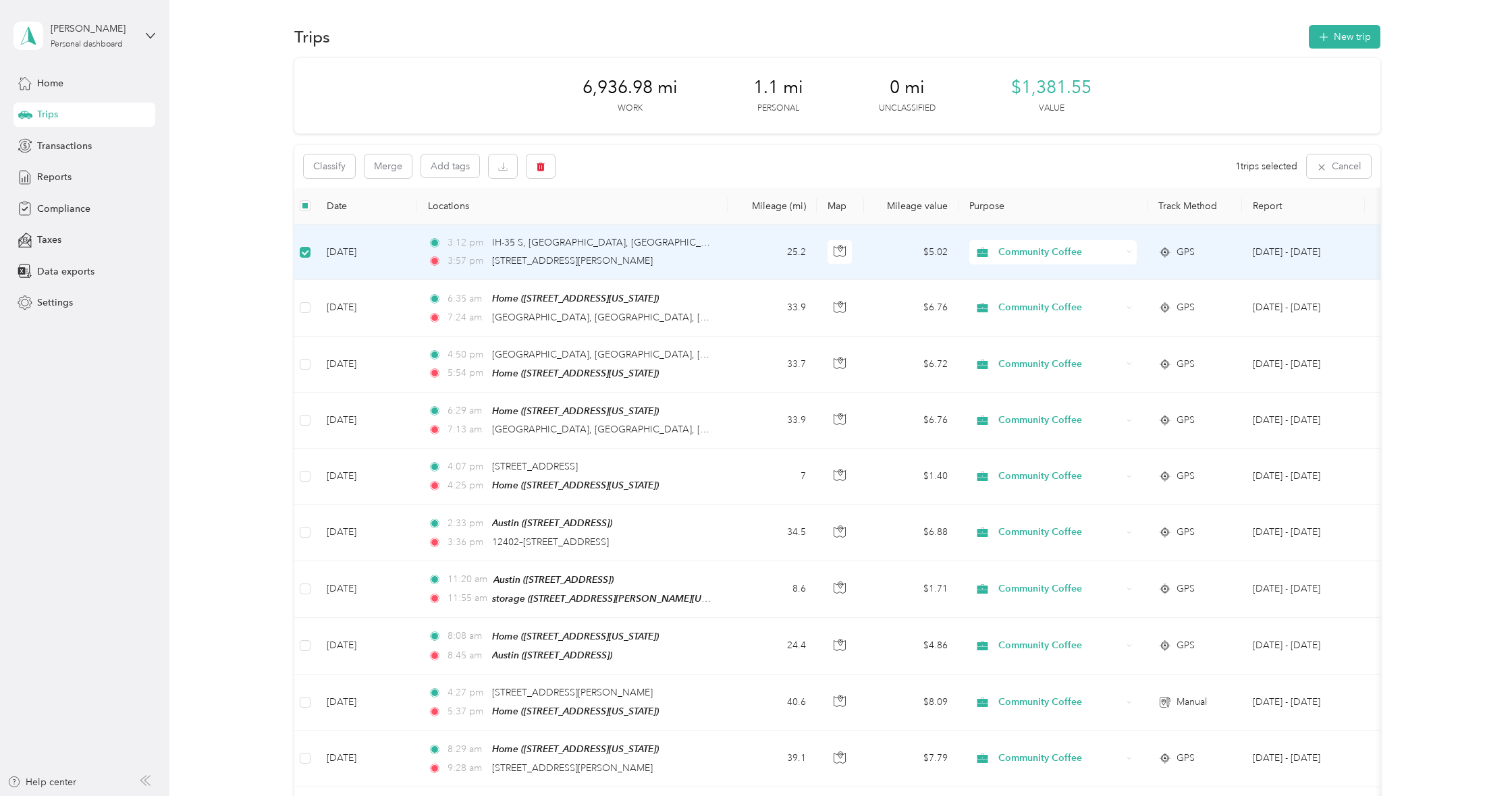
scroll to position [2, 0]
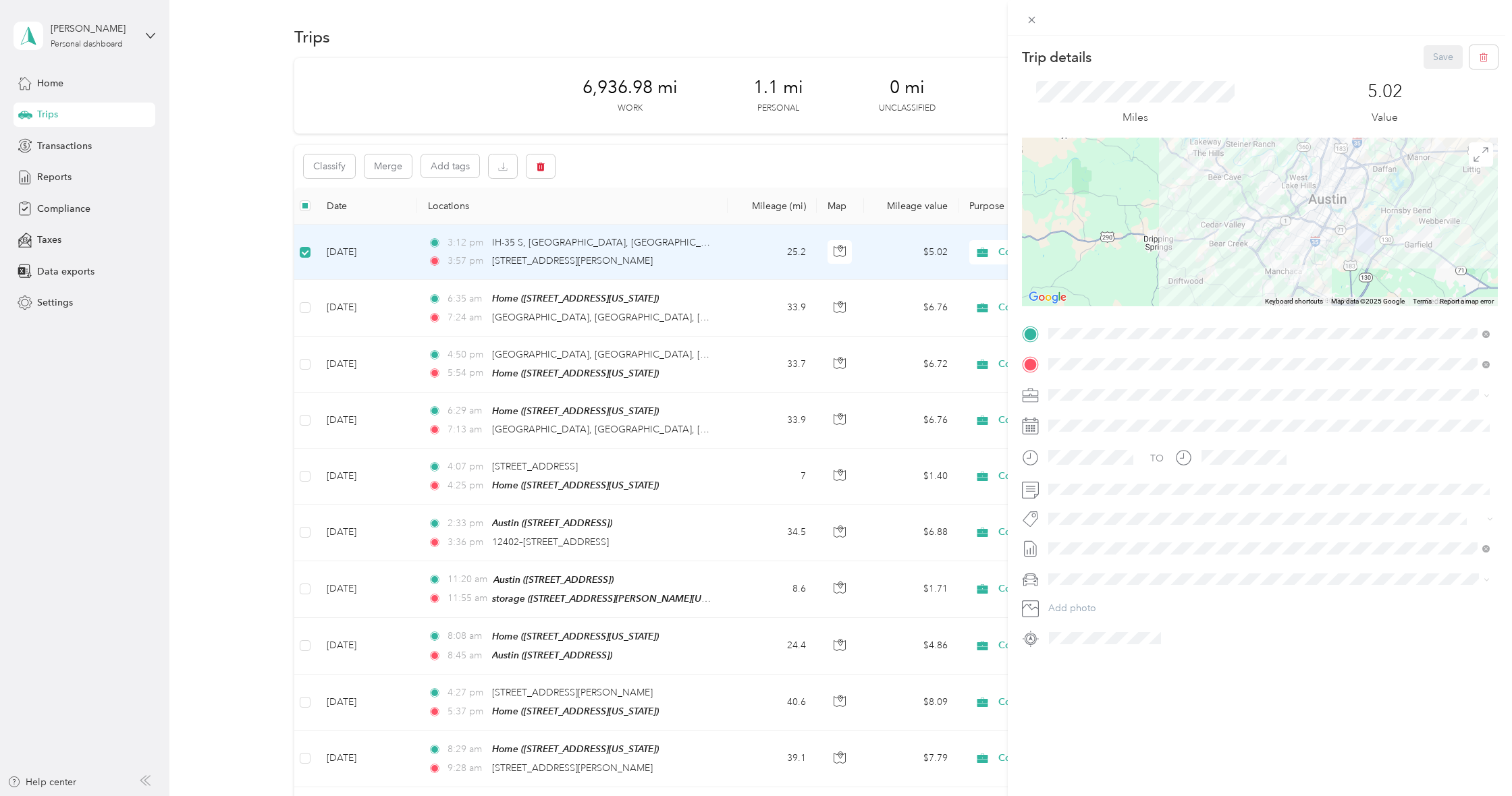
click at [1159, 394] on div "storage [STREET_ADDRESS][PERSON_NAME][US_STATE]" at bounding box center [1179, 395] width 210 height 28
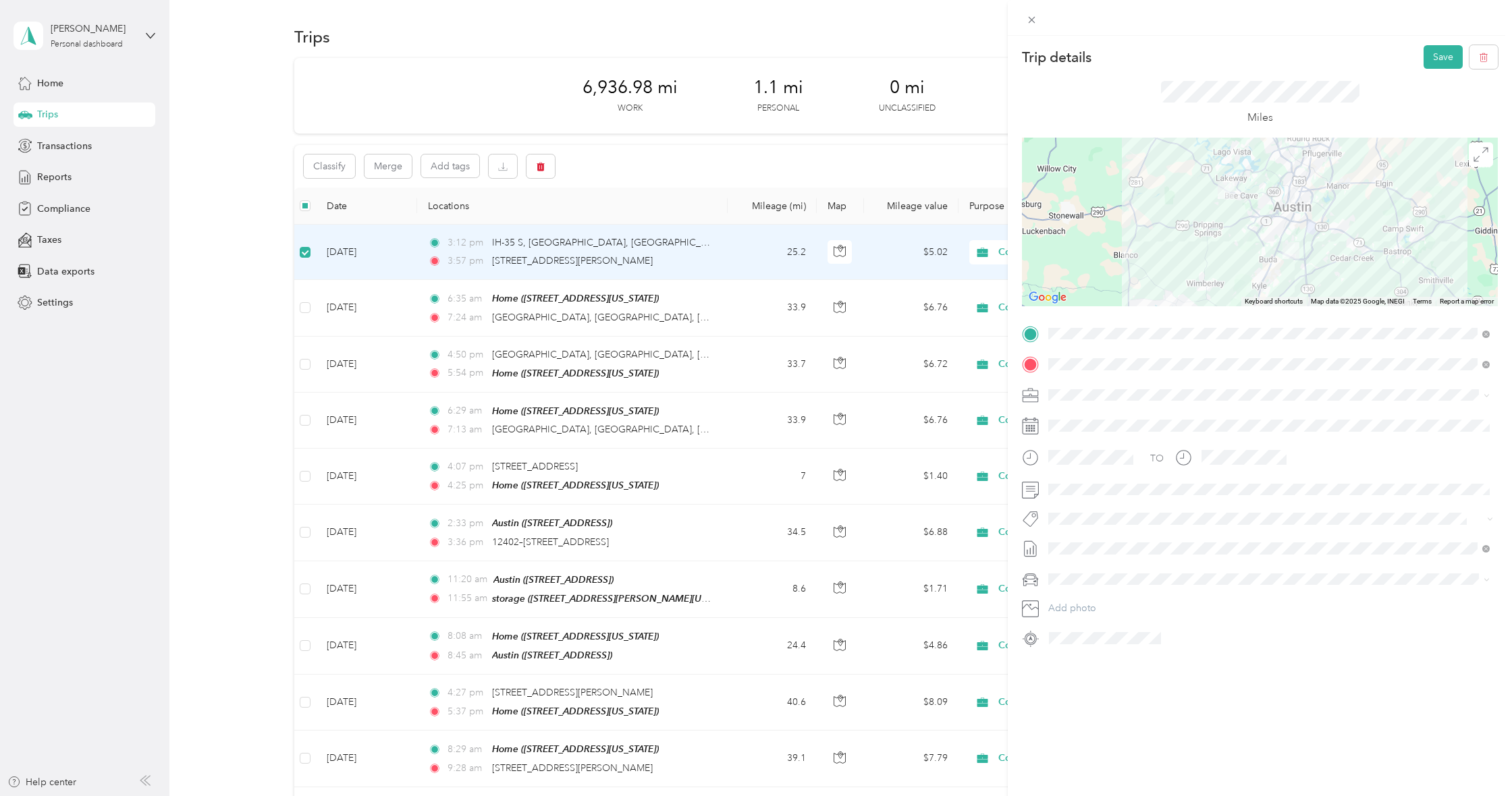
click at [1160, 425] on div "Home [STREET_ADDRESS][US_STATE]" at bounding box center [1141, 425] width 135 height 28
drag, startPoint x: 1290, startPoint y: 219, endPoint x: 1281, endPoint y: 230, distance: 14.2
click at [1281, 226] on div at bounding box center [1259, 221] width 475 height 169
click at [1282, 246] on div at bounding box center [1259, 221] width 475 height 169
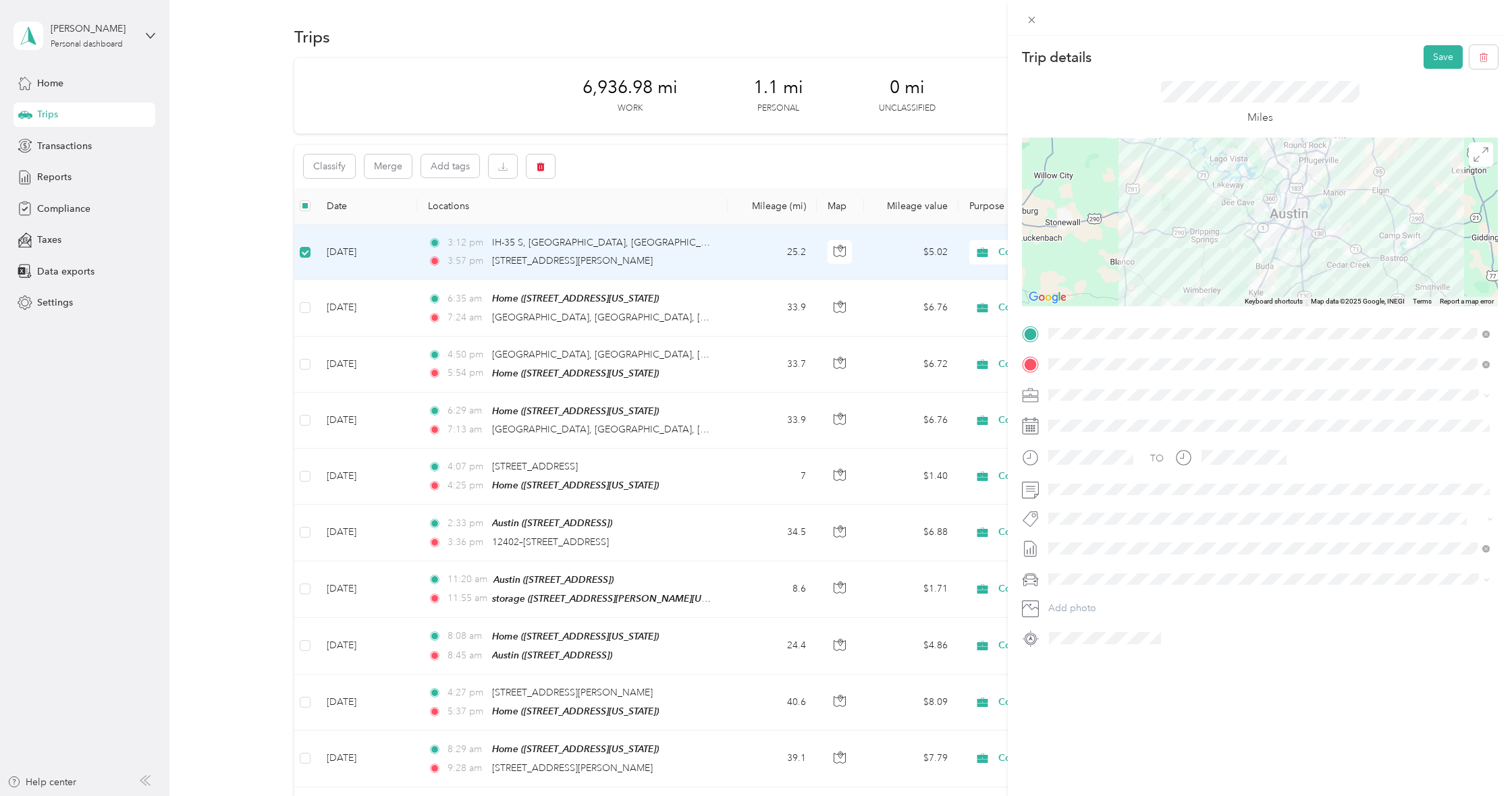
click at [1281, 246] on div at bounding box center [1259, 221] width 475 height 169
drag, startPoint x: 1282, startPoint y: 246, endPoint x: 1274, endPoint y: 250, distance: 8.9
click at [1274, 250] on div at bounding box center [1259, 221] width 475 height 169
click at [1279, 271] on img at bounding box center [1287, 271] width 17 height 17
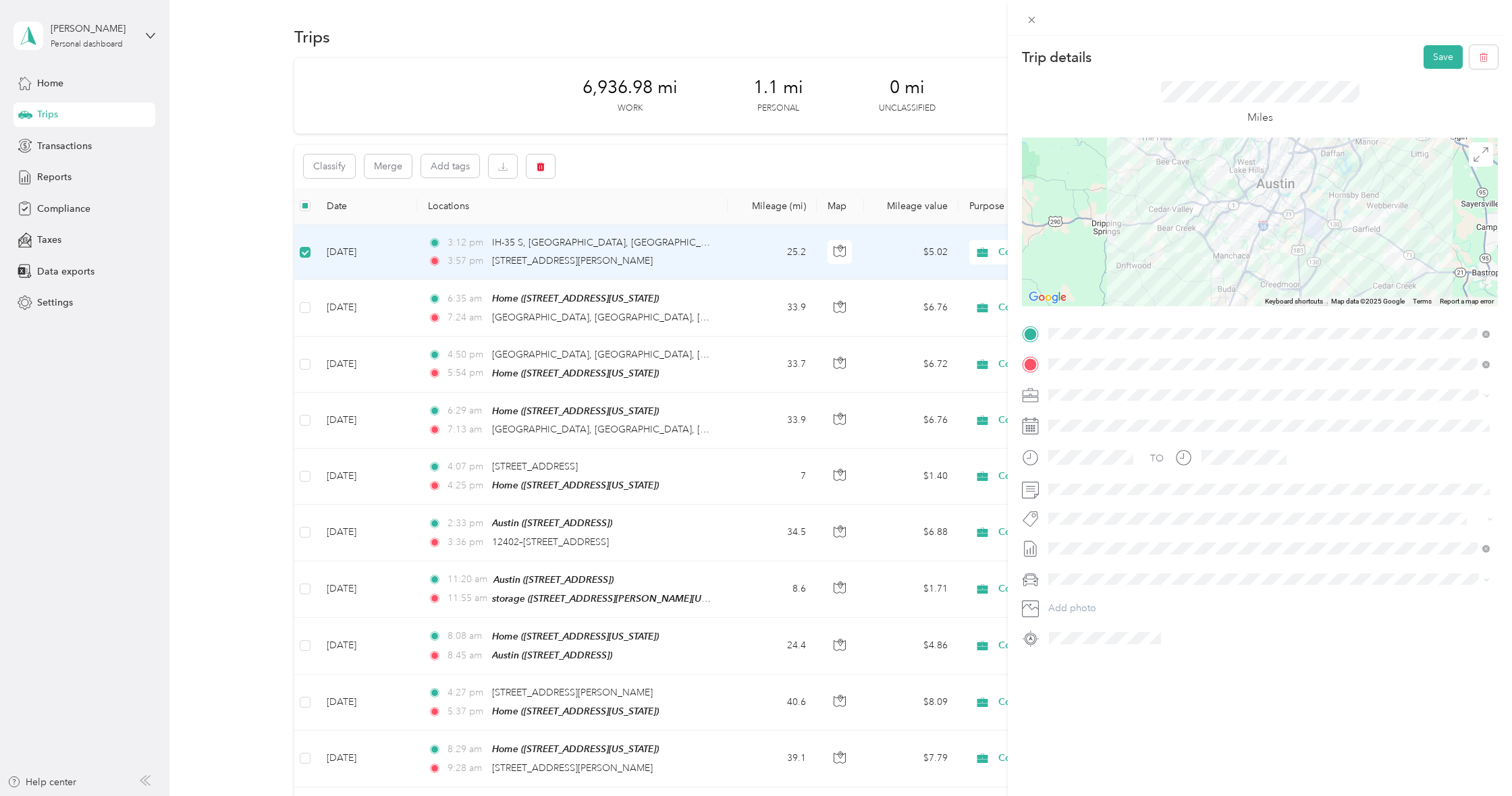
drag, startPoint x: 1282, startPoint y: 269, endPoint x: 1269, endPoint y: 266, distance: 13.3
click at [1269, 266] on img at bounding box center [1274, 272] width 17 height 17
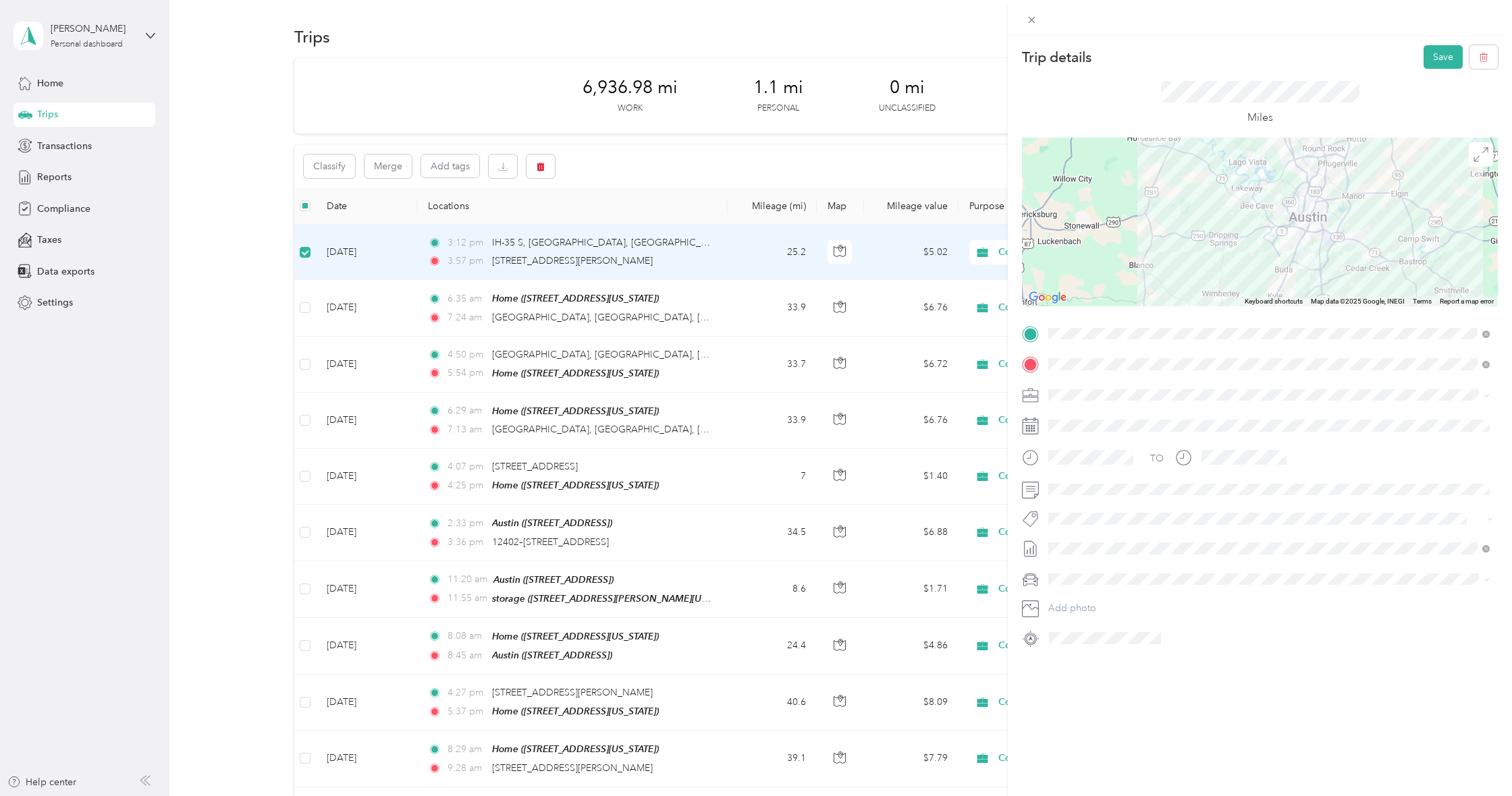
click at [1291, 262] on div at bounding box center [1259, 221] width 475 height 169
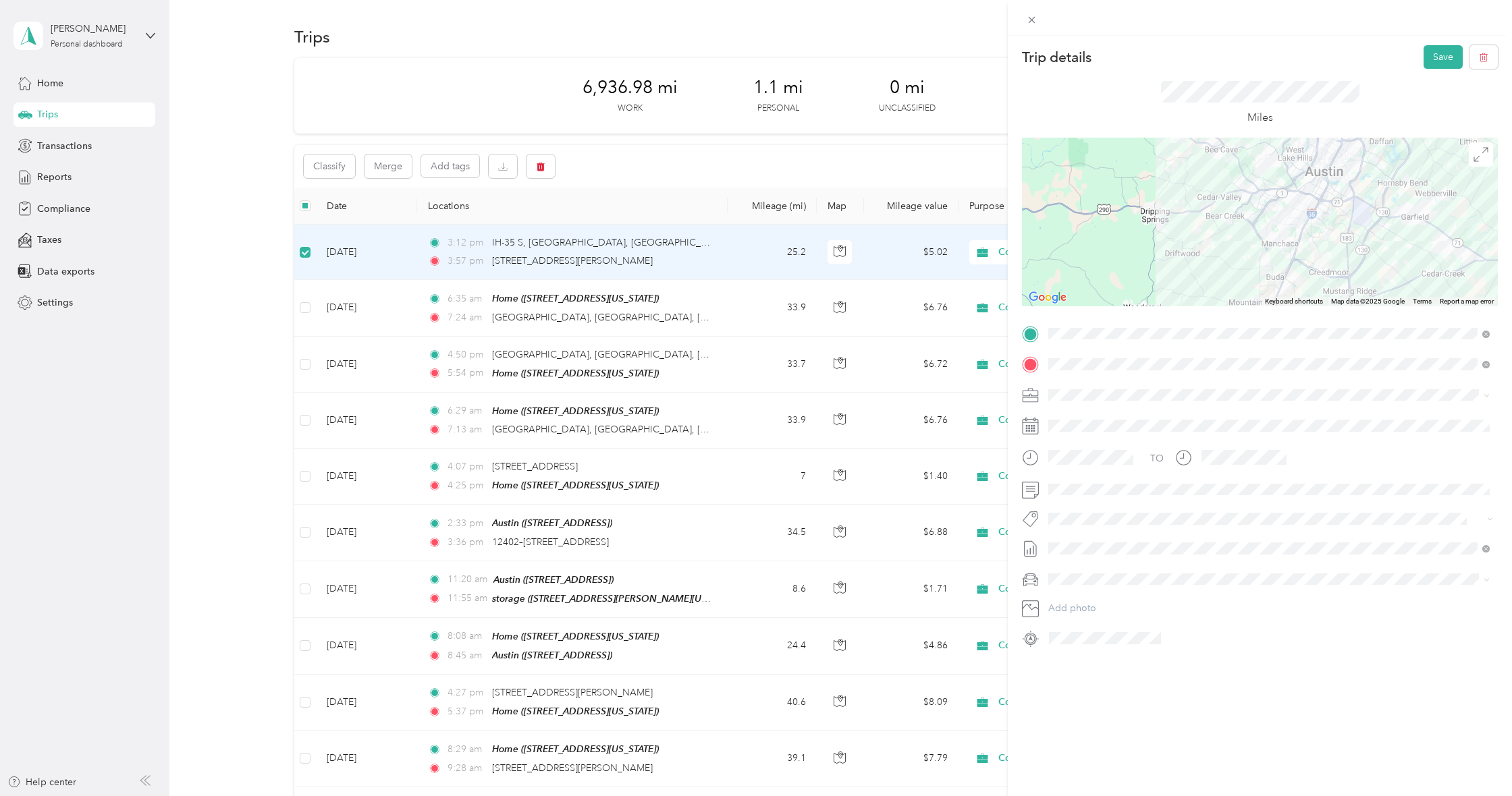
click at [1298, 259] on div at bounding box center [1259, 221] width 475 height 169
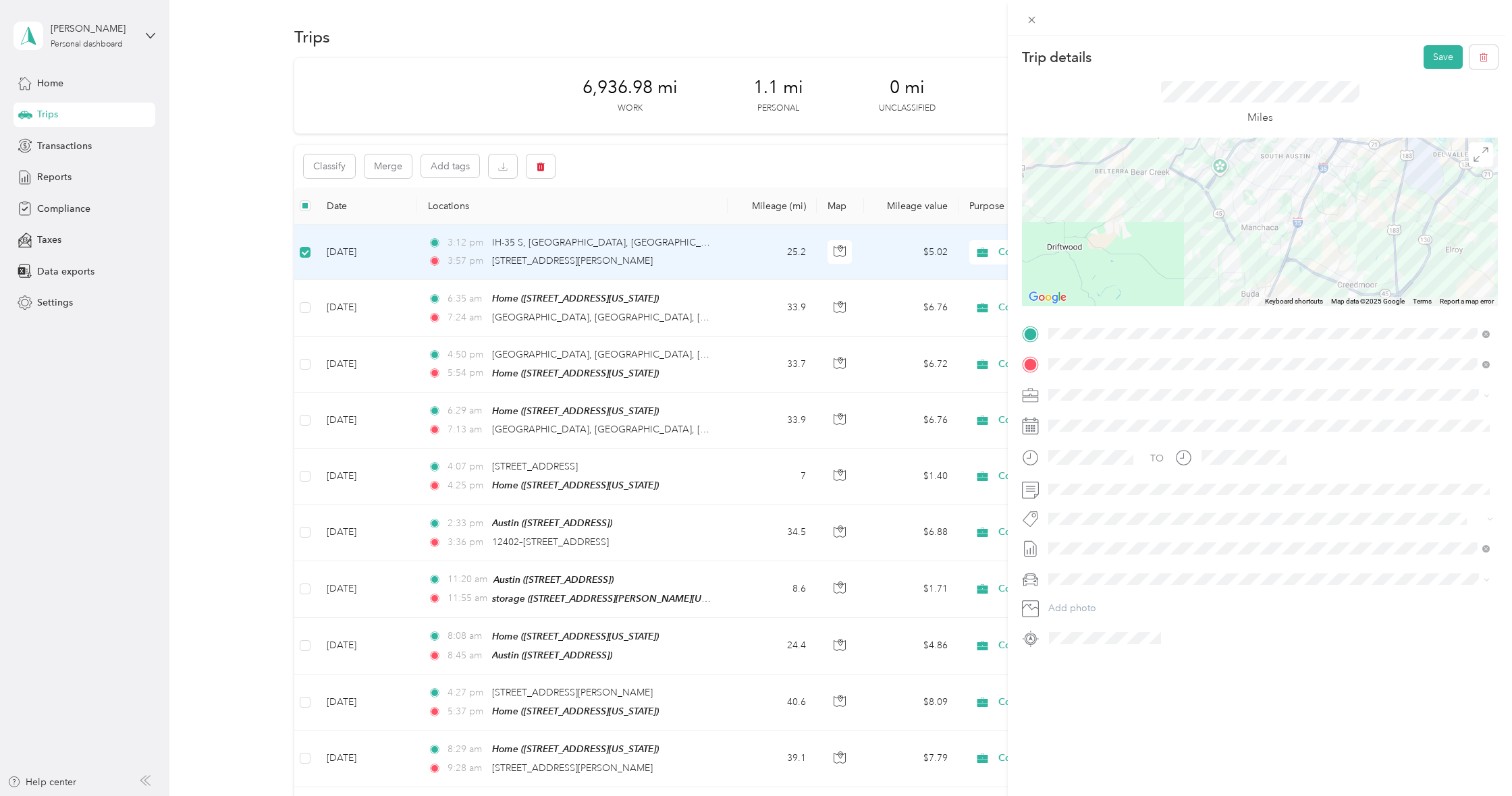
click at [1346, 261] on img at bounding box center [1347, 262] width 17 height 17
drag, startPoint x: 1346, startPoint y: 261, endPoint x: 1319, endPoint y: 261, distance: 27.0
click at [1319, 261] on img at bounding box center [1318, 263] width 17 height 17
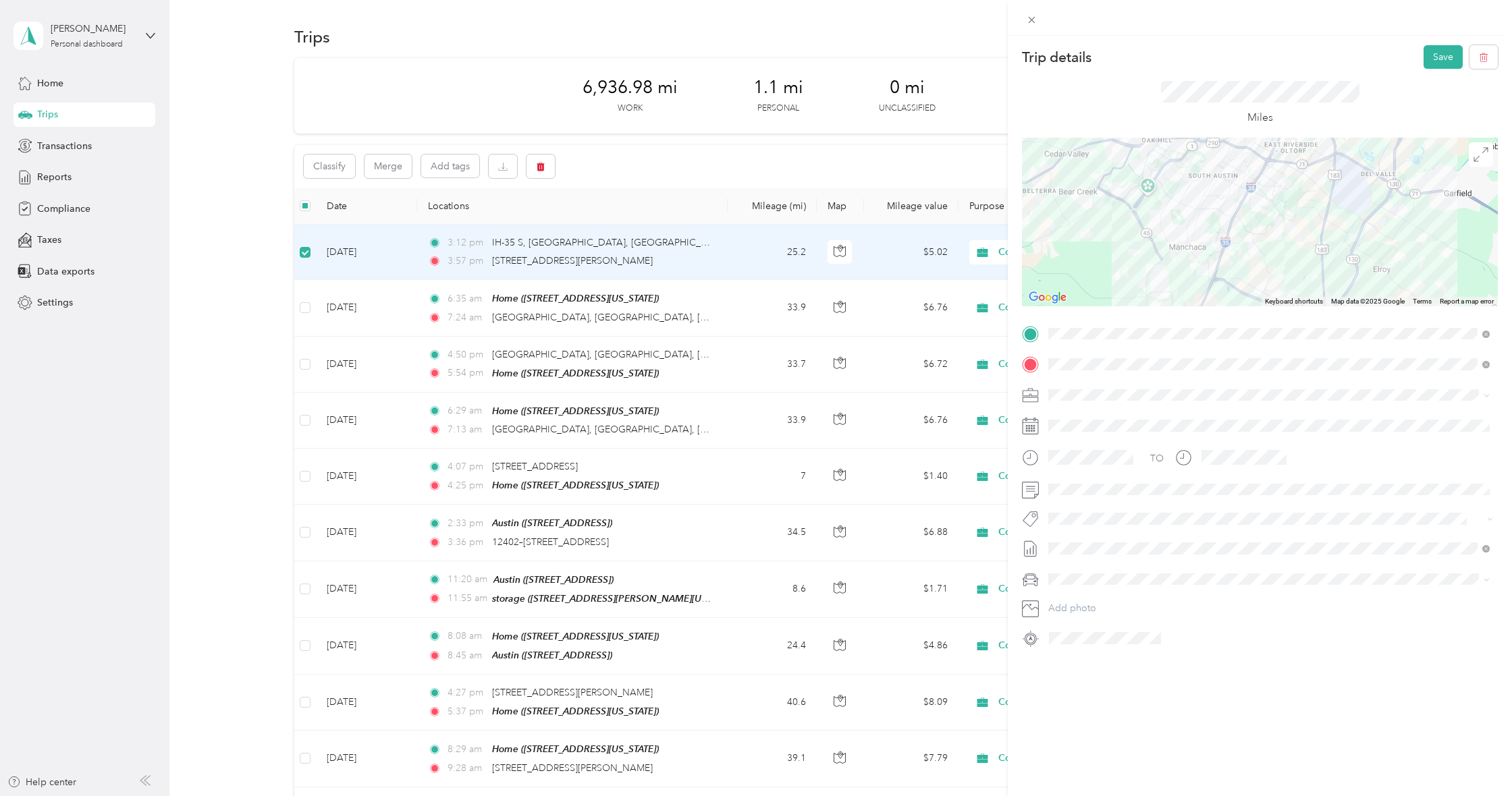
drag, startPoint x: 1313, startPoint y: 249, endPoint x: 1262, endPoint y: 270, distance: 55.2
click at [1262, 270] on div at bounding box center [1259, 221] width 475 height 169
drag, startPoint x: 1269, startPoint y: 259, endPoint x: 1275, endPoint y: 250, distance: 10.8
click at [1275, 250] on div at bounding box center [1259, 221] width 475 height 169
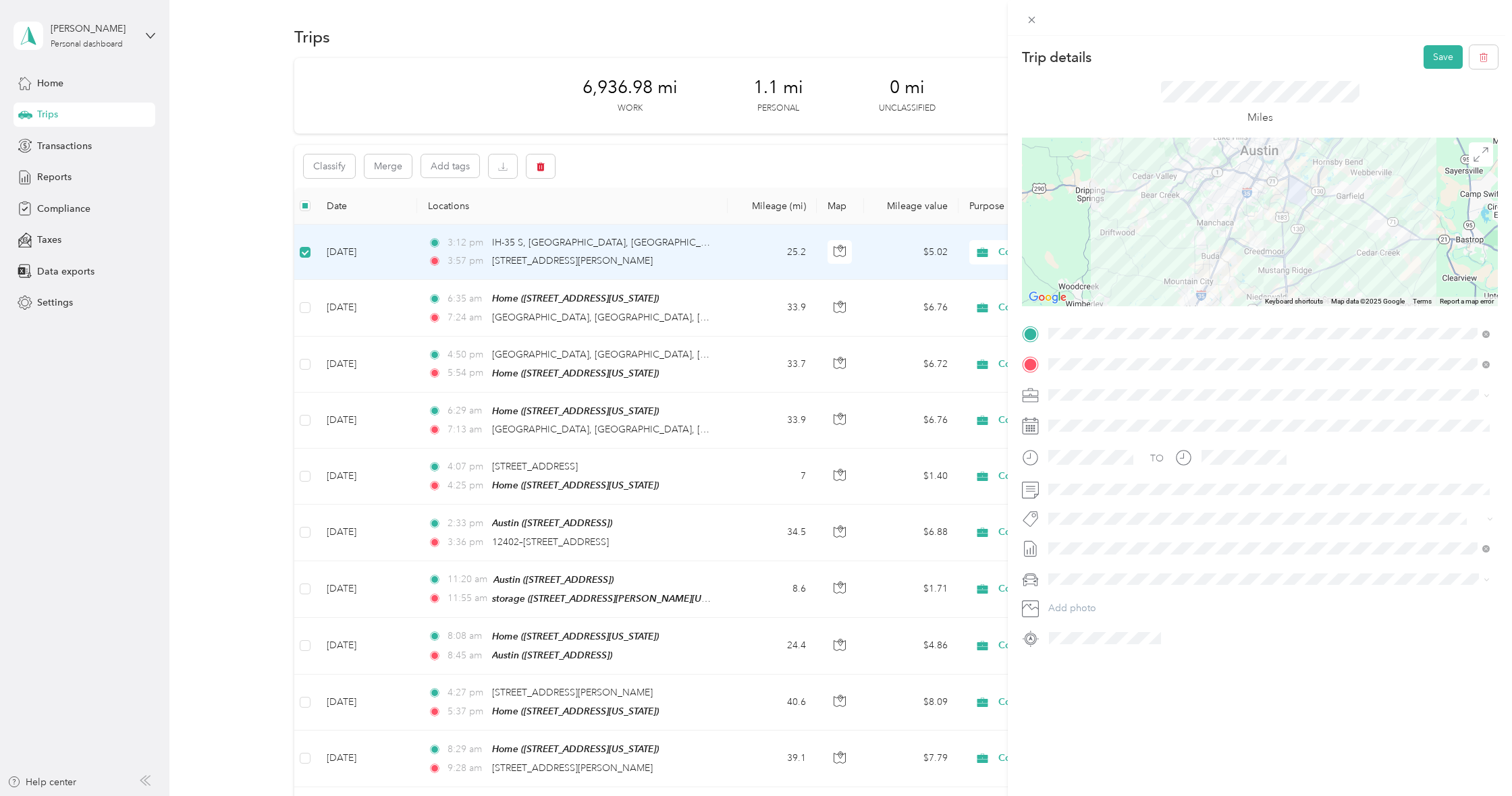
drag, startPoint x: 1259, startPoint y: 227, endPoint x: 1249, endPoint y: 223, distance: 10.8
click at [1249, 223] on div at bounding box center [1259, 221] width 475 height 169
click at [1425, 53] on button "Save" at bounding box center [1442, 57] width 39 height 23
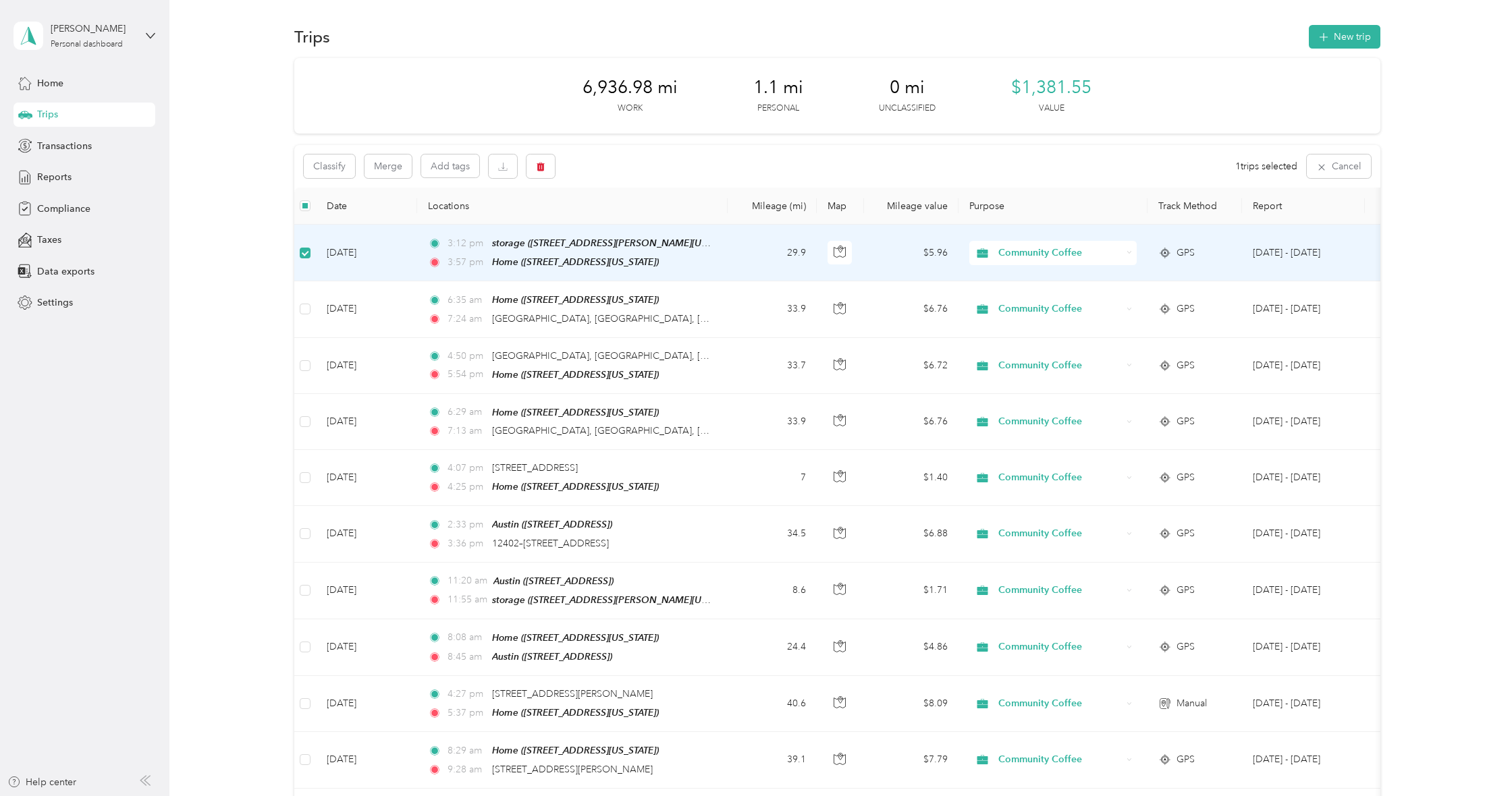
click at [309, 255] on span at bounding box center [305, 252] width 11 height 11
click at [310, 255] on span at bounding box center [305, 254] width 11 height 11
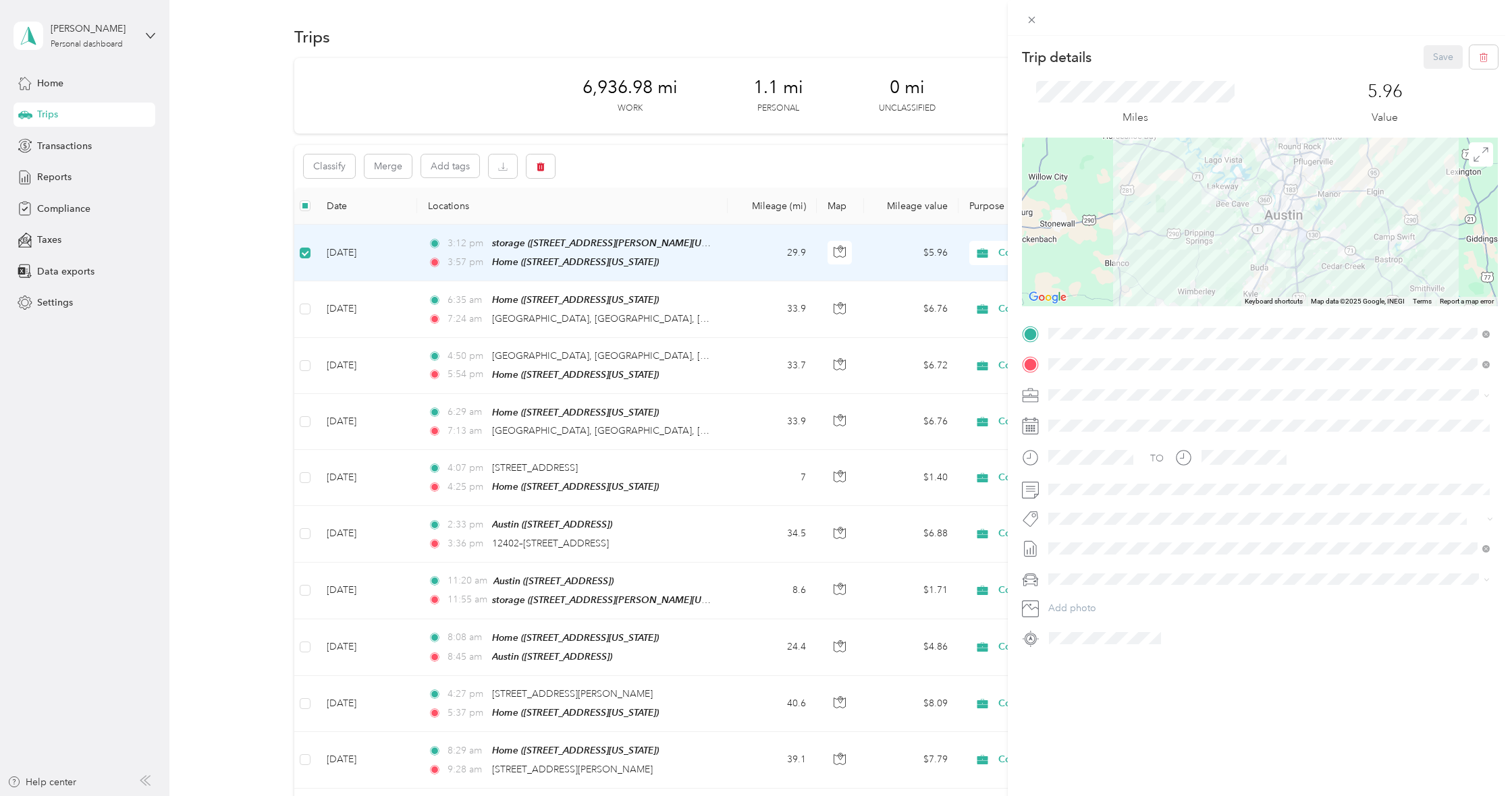
drag, startPoint x: 1285, startPoint y: 220, endPoint x: 1271, endPoint y: 226, distance: 15.2
click at [1271, 226] on div at bounding box center [1259, 221] width 475 height 169
click at [1276, 246] on div at bounding box center [1259, 221] width 475 height 169
drag, startPoint x: 1276, startPoint y: 246, endPoint x: 1263, endPoint y: 256, distance: 16.4
click at [1263, 256] on div at bounding box center [1259, 221] width 475 height 169
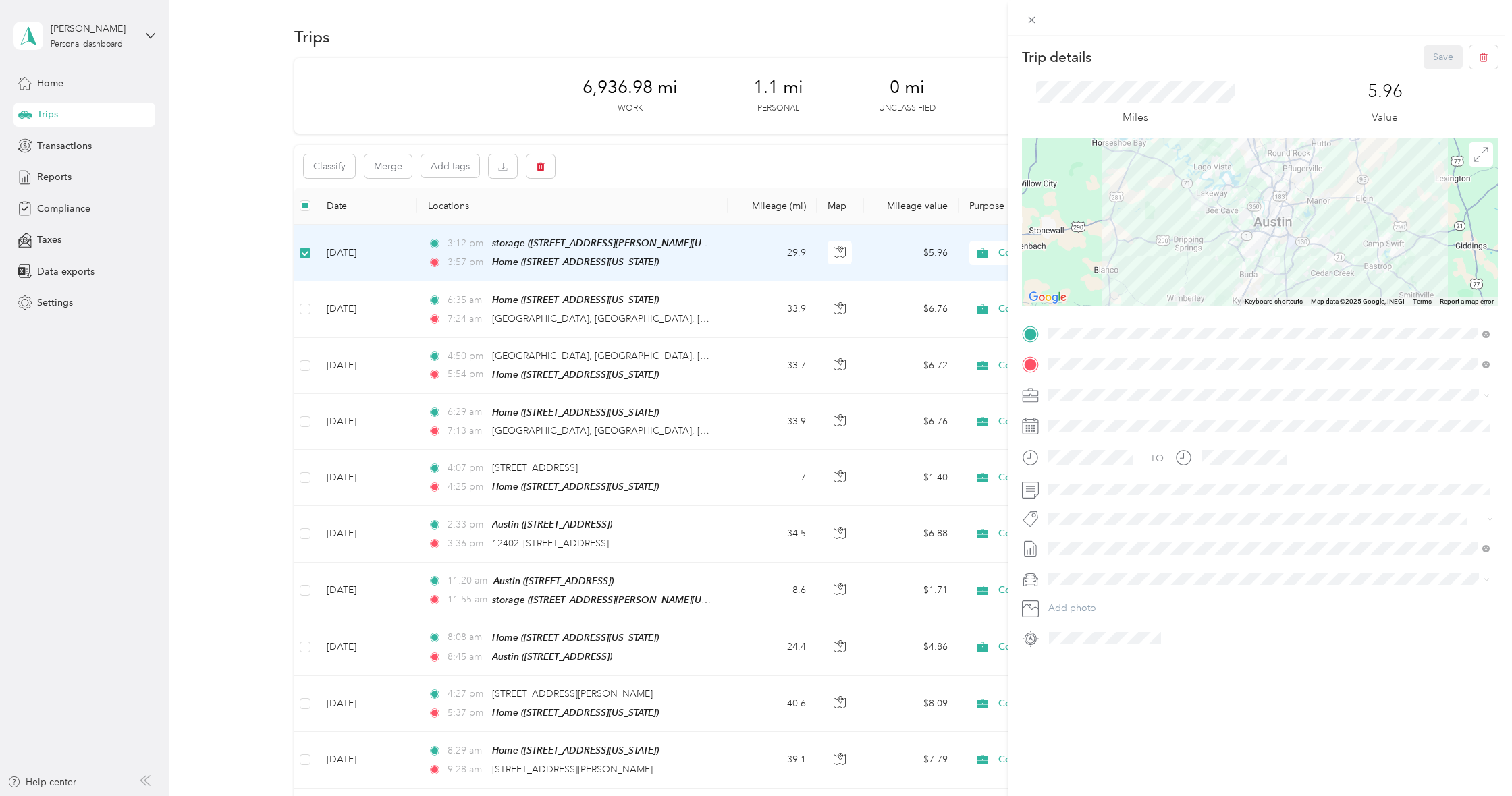
click at [1268, 261] on img at bounding box center [1271, 266] width 17 height 17
click at [1247, 263] on img at bounding box center [1255, 266] width 17 height 17
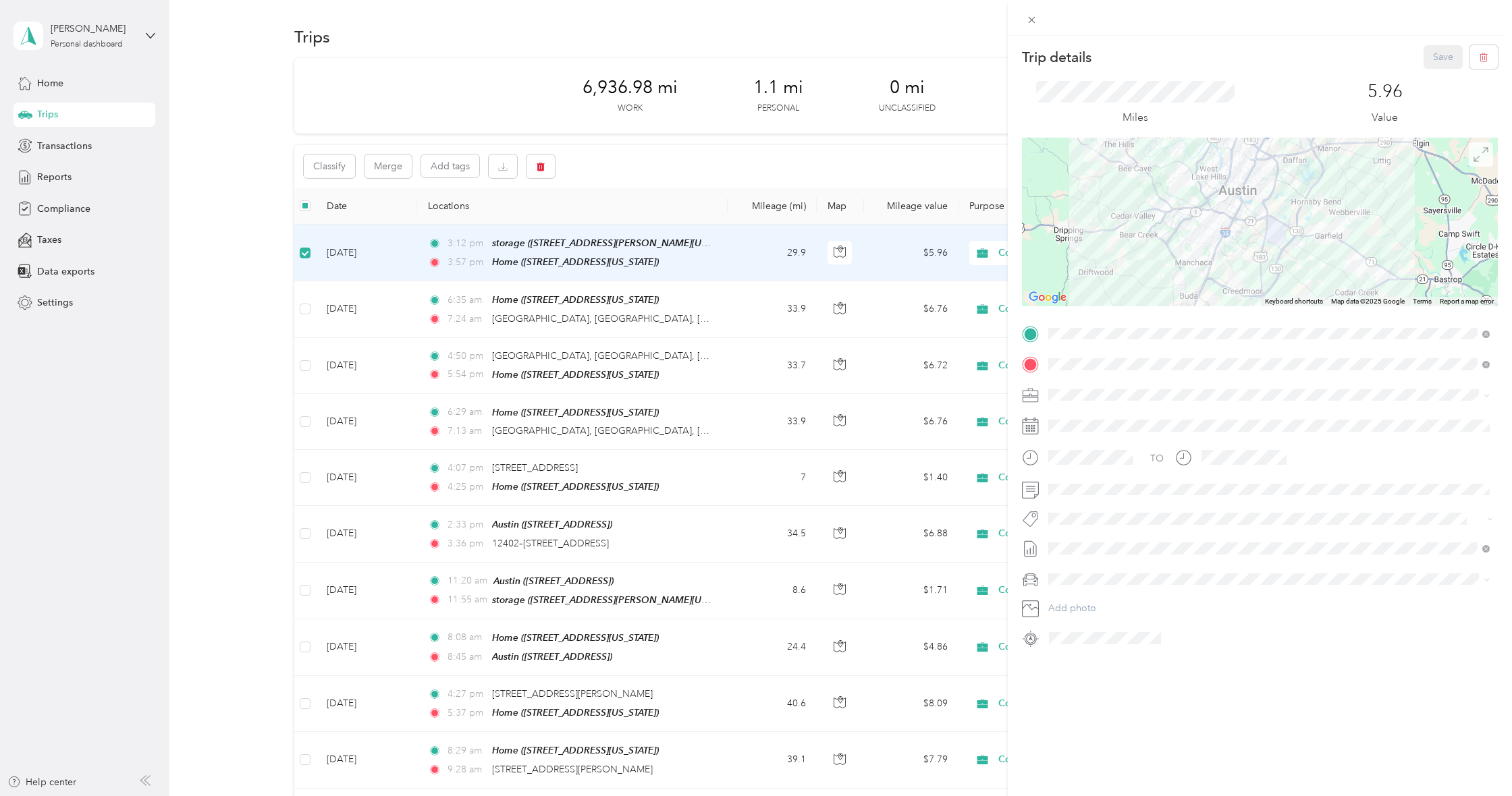
click at [1478, 152] on icon at bounding box center [1480, 155] width 15 height 15
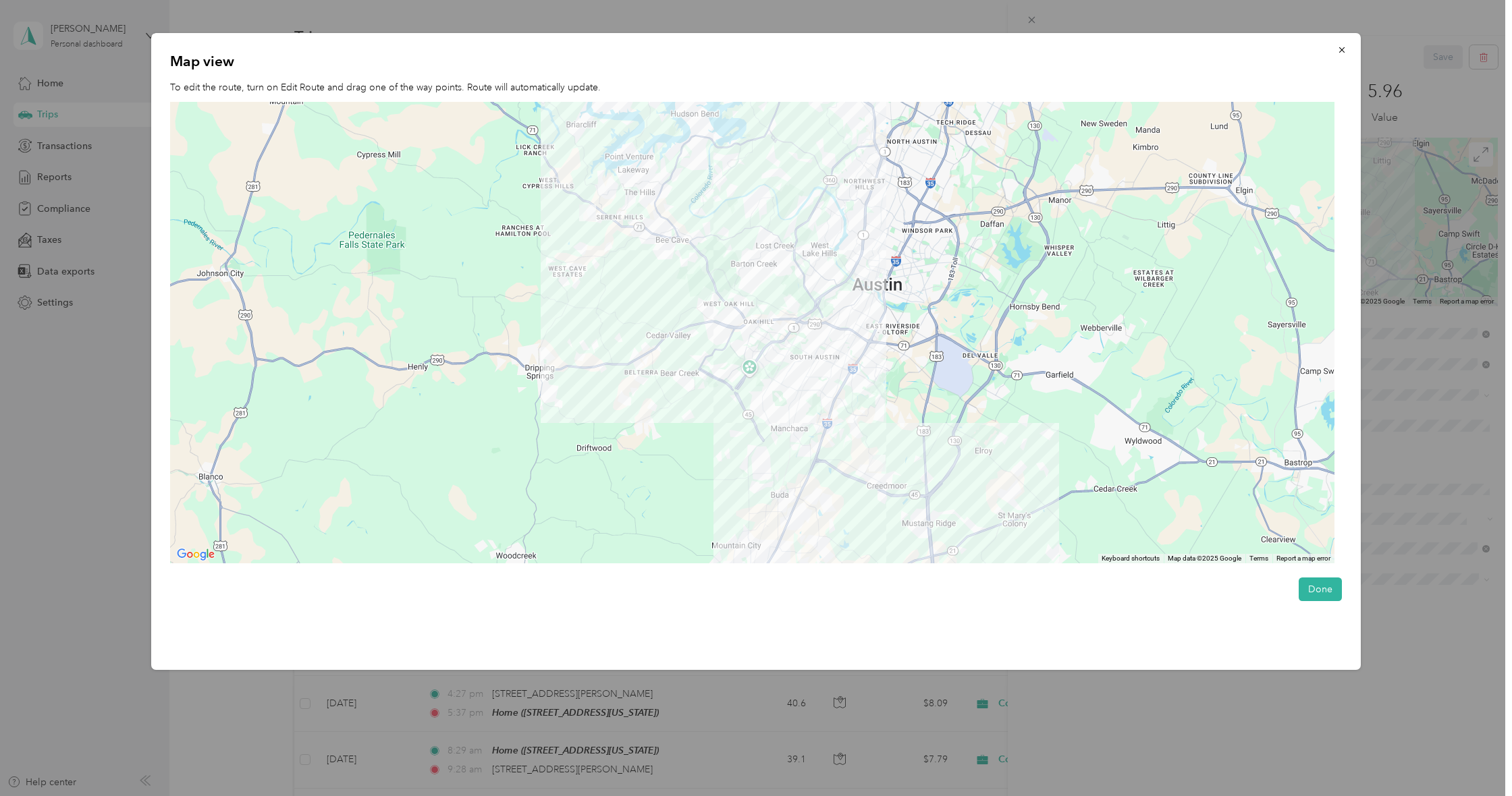
drag, startPoint x: 883, startPoint y: 433, endPoint x: 861, endPoint y: 443, distance: 24.2
click at [861, 443] on div at bounding box center [752, 332] width 1164 height 461
click at [848, 464] on div at bounding box center [752, 332] width 1164 height 461
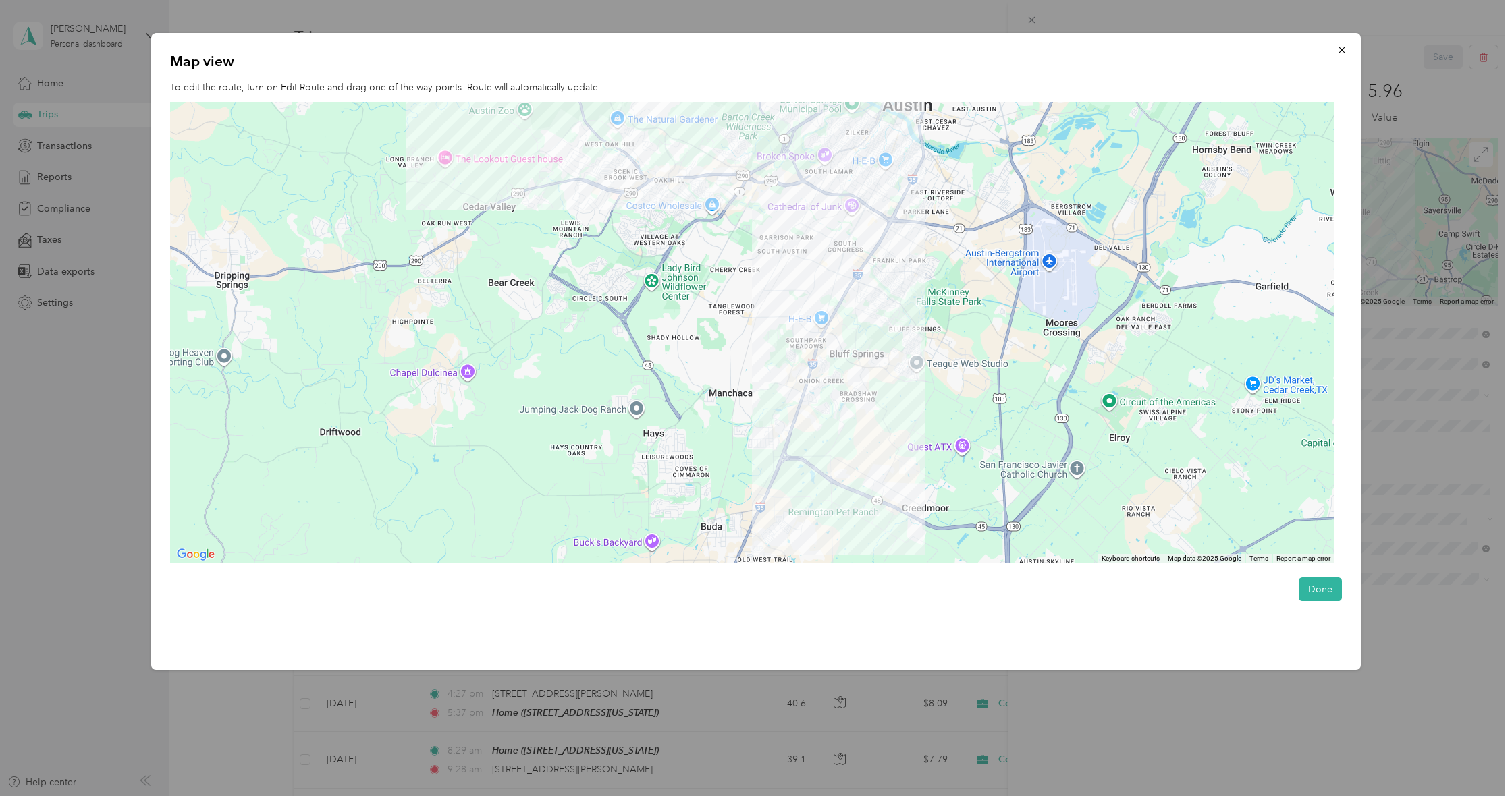
click at [848, 465] on div at bounding box center [752, 332] width 1164 height 461
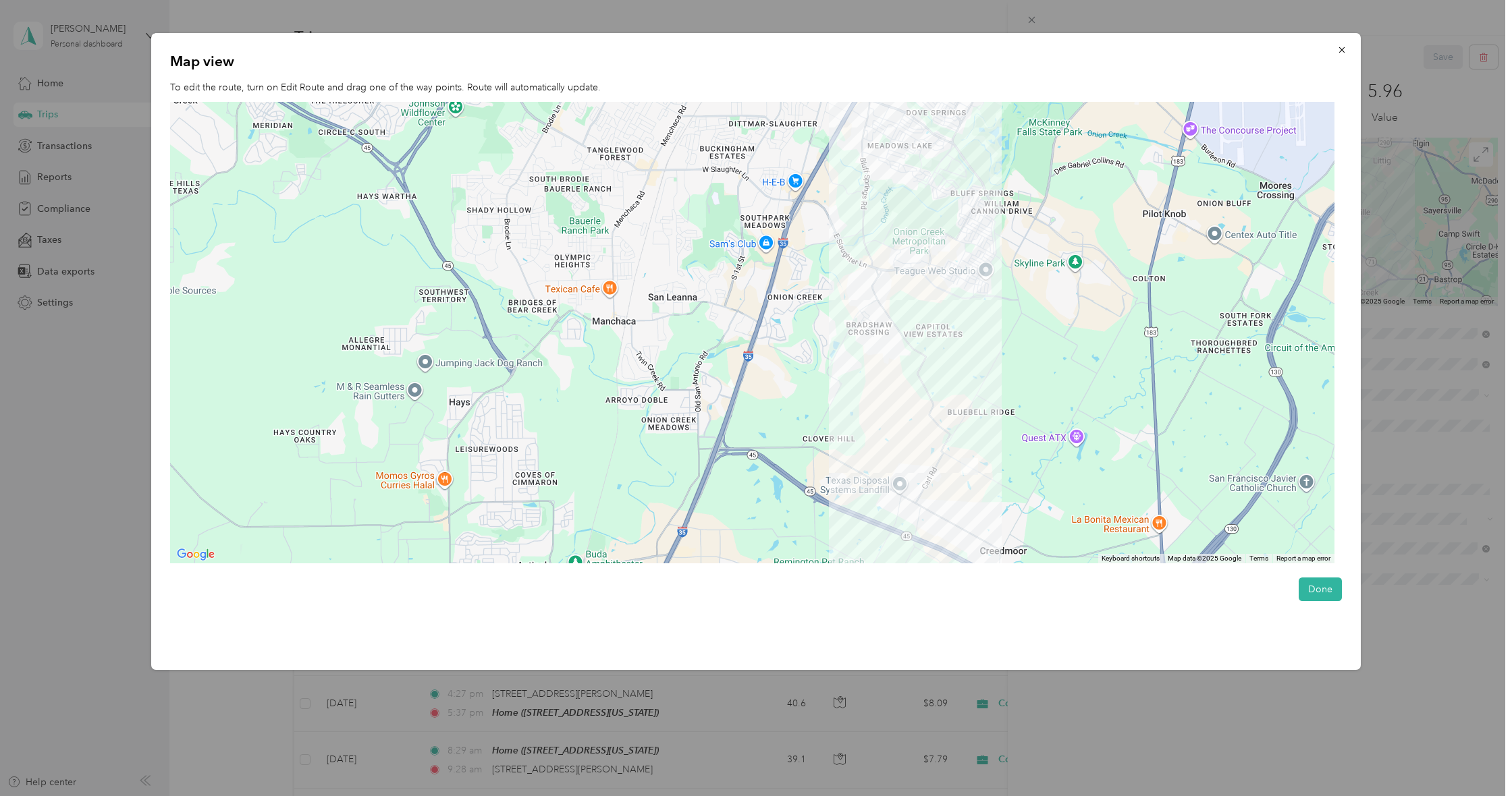
click at [933, 404] on div at bounding box center [752, 332] width 1164 height 461
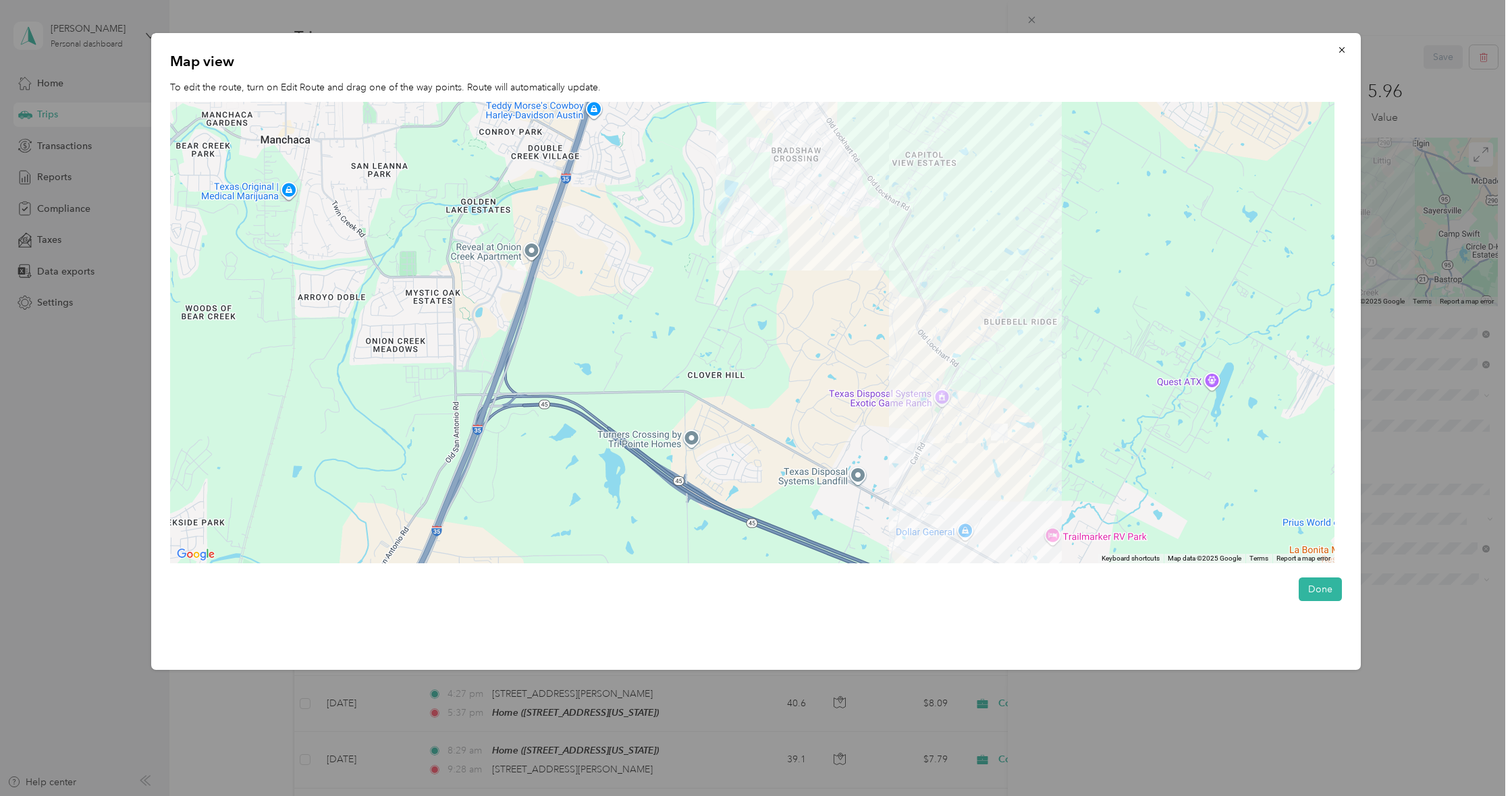
drag, startPoint x: 951, startPoint y: 500, endPoint x: 942, endPoint y: 400, distance: 100.4
click at [942, 400] on div at bounding box center [752, 332] width 1164 height 461
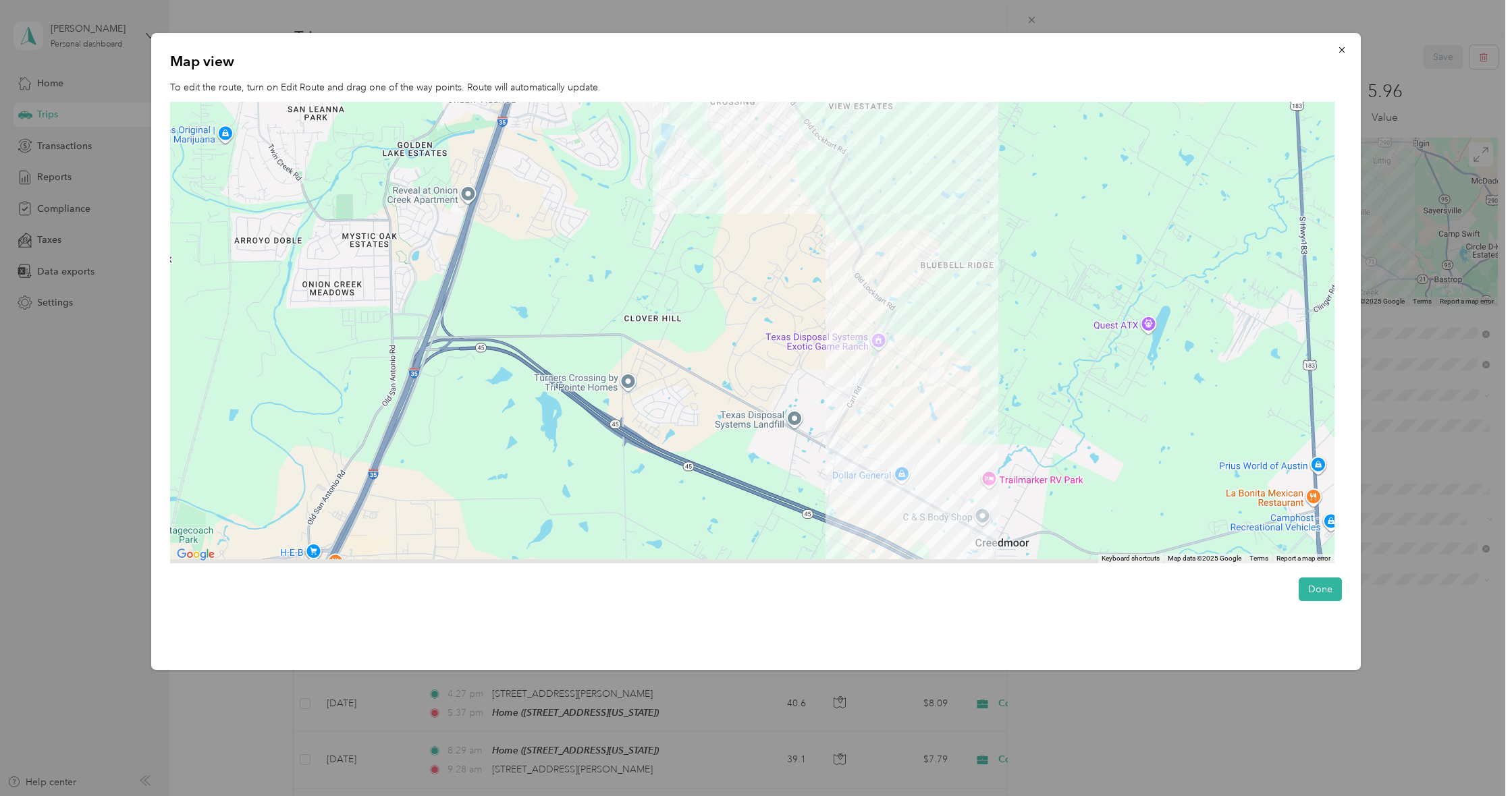
drag, startPoint x: 953, startPoint y: 364, endPoint x: 890, endPoint y: 305, distance: 86.3
click at [889, 301] on div at bounding box center [752, 332] width 1164 height 461
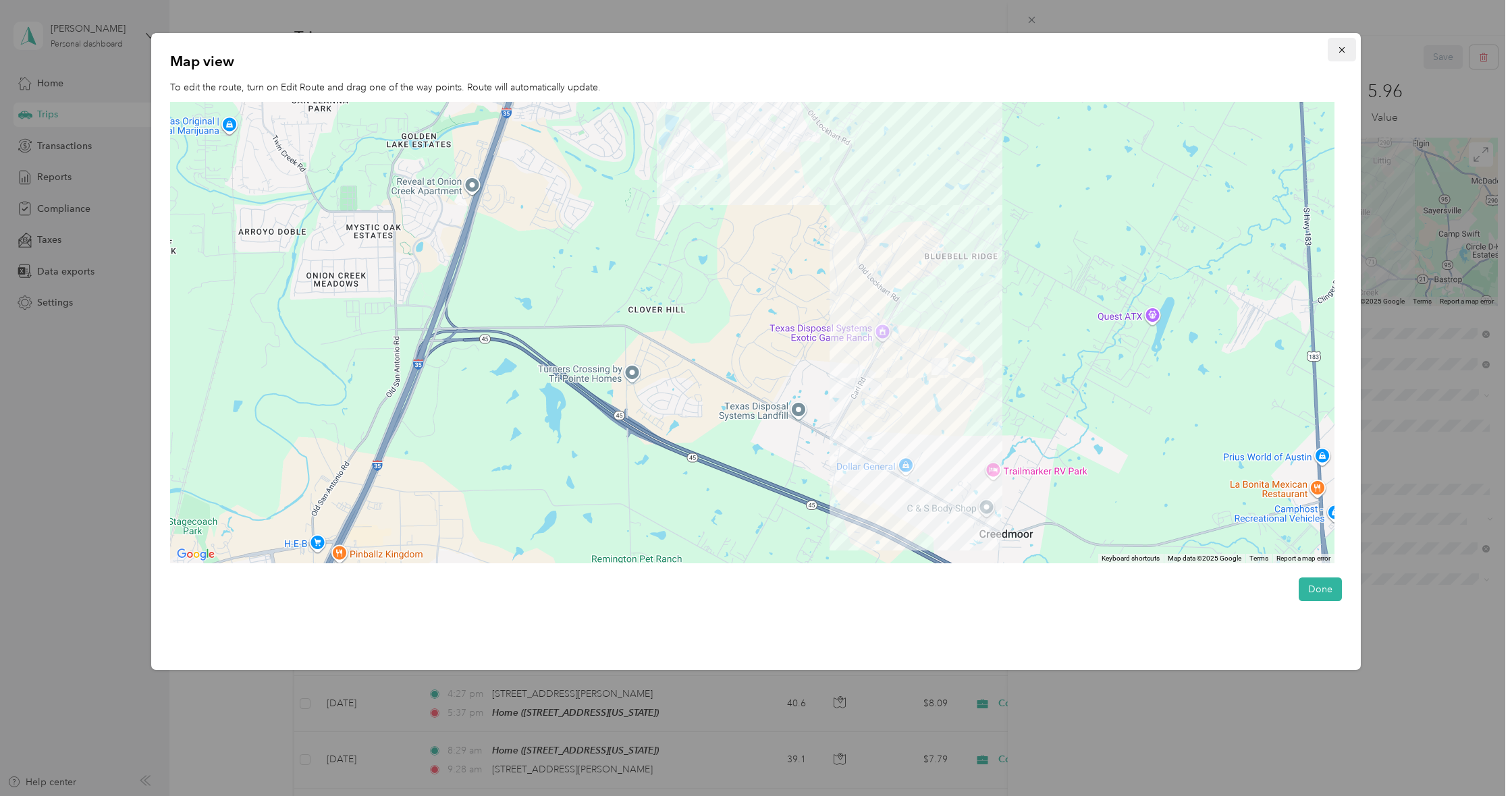
click at [1341, 49] on icon "button" at bounding box center [1341, 49] width 9 height 9
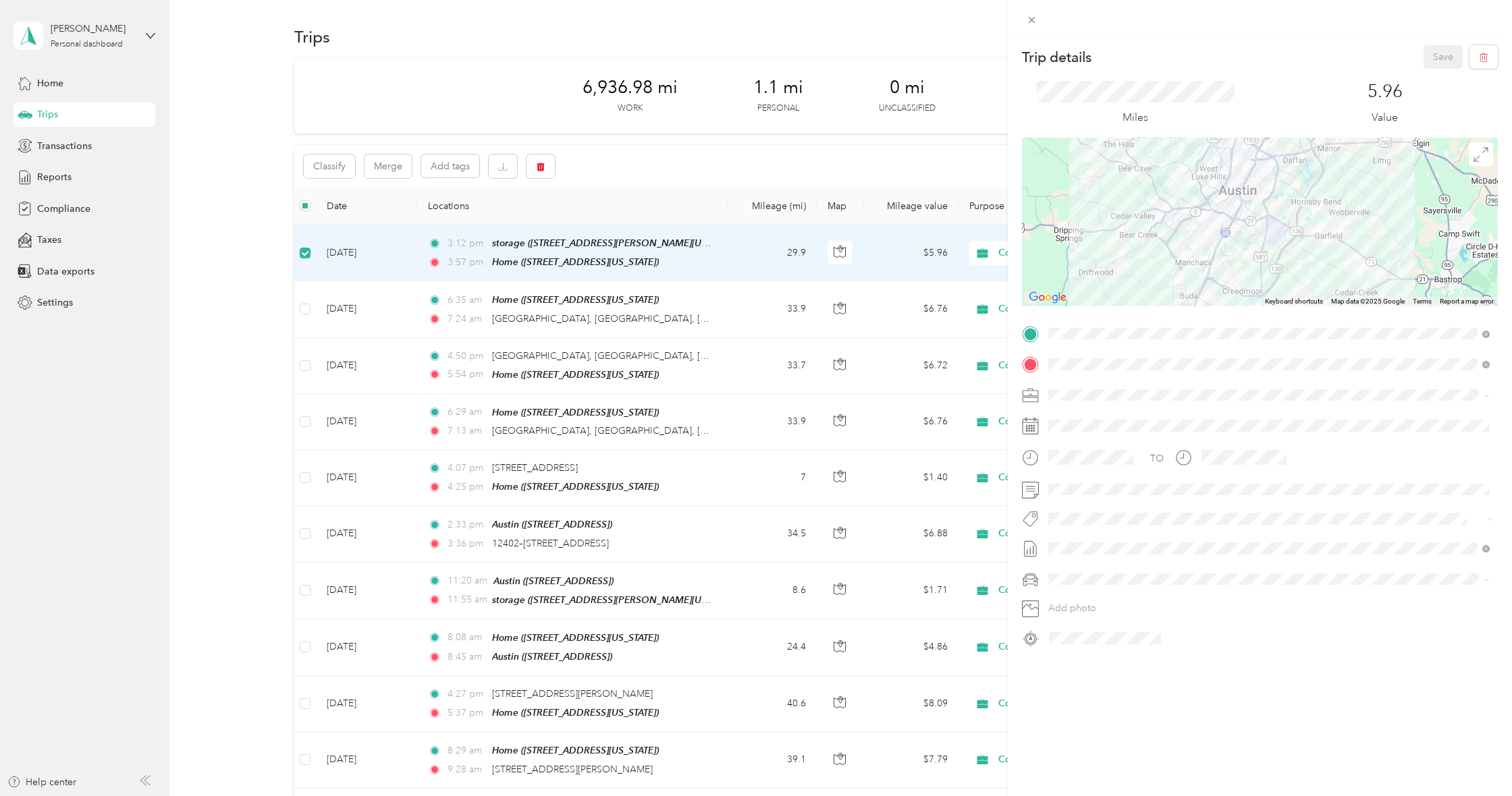
click at [43, 306] on div "Trip details Save This trip cannot be edited because it is either under review,…" at bounding box center [756, 398] width 1512 height 796
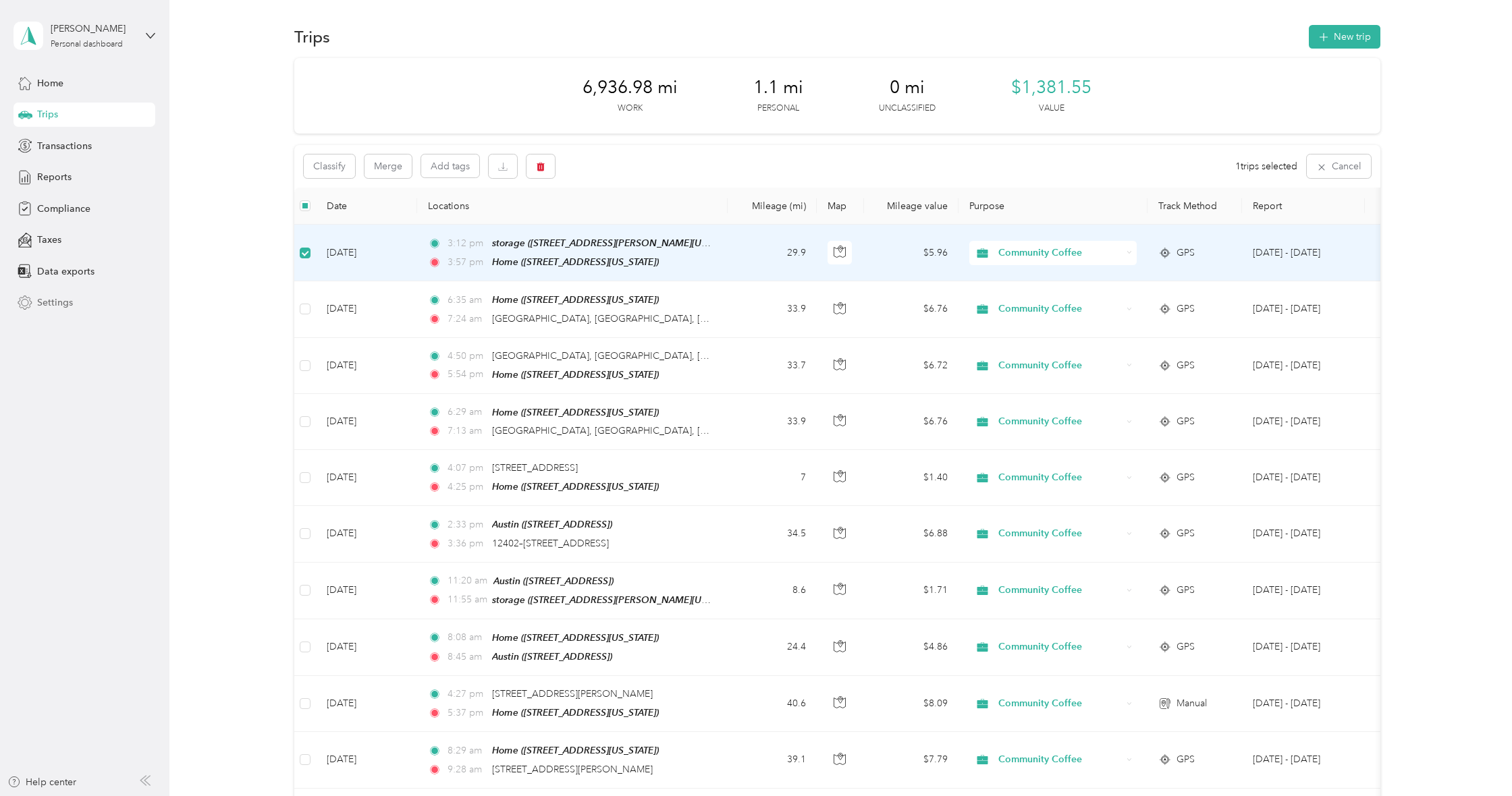
click at [52, 301] on span "Settings" at bounding box center [55, 302] width 36 height 14
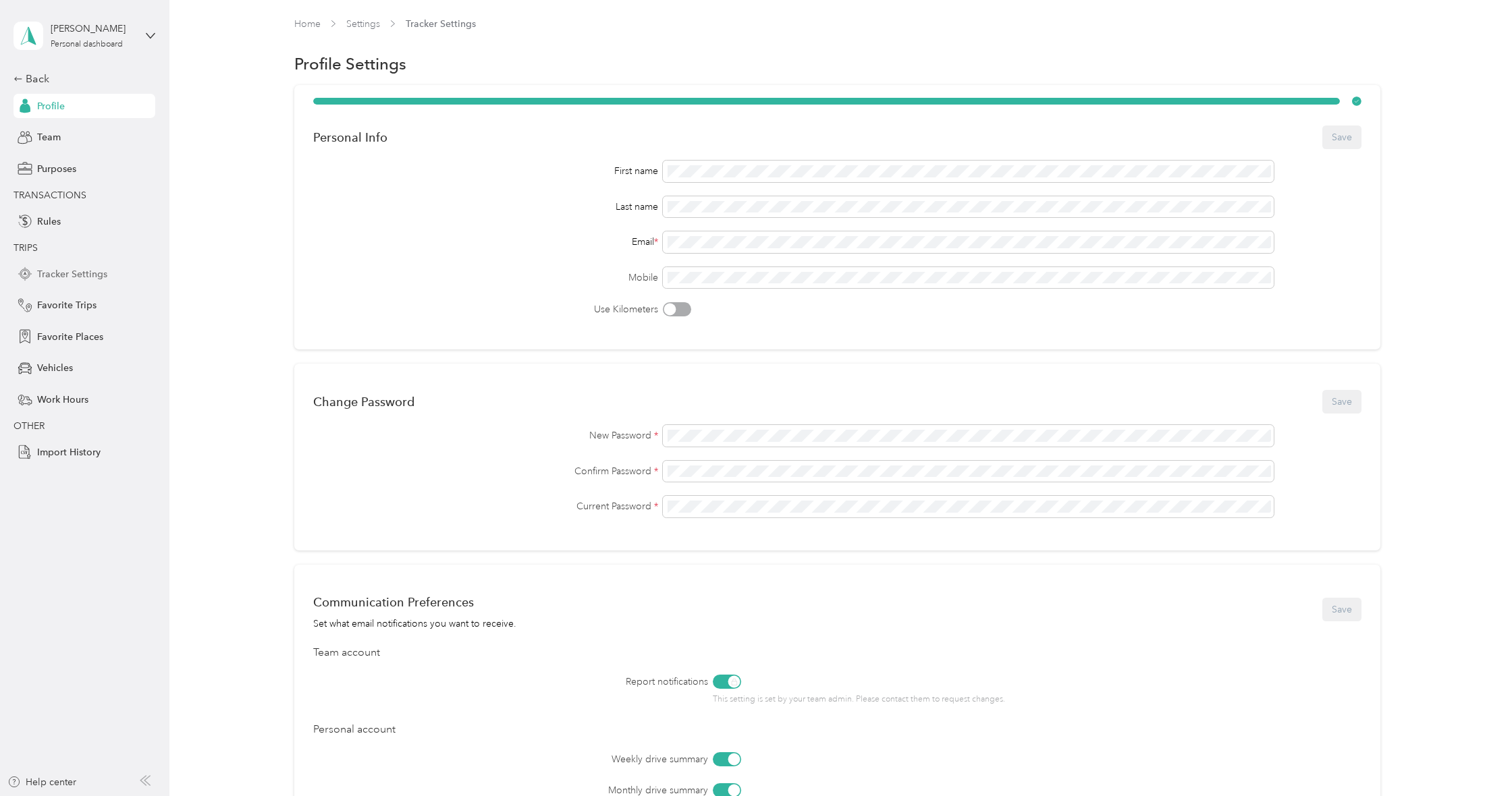
click at [74, 263] on div "Tracker Settings" at bounding box center [84, 274] width 142 height 24
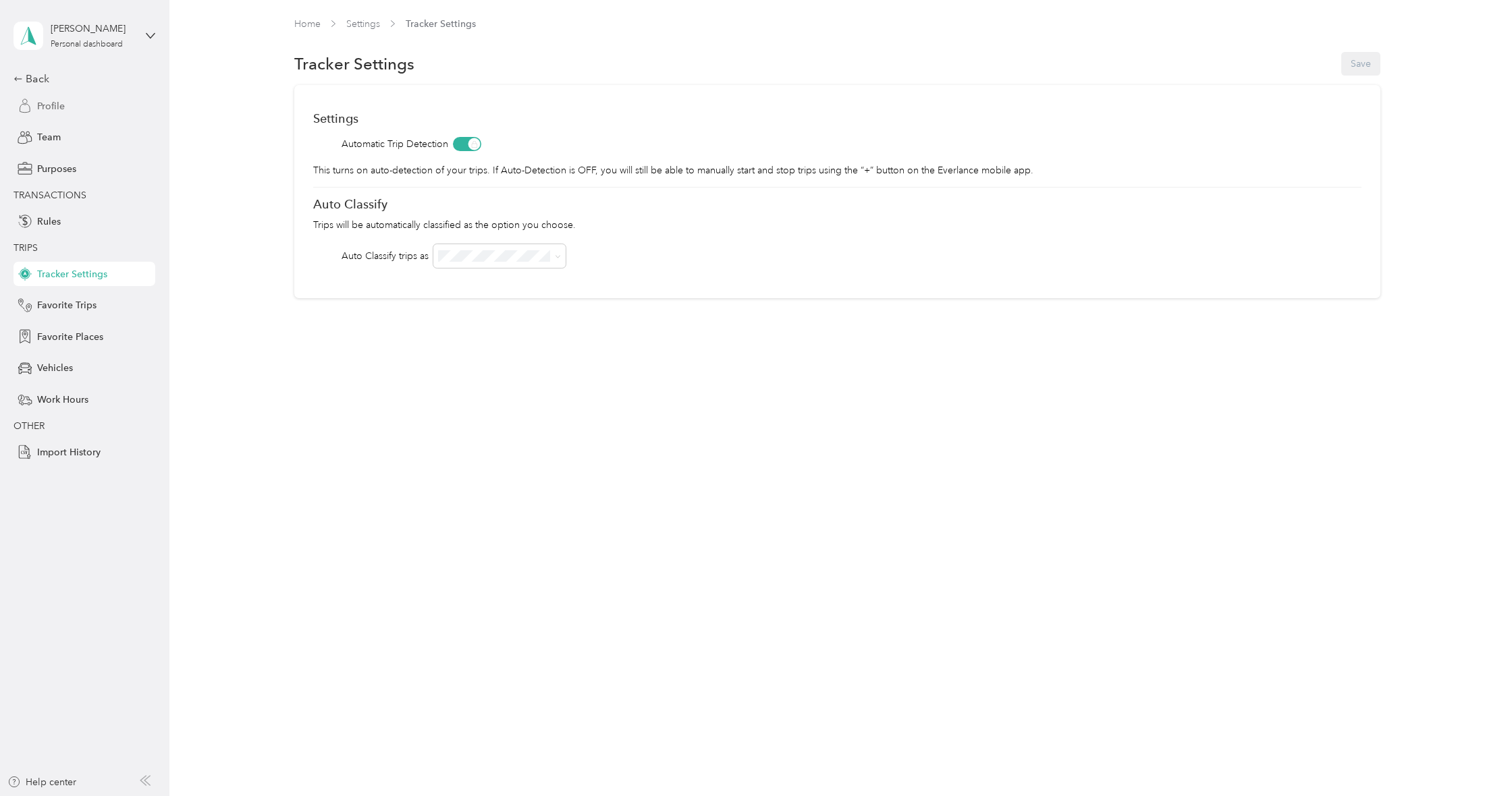
click at [52, 105] on span "Profile" at bounding box center [51, 106] width 27 height 14
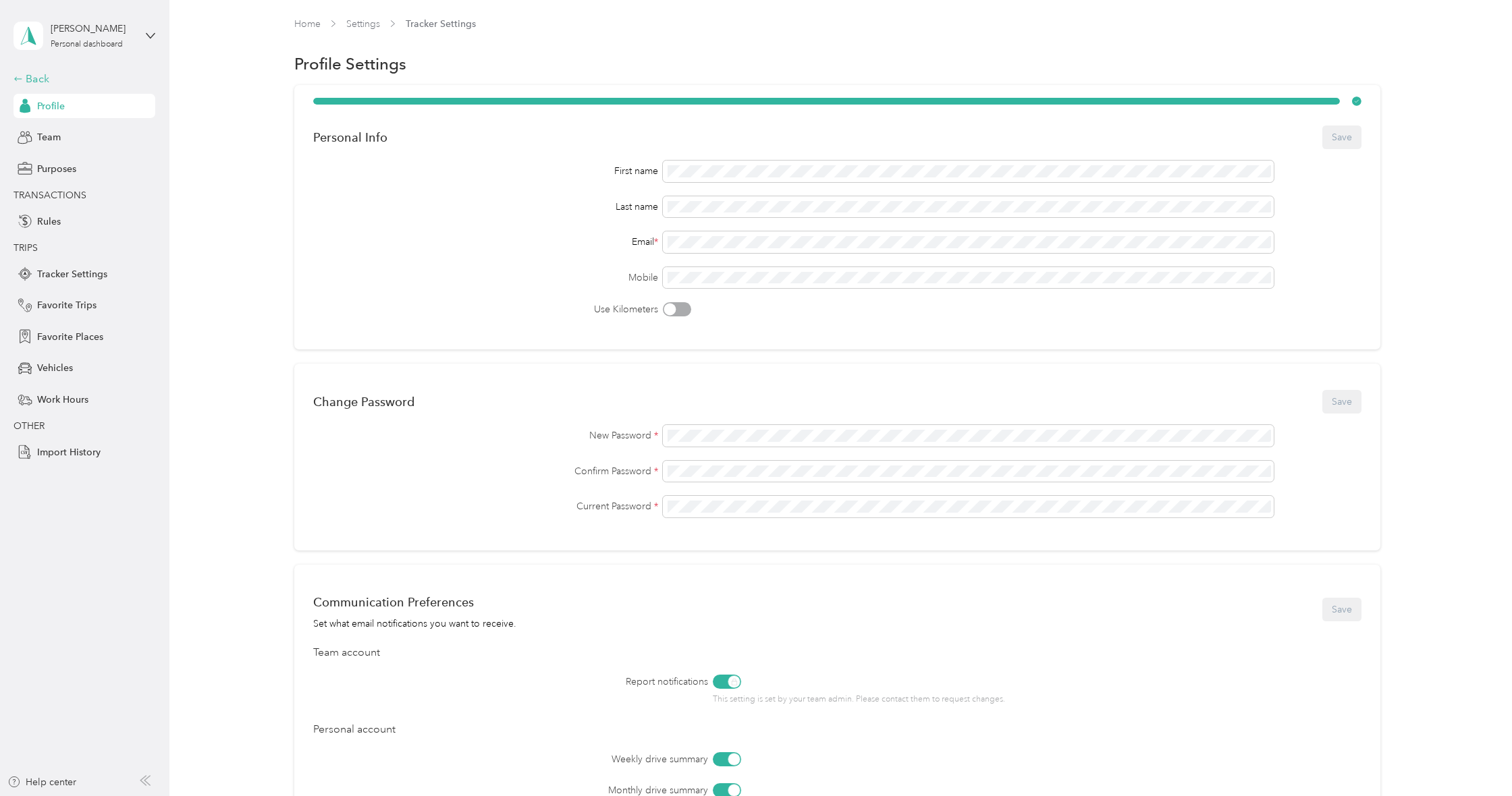
click at [37, 71] on div "Back" at bounding box center [81, 78] width 135 height 16
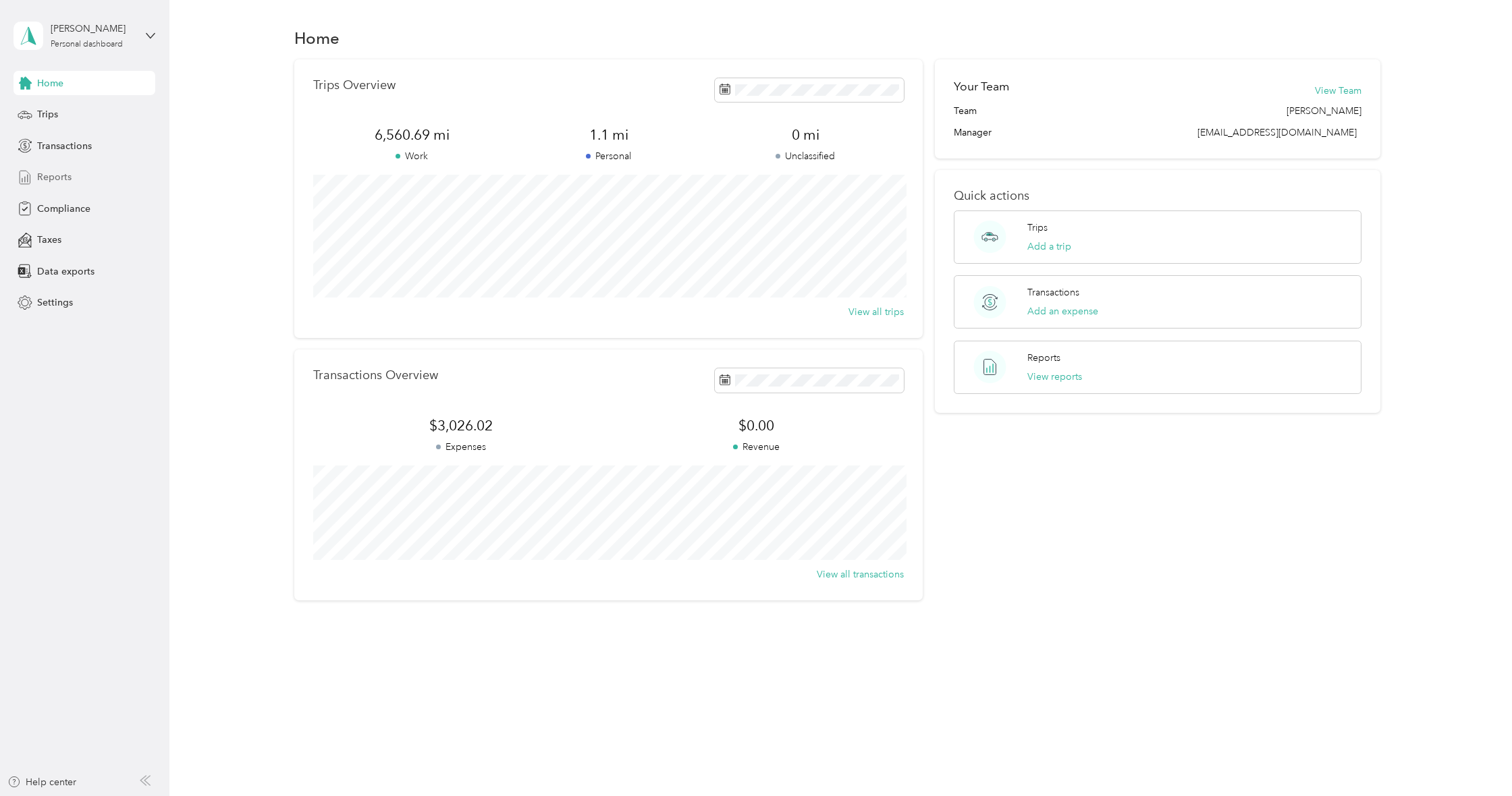
click at [62, 180] on span "Reports" at bounding box center [54, 177] width 34 height 14
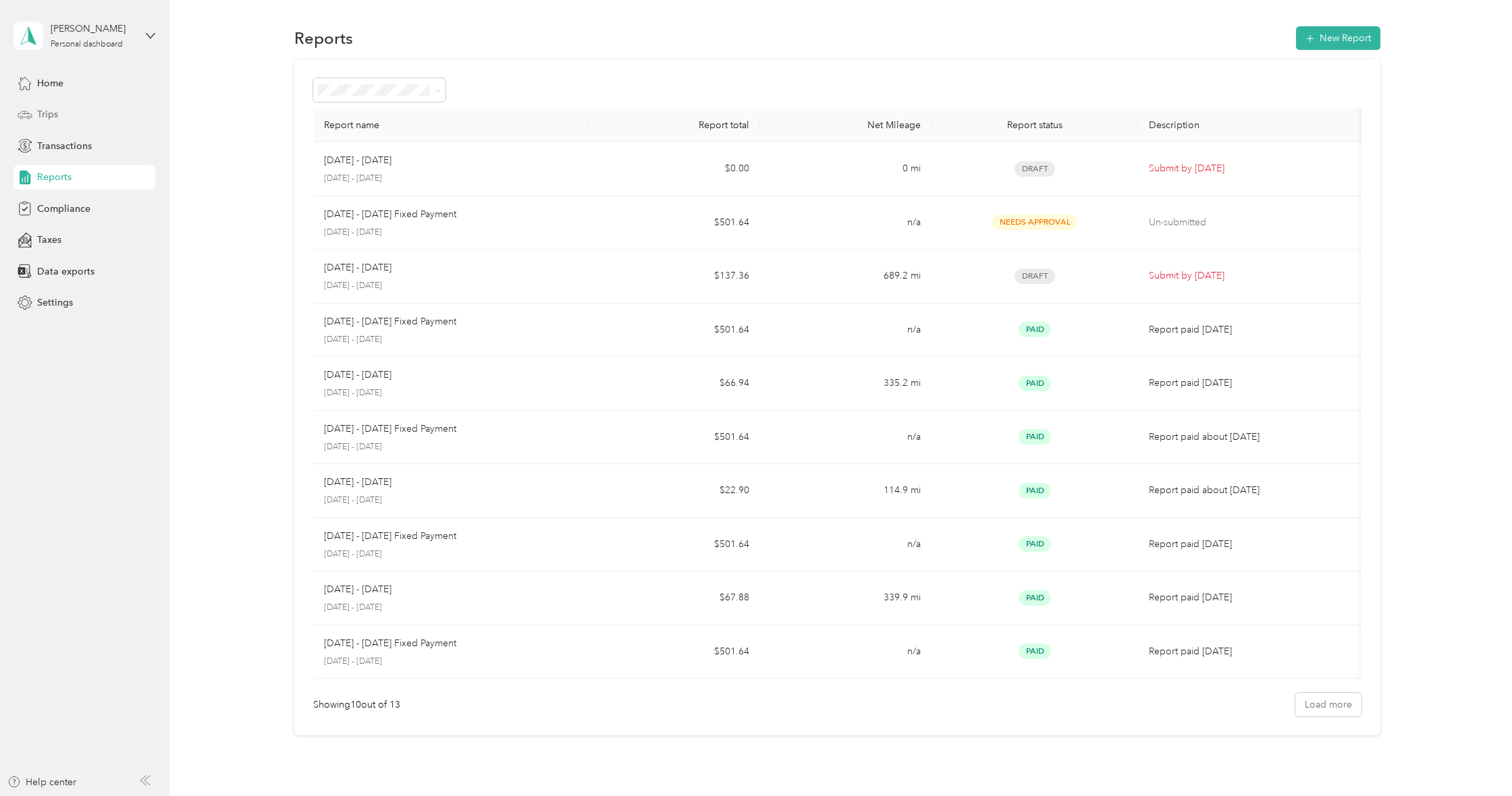
click at [50, 115] on span "Trips" at bounding box center [47, 114] width 21 height 14
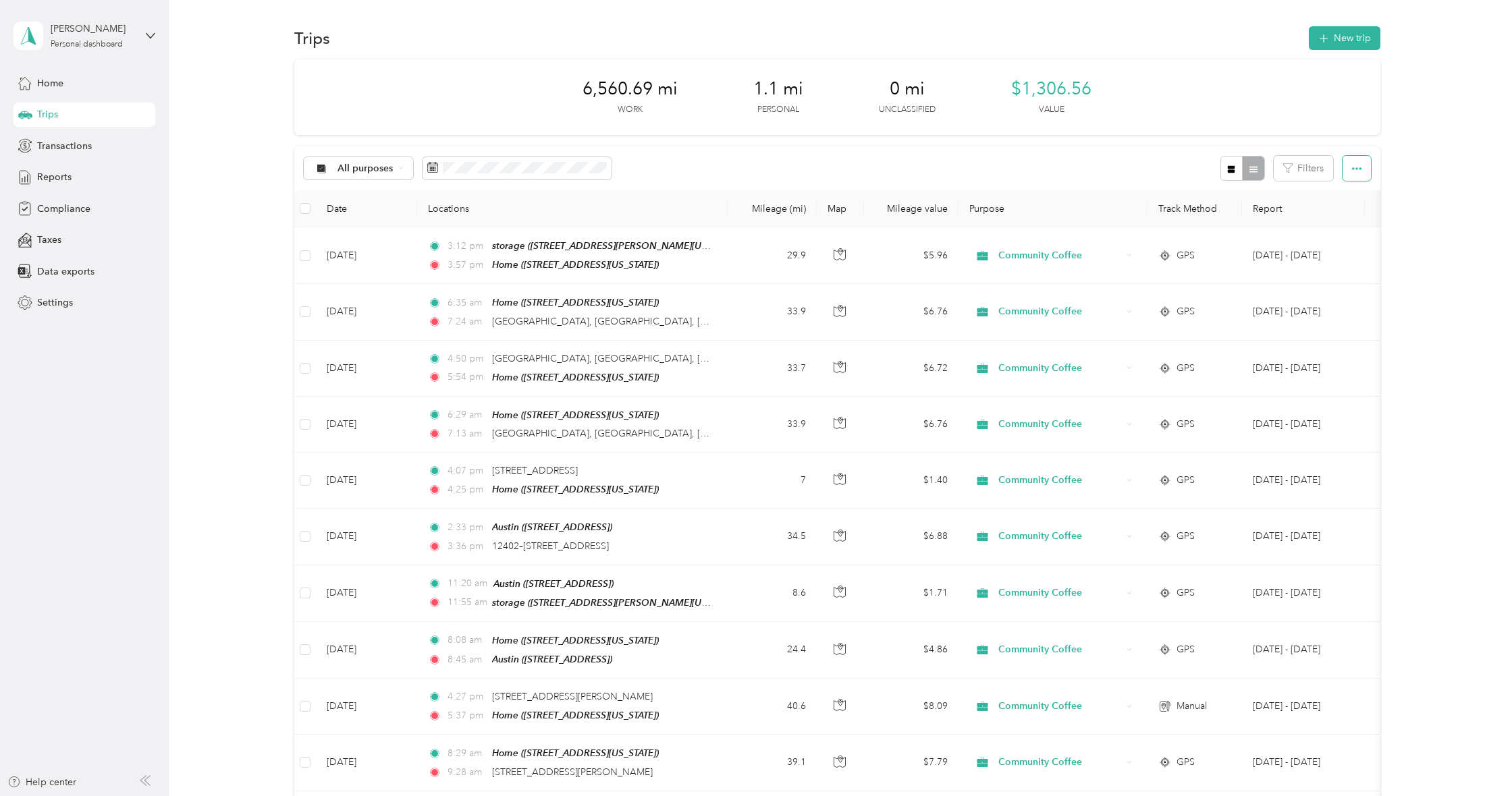
click at [1361, 171] on icon "button" at bounding box center [1356, 168] width 9 height 9
click at [1310, 162] on button "Filters" at bounding box center [1303, 168] width 59 height 25
click at [1263, 161] on div at bounding box center [1242, 168] width 44 height 25
click at [1259, 168] on div at bounding box center [1242, 168] width 44 height 25
click at [1255, 166] on div at bounding box center [1242, 168] width 44 height 25
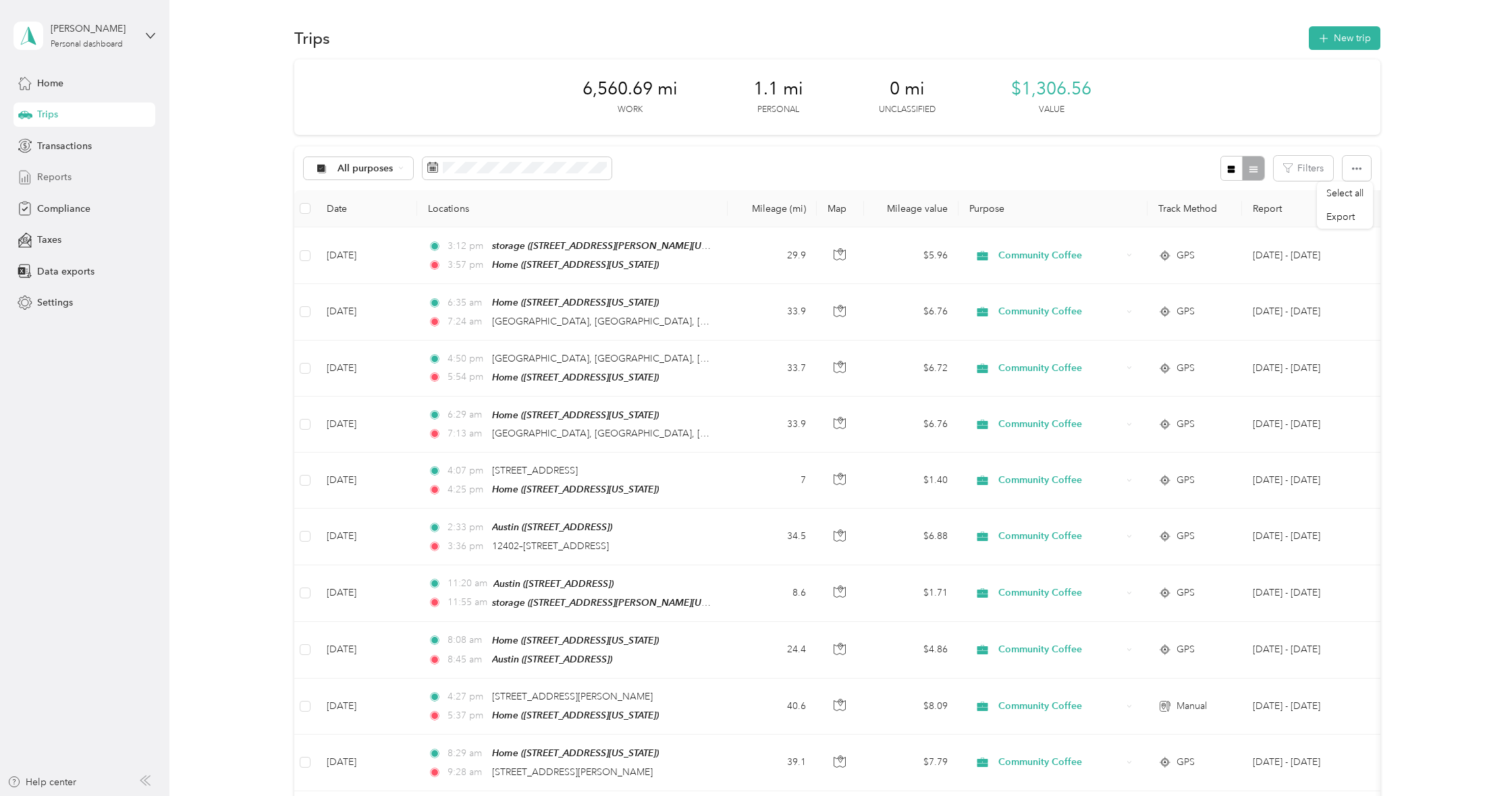
click at [44, 177] on span "Reports" at bounding box center [54, 177] width 34 height 14
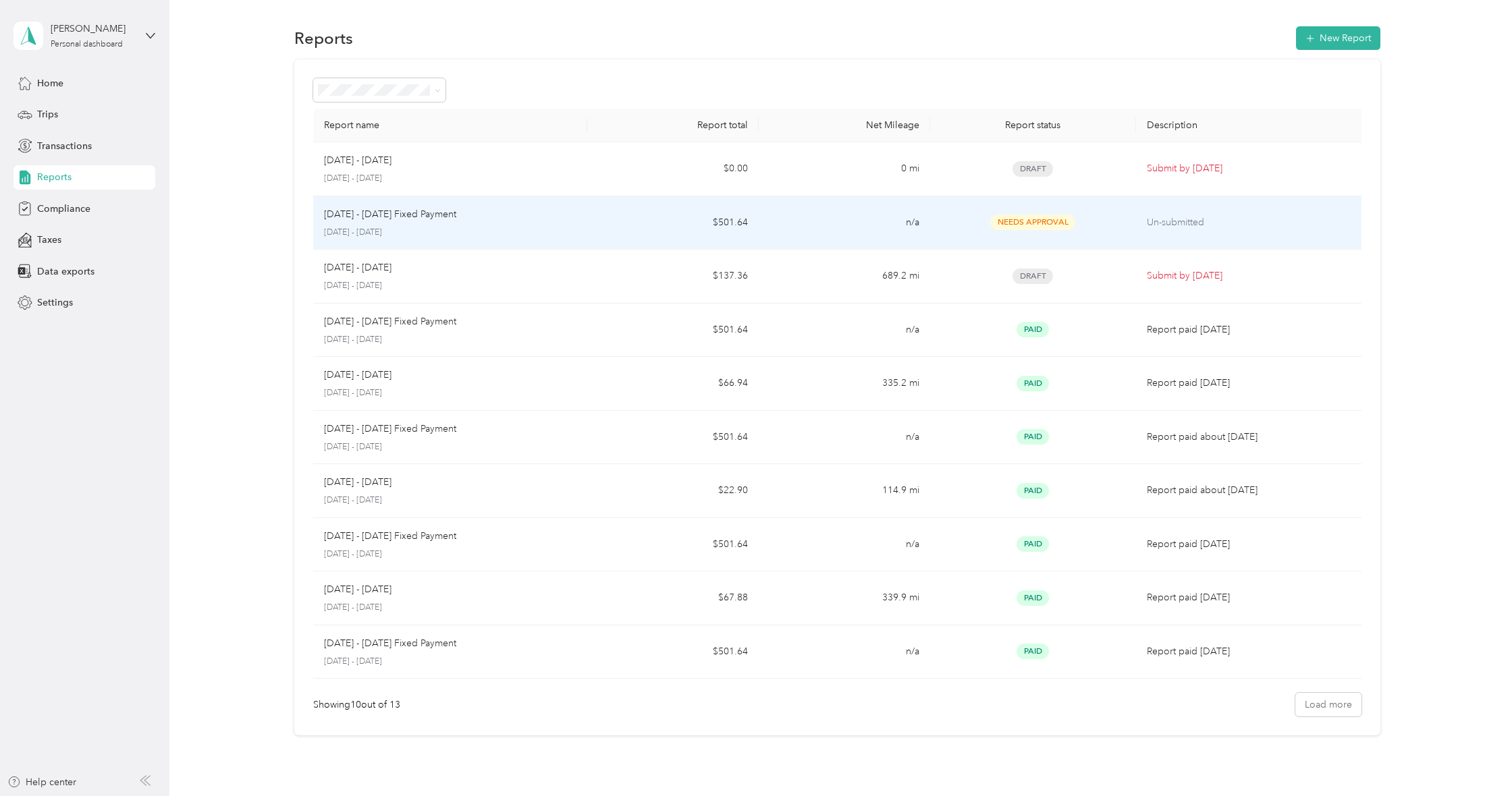
click at [411, 225] on div "[DATE] - [DATE] Fixed Payment [DATE] - [DATE]" at bounding box center [450, 223] width 252 height 32
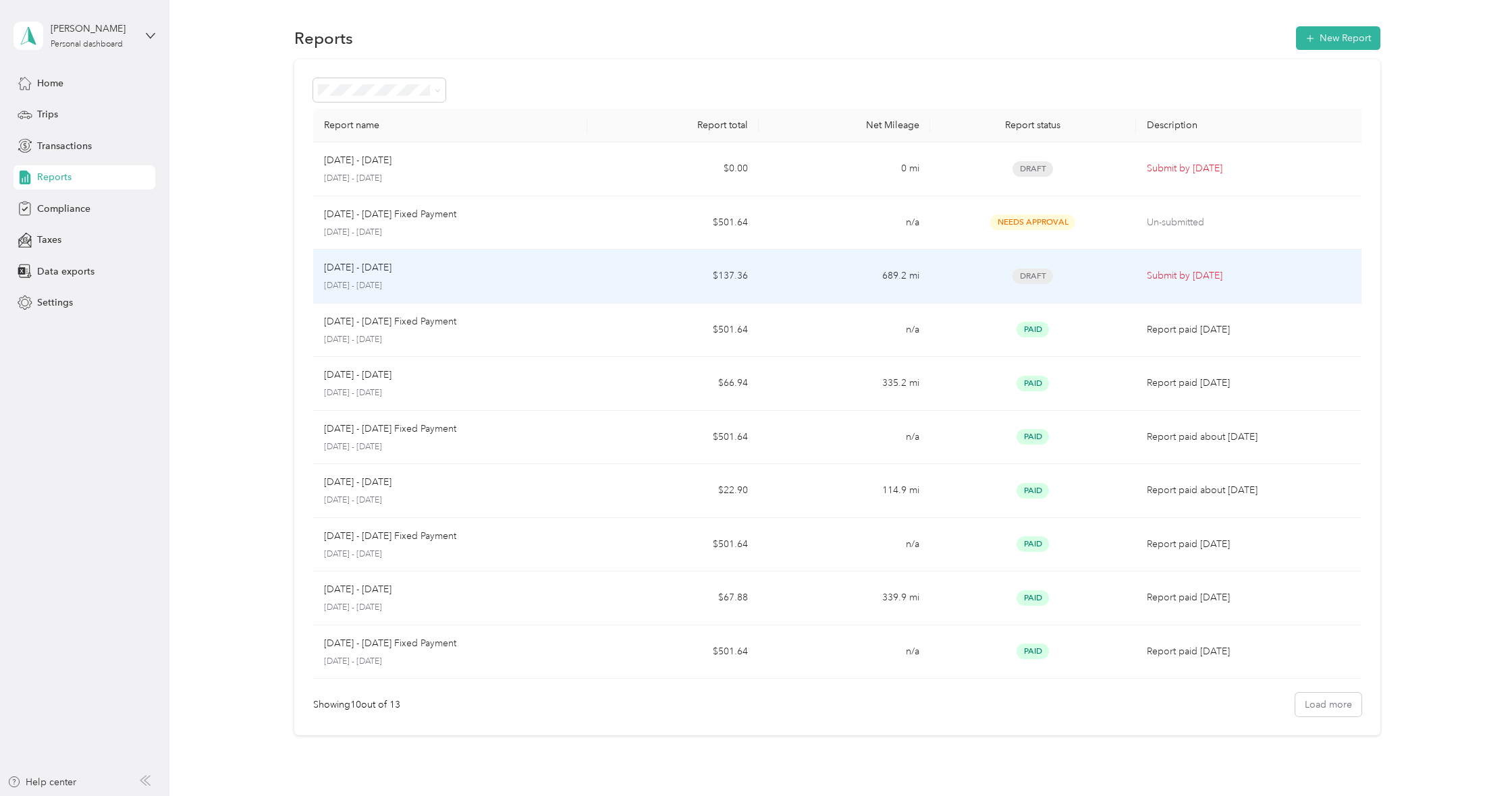
click at [449, 280] on p "[DATE] - [DATE]" at bounding box center [450, 286] width 252 height 12
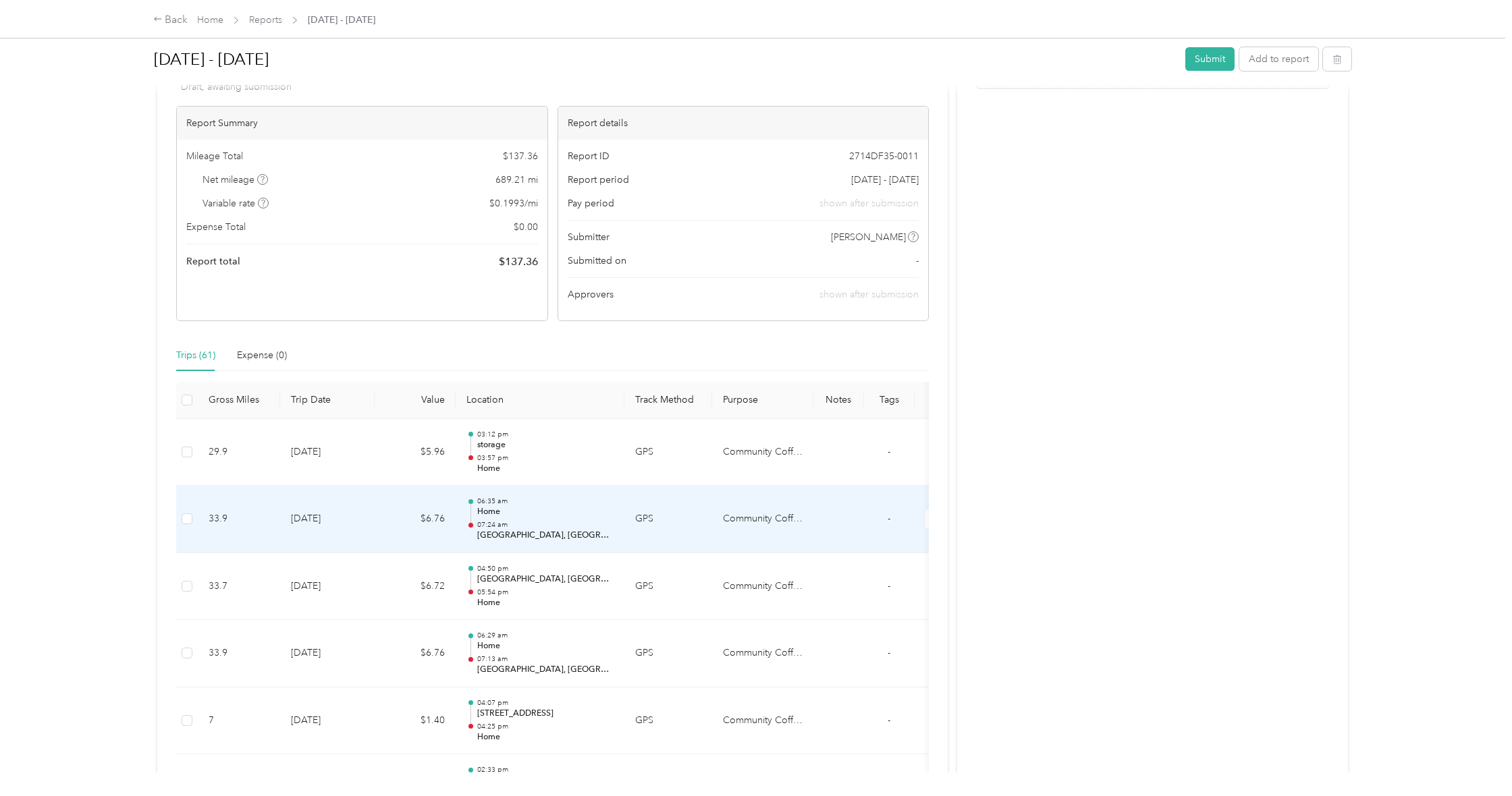
scroll to position [94, 0]
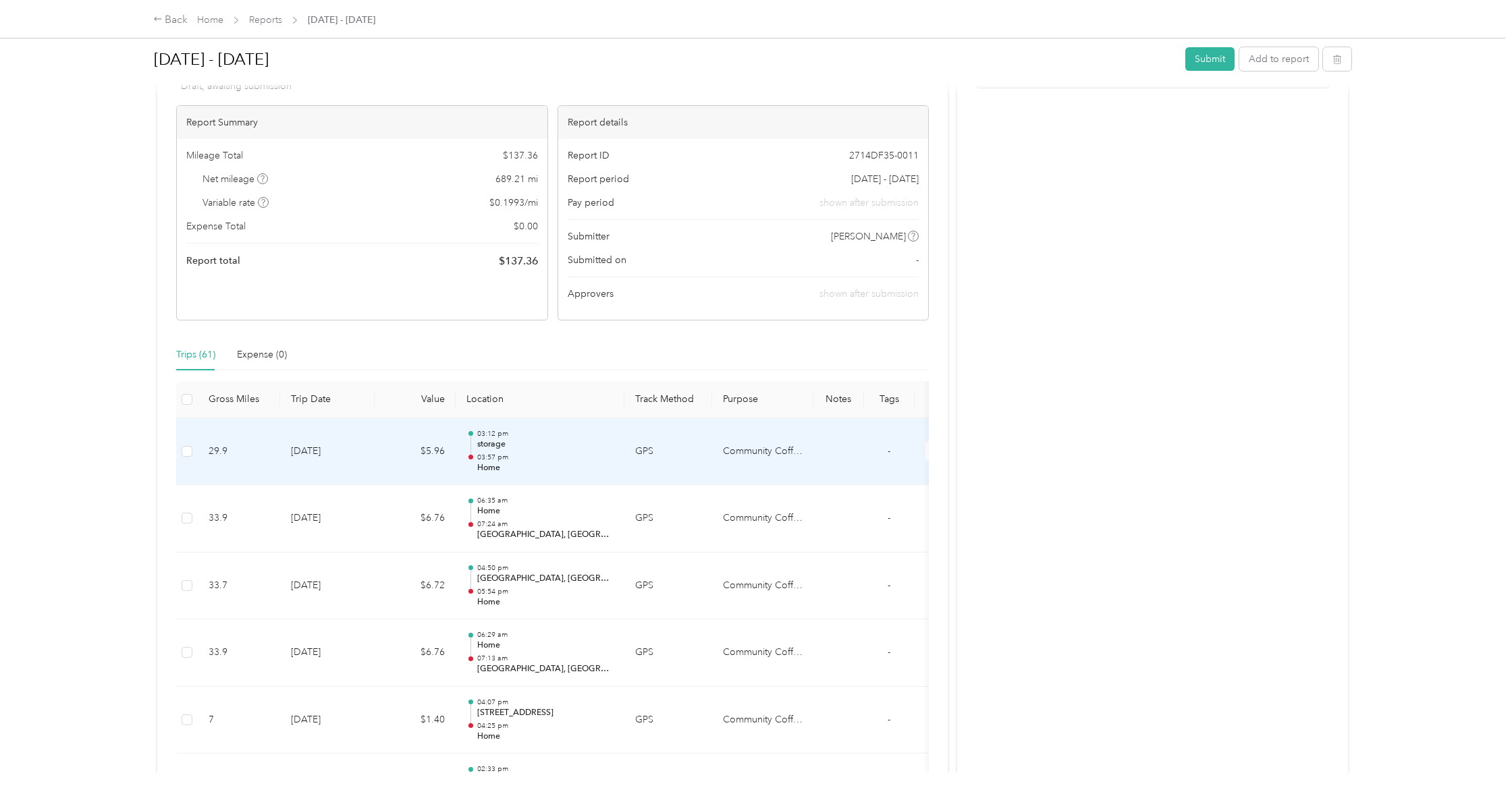
click at [400, 446] on td "$5.96" at bounding box center [415, 452] width 81 height 67
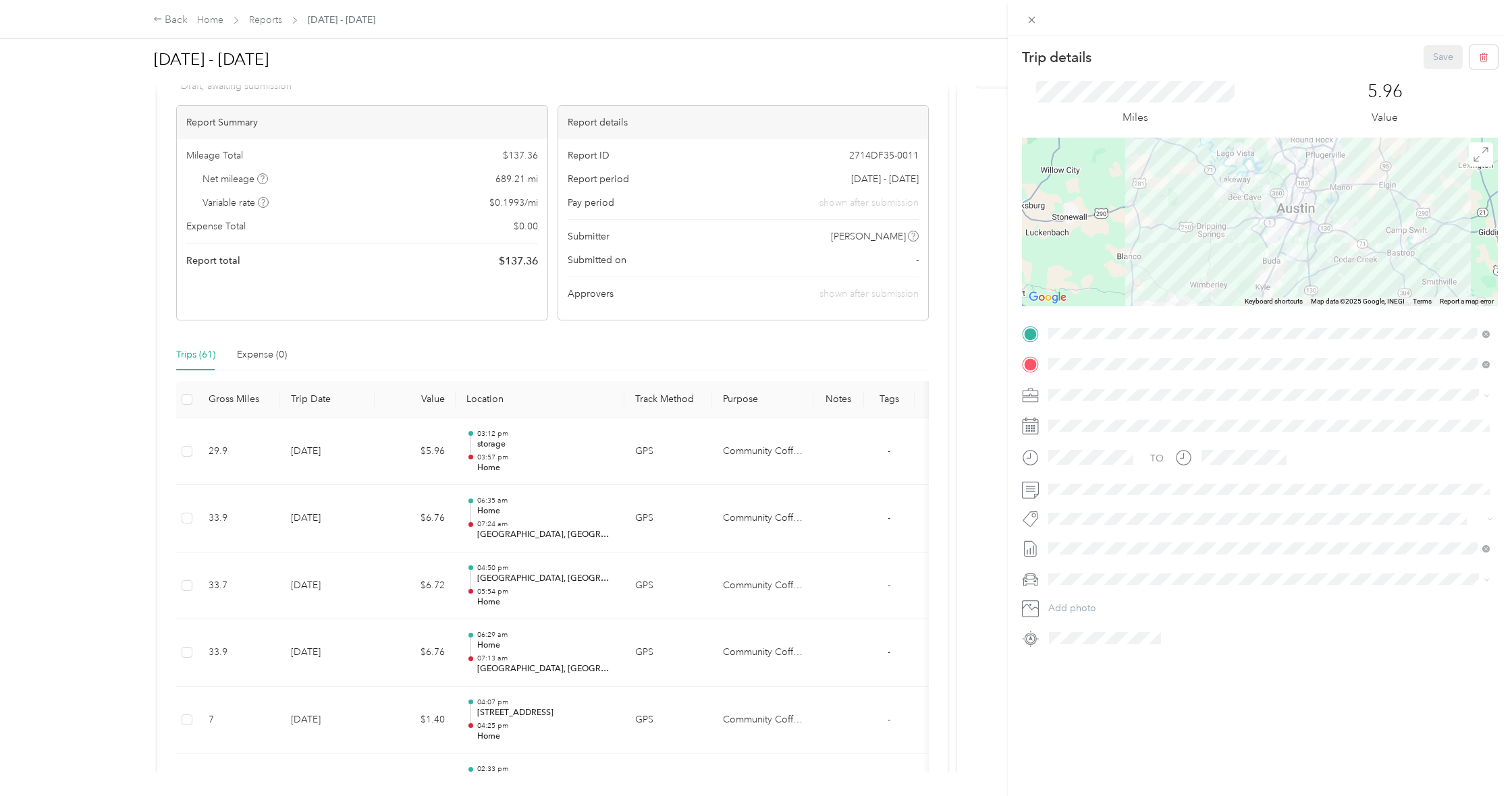
click at [1318, 230] on div at bounding box center [1259, 221] width 475 height 169
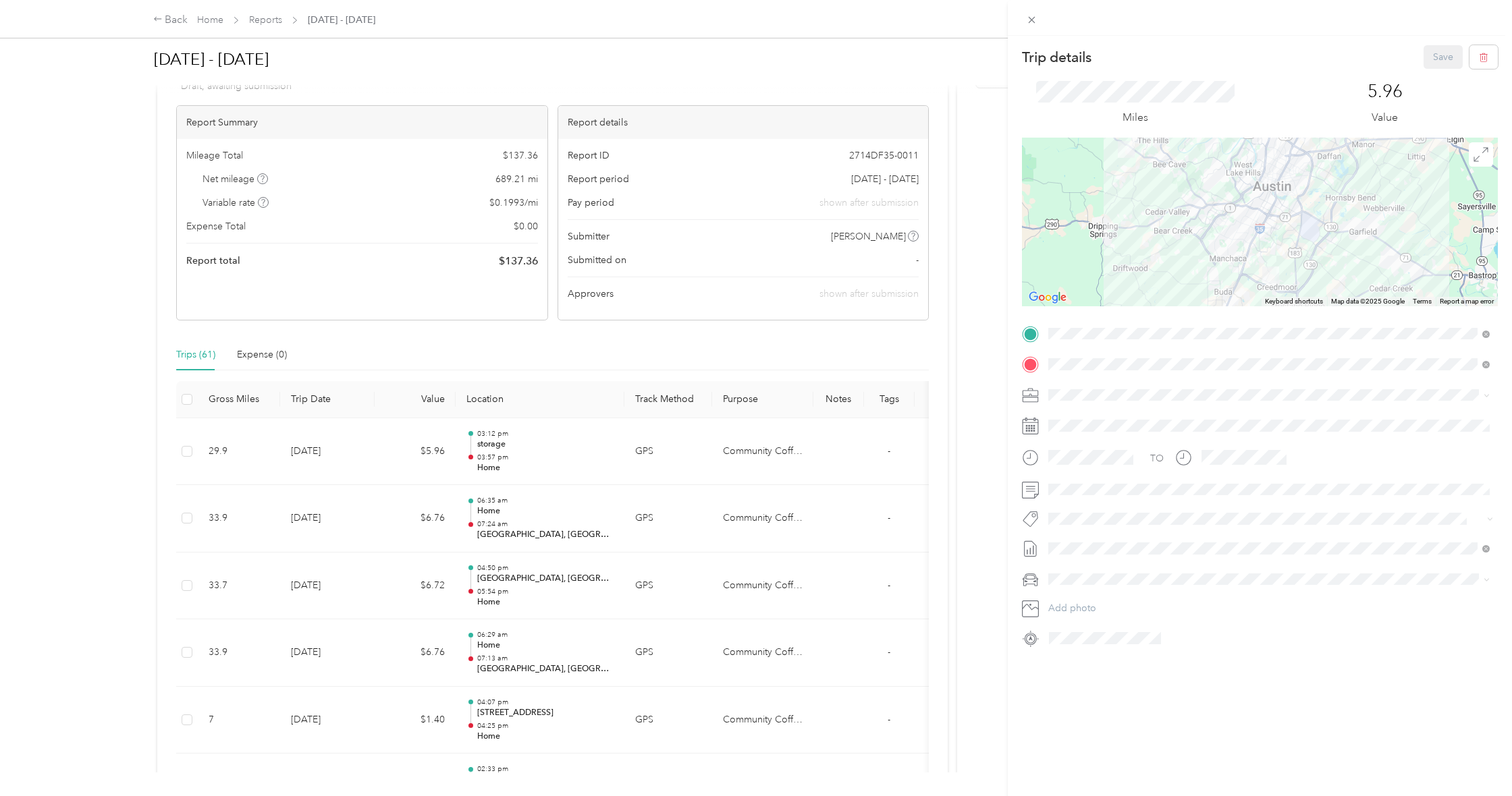
click at [1261, 259] on div at bounding box center [1259, 221] width 475 height 169
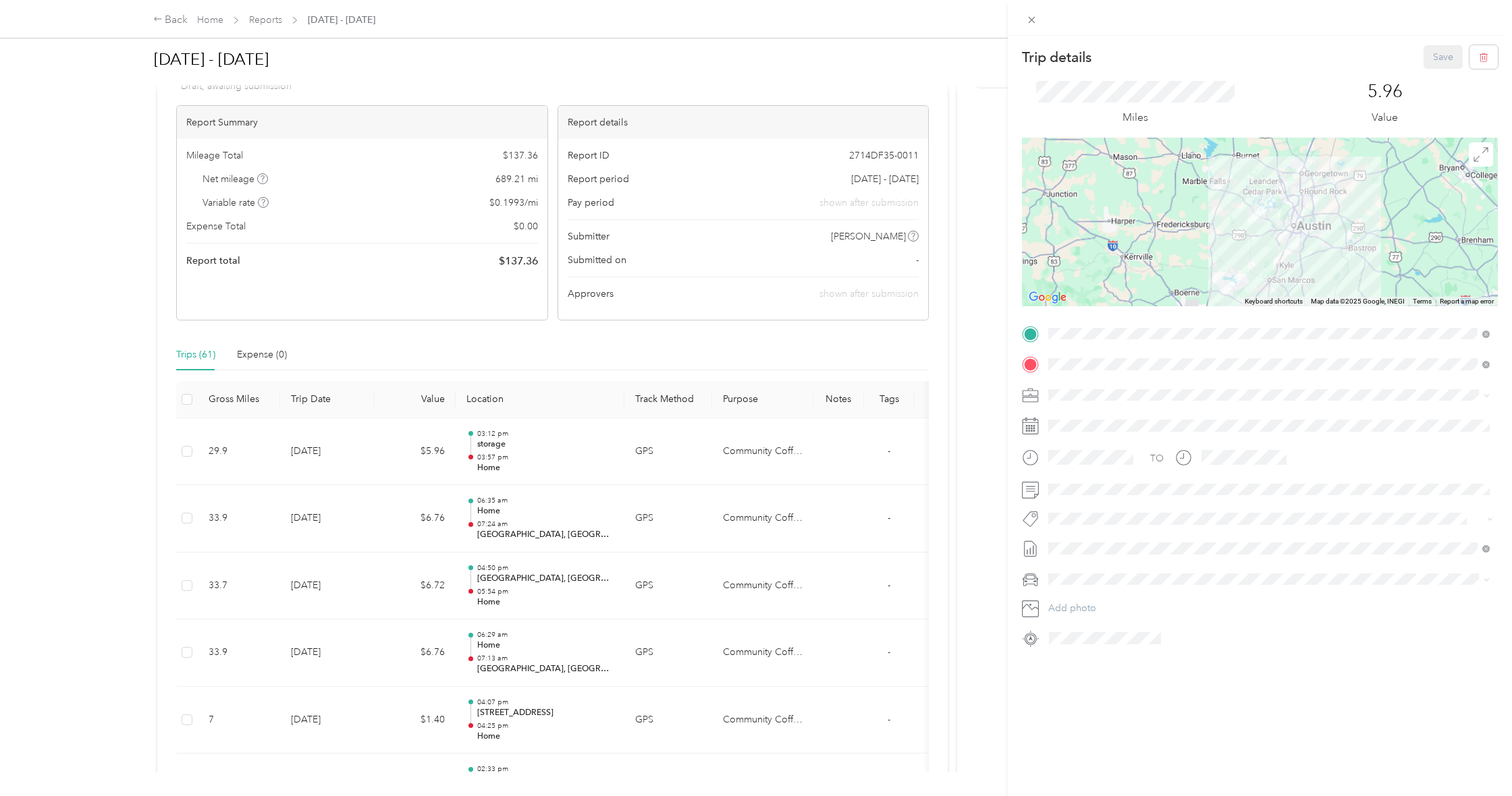
scroll to position [0, 0]
click at [1295, 216] on div at bounding box center [1259, 221] width 475 height 169
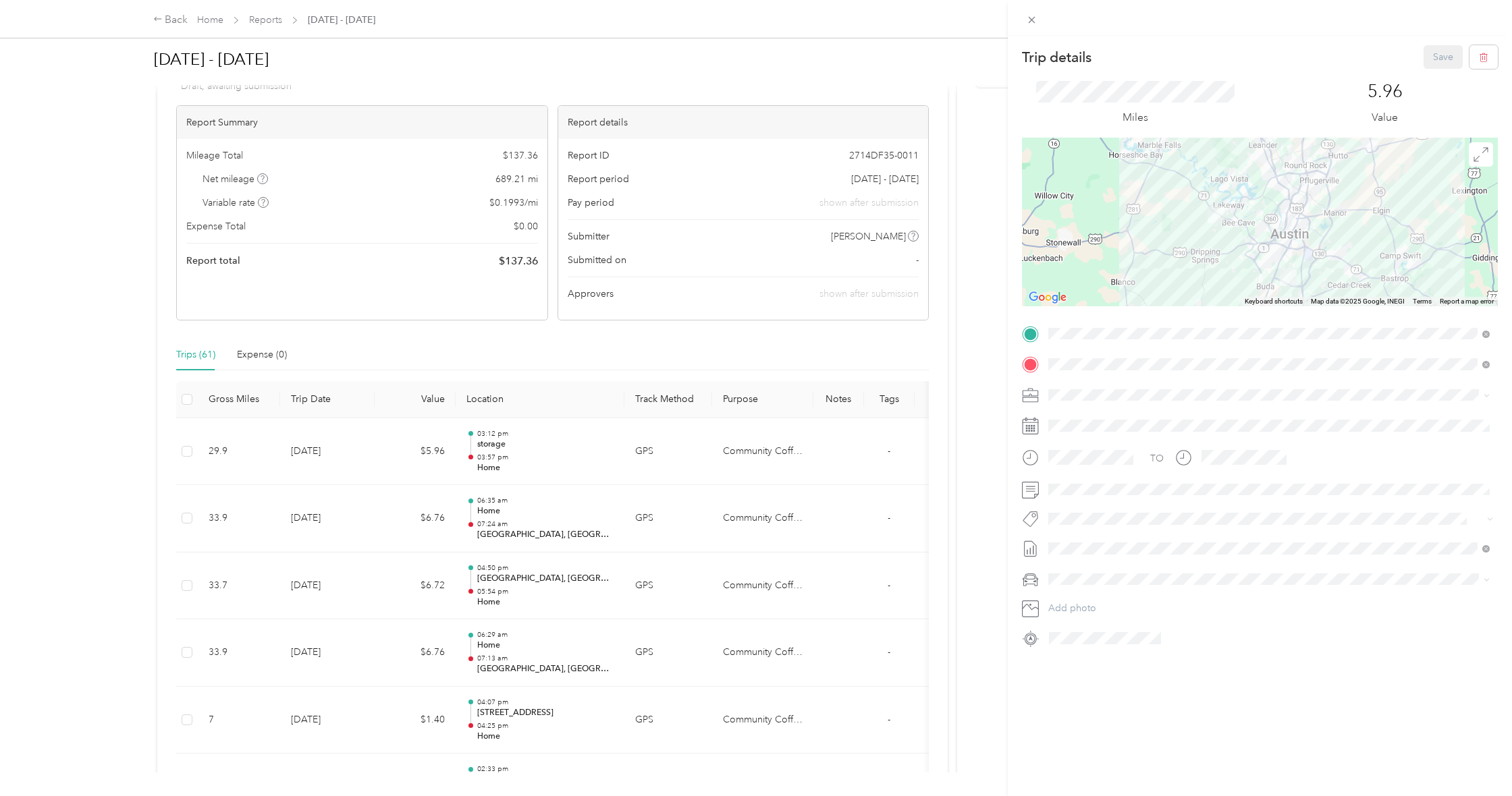
drag, startPoint x: 1241, startPoint y: 282, endPoint x: 1224, endPoint y: 272, distance: 19.7
click at [1241, 281] on div at bounding box center [1259, 221] width 475 height 169
click at [337, 457] on div "Trip details Save This trip cannot be edited because it is either under review,…" at bounding box center [756, 398] width 1512 height 796
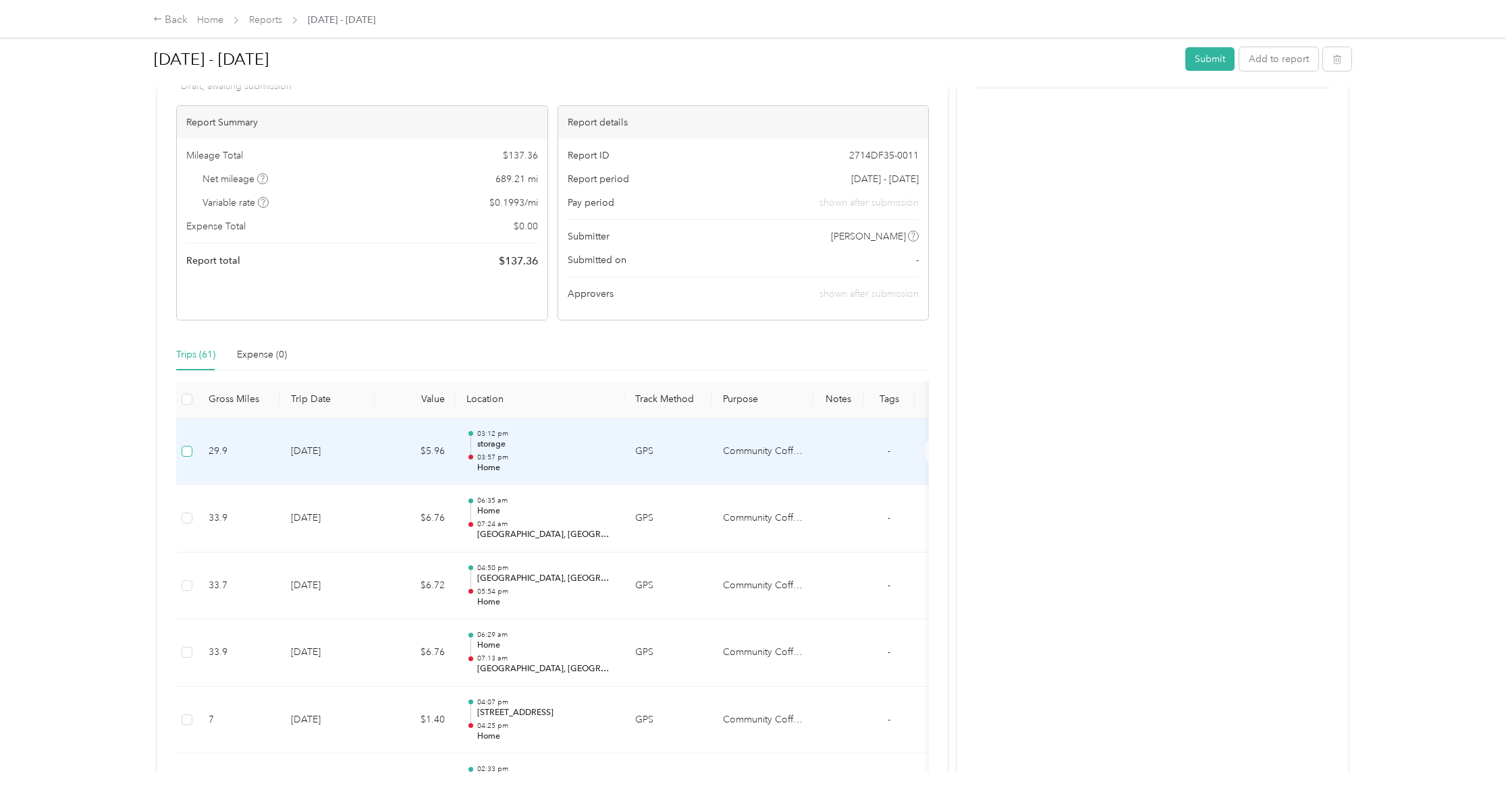
click at [188, 455] on span at bounding box center [187, 451] width 11 height 11
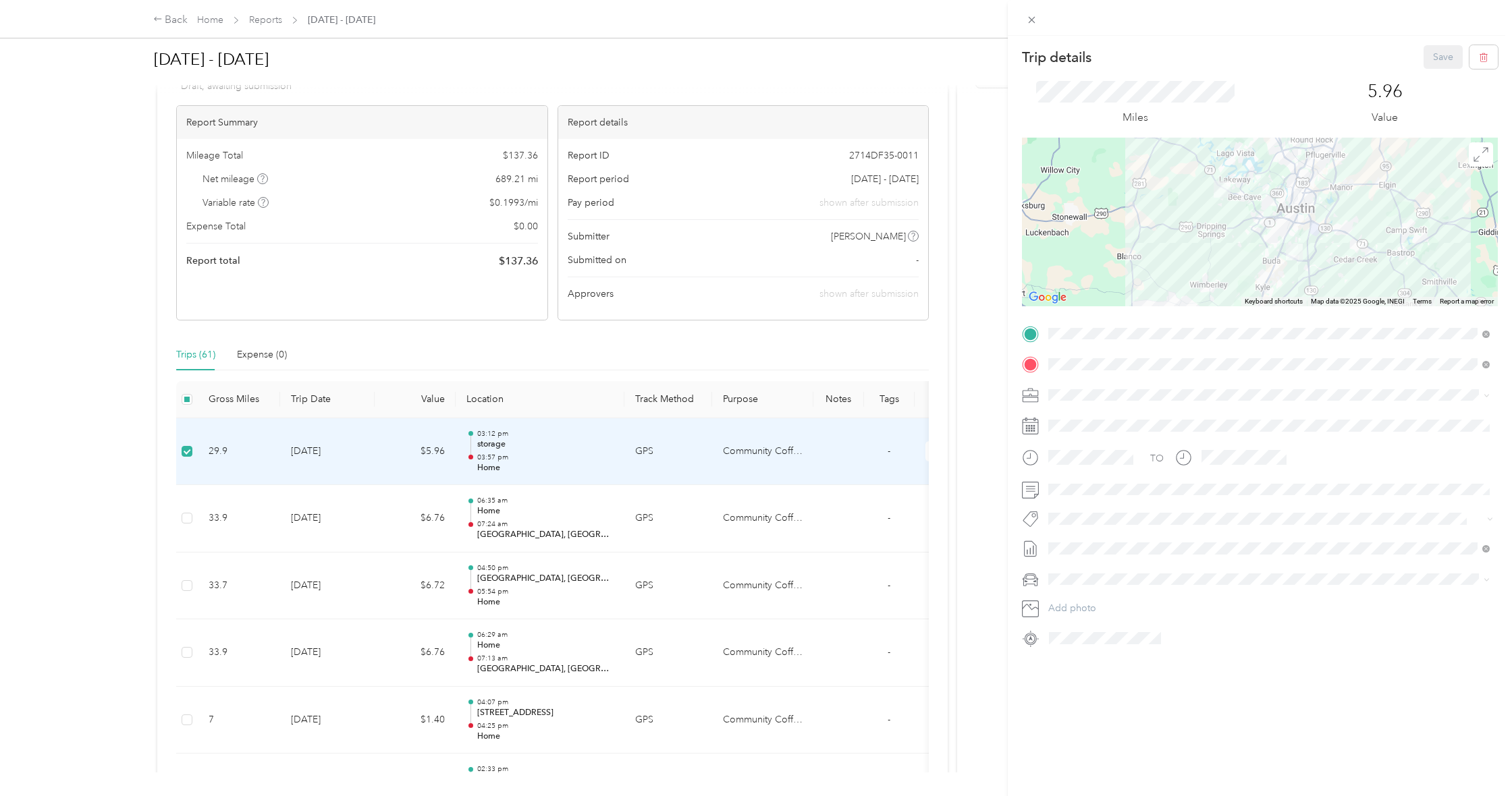
click at [1043, 638] on div at bounding box center [1259, 639] width 475 height 22
drag, startPoint x: 1029, startPoint y: 336, endPoint x: 1034, endPoint y: 326, distance: 11.2
click at [1028, 334] on icon at bounding box center [1030, 334] width 12 height 12
click at [1164, 216] on div at bounding box center [1259, 221] width 475 height 169
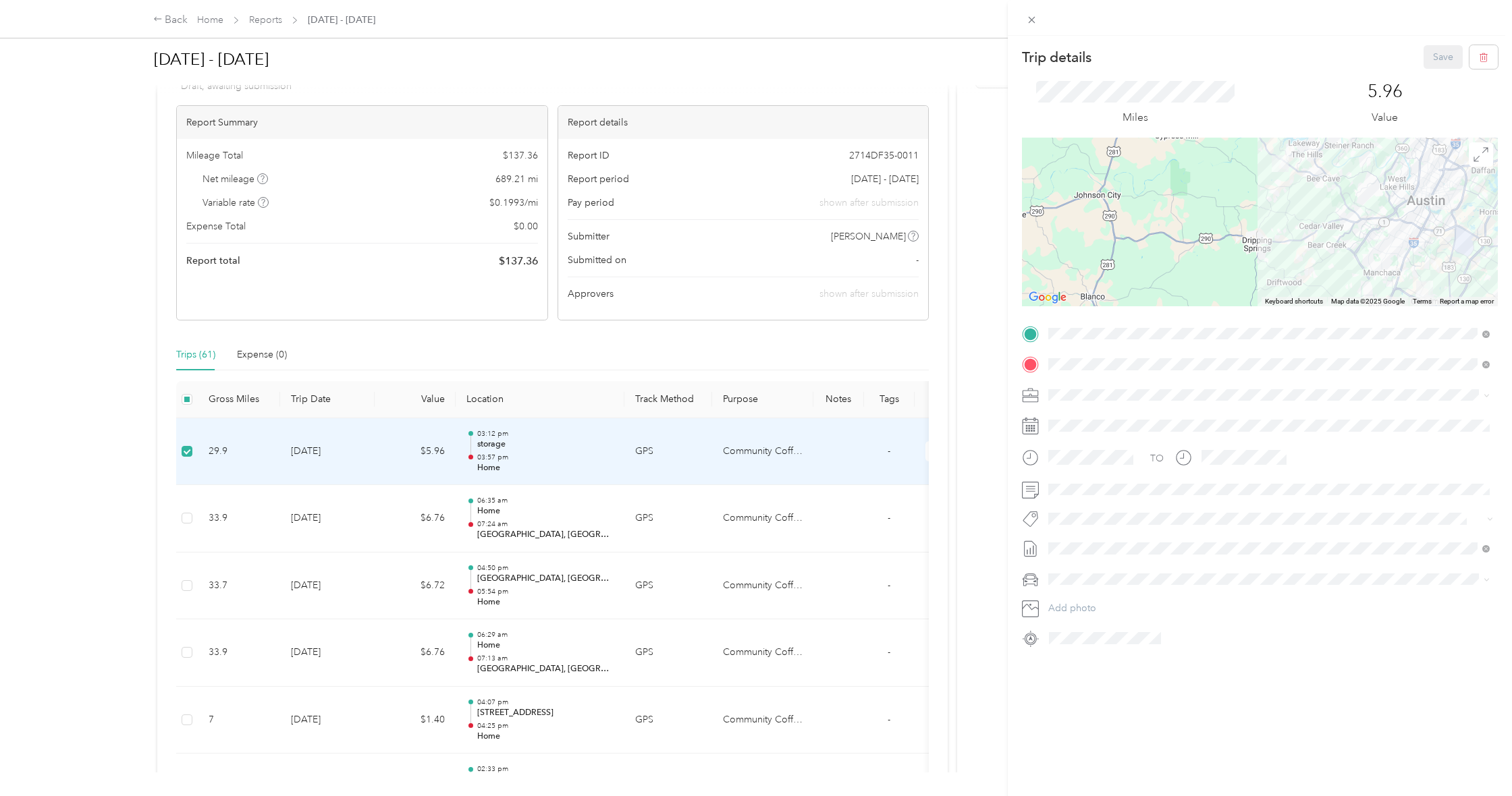
click at [1164, 216] on div at bounding box center [1259, 221] width 475 height 169
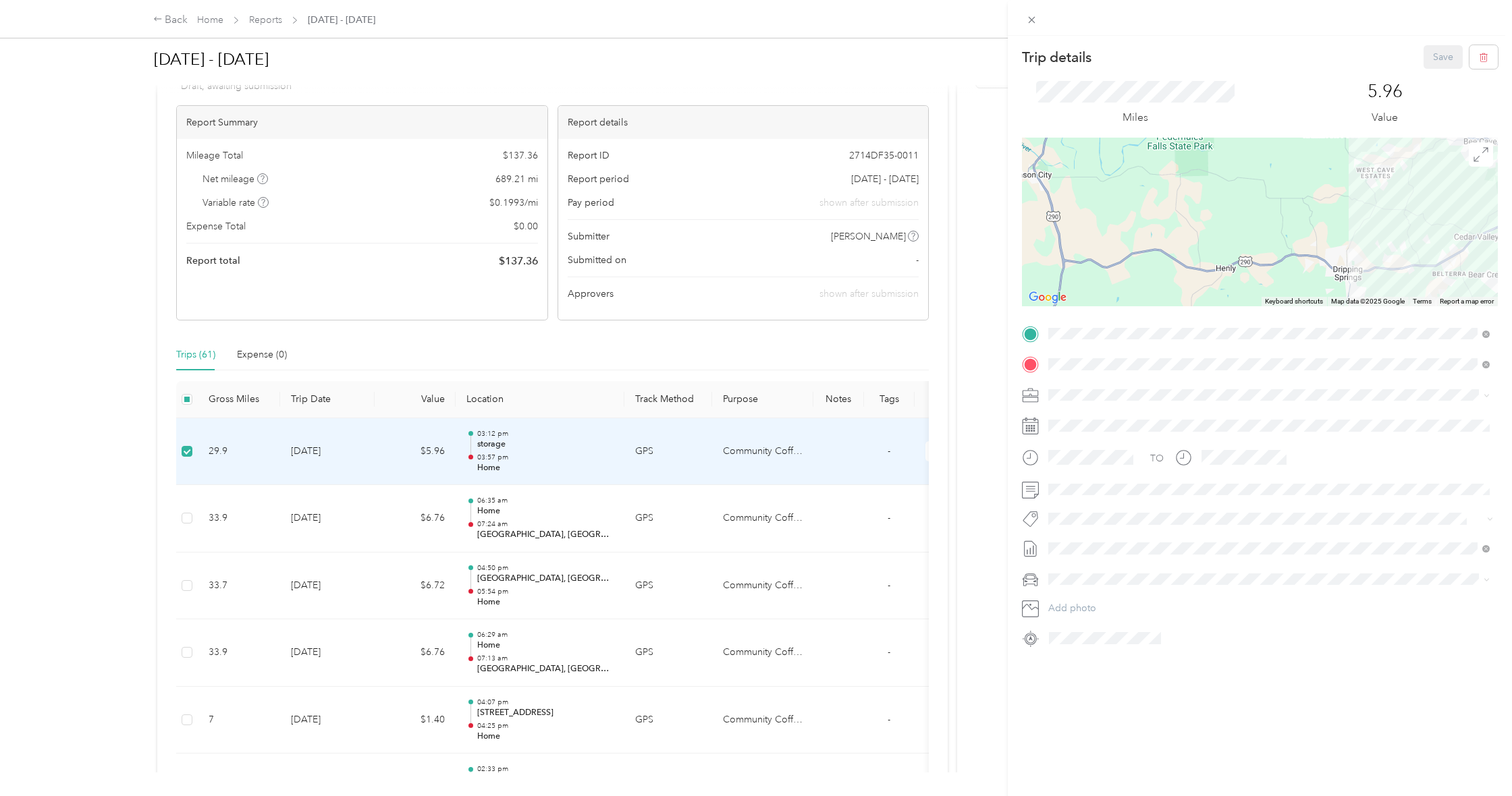
click at [1238, 219] on div at bounding box center [1259, 221] width 475 height 169
click at [1247, 219] on div at bounding box center [1259, 221] width 475 height 169
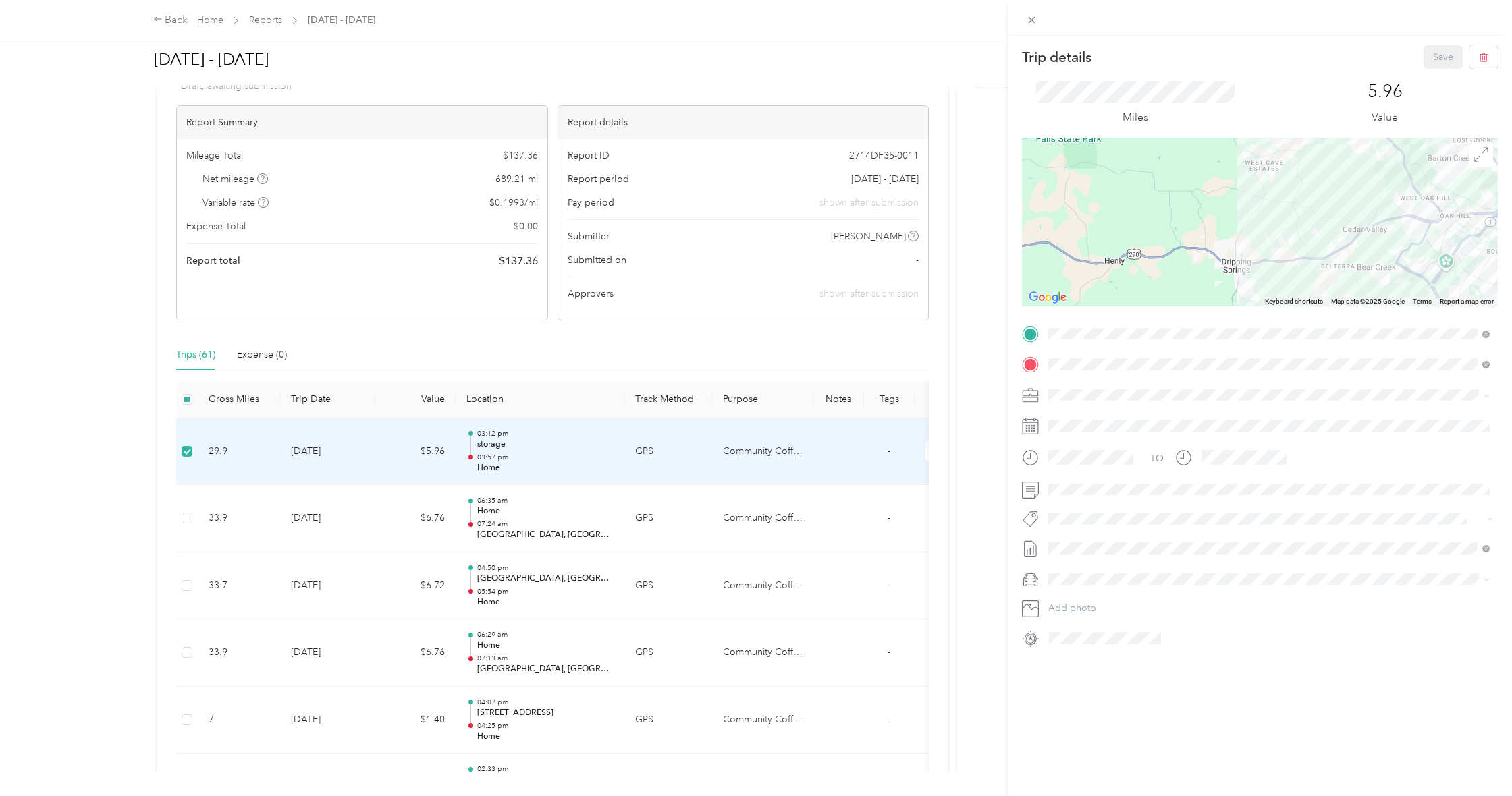
drag, startPoint x: 1247, startPoint y: 219, endPoint x: 1121, endPoint y: 213, distance: 126.1
click at [1121, 213] on div at bounding box center [1259, 221] width 475 height 169
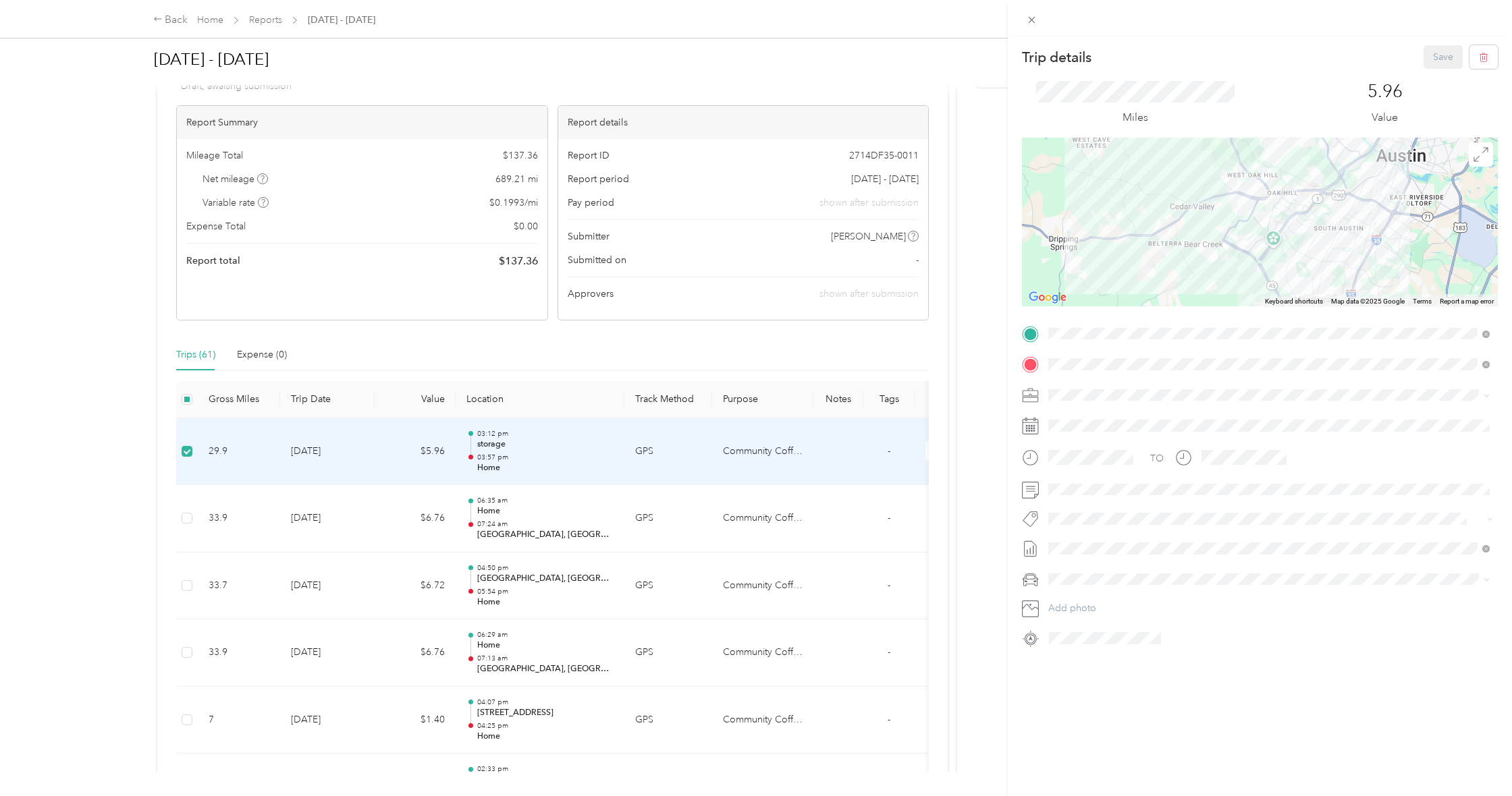
drag, startPoint x: 1406, startPoint y: 230, endPoint x: 1247, endPoint y: 202, distance: 161.4
click at [1247, 202] on div at bounding box center [1259, 221] width 475 height 169
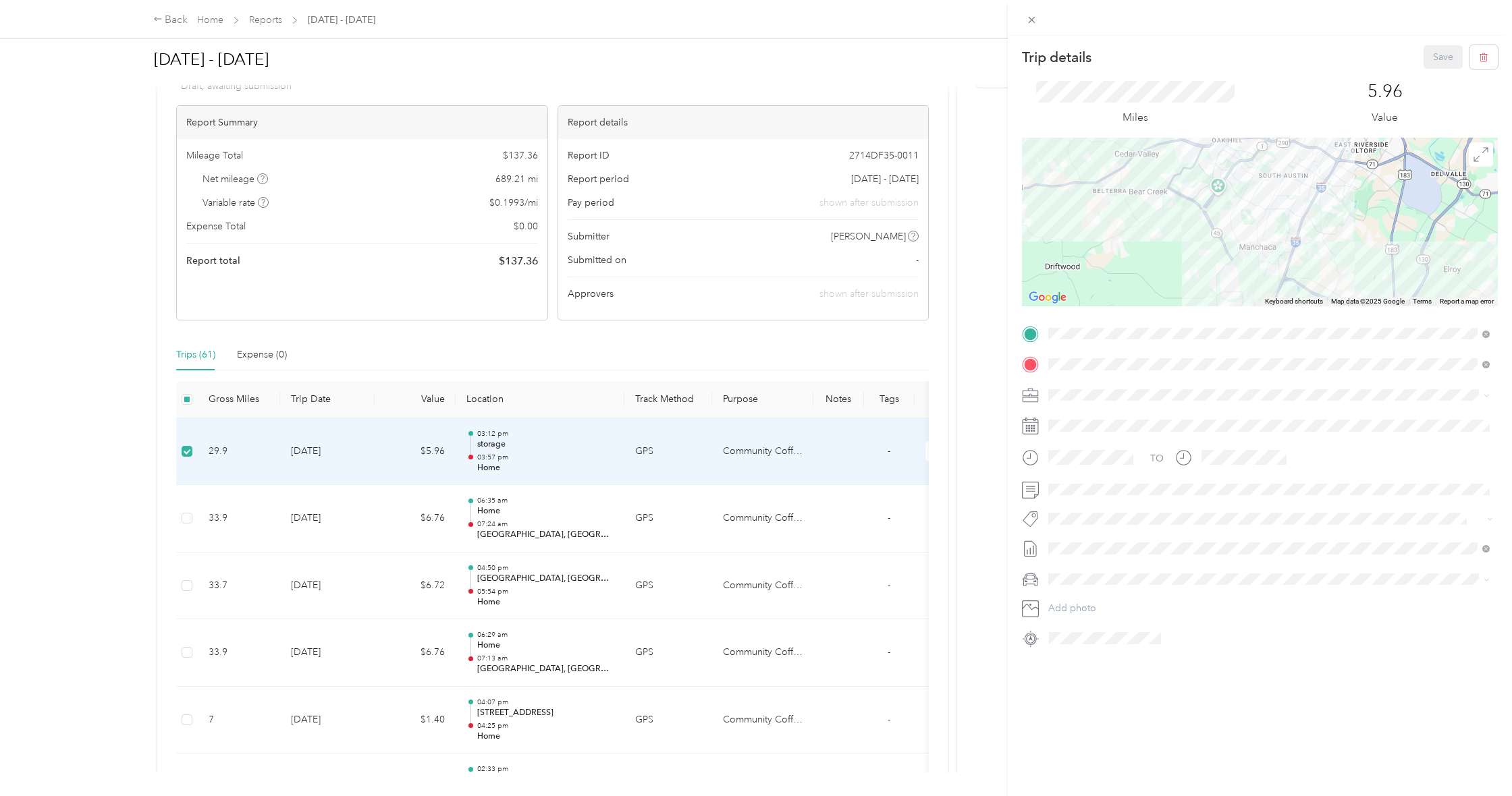
drag, startPoint x: 1321, startPoint y: 252, endPoint x: 1256, endPoint y: 191, distance: 89.1
click at [1259, 193] on div at bounding box center [1259, 221] width 475 height 169
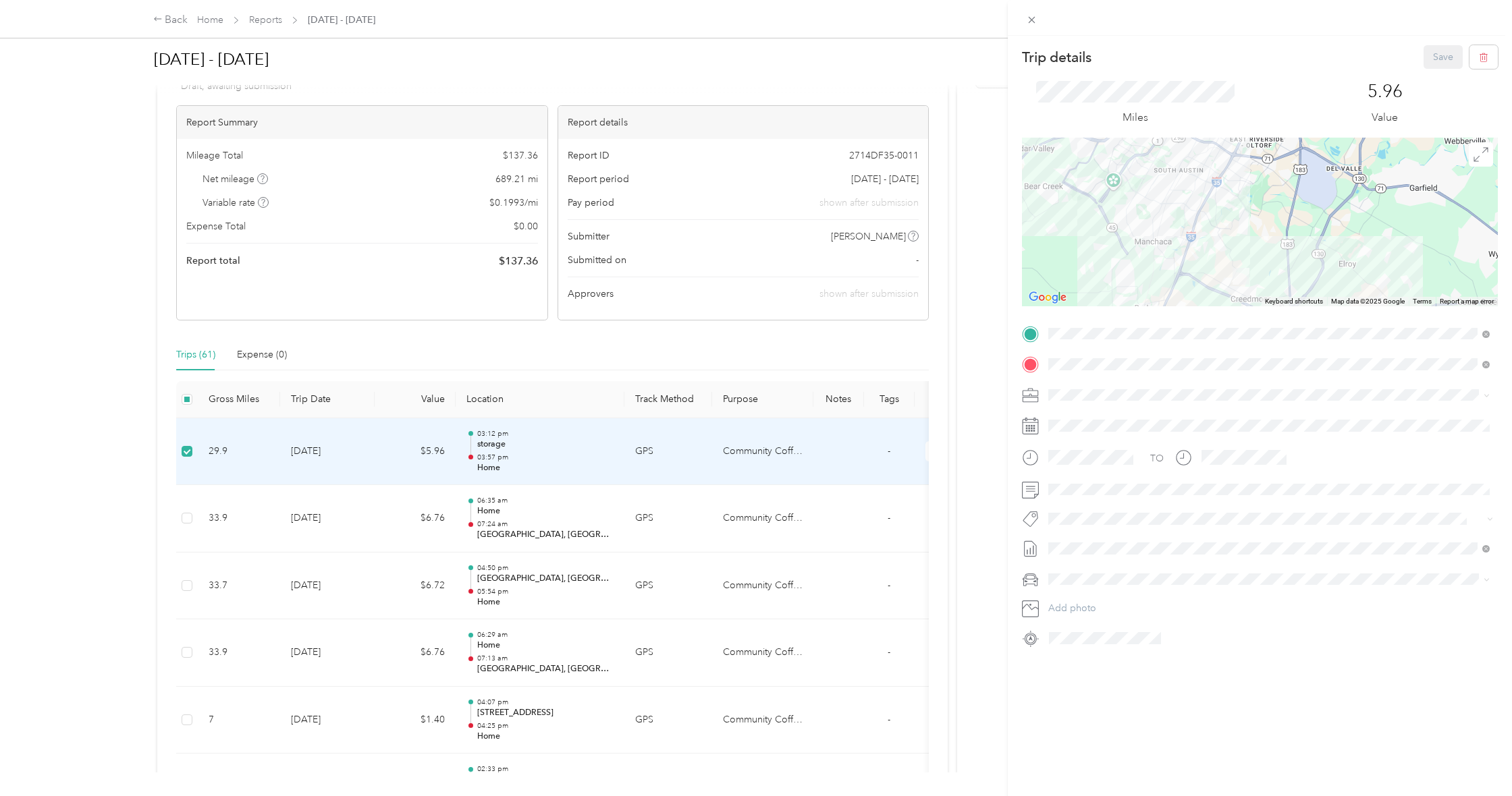
drag, startPoint x: 1321, startPoint y: 247, endPoint x: 1216, endPoint y: 272, distance: 107.9
click at [1218, 272] on div at bounding box center [1259, 221] width 475 height 169
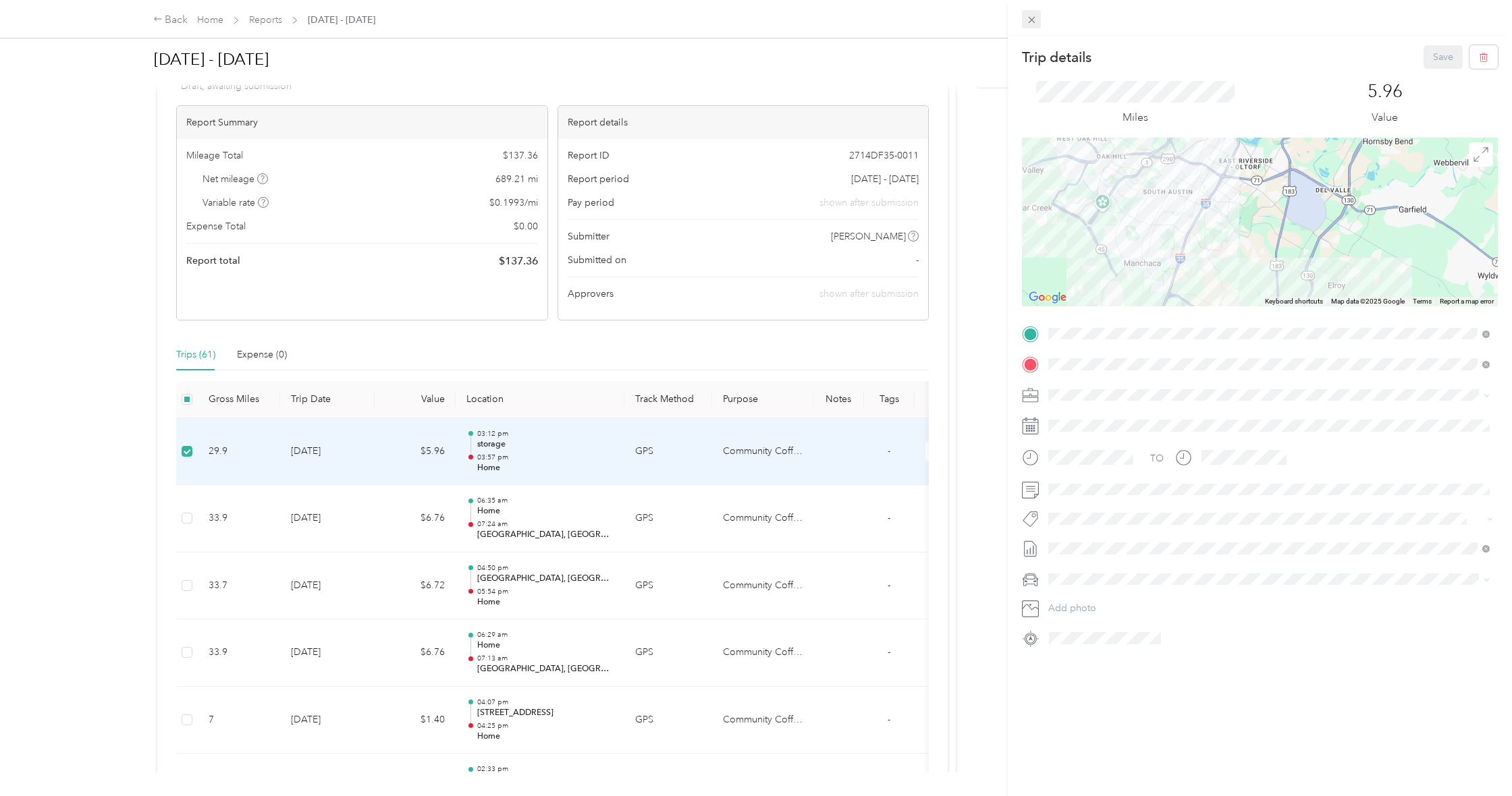
click at [1027, 22] on icon at bounding box center [1032, 20] width 12 height 12
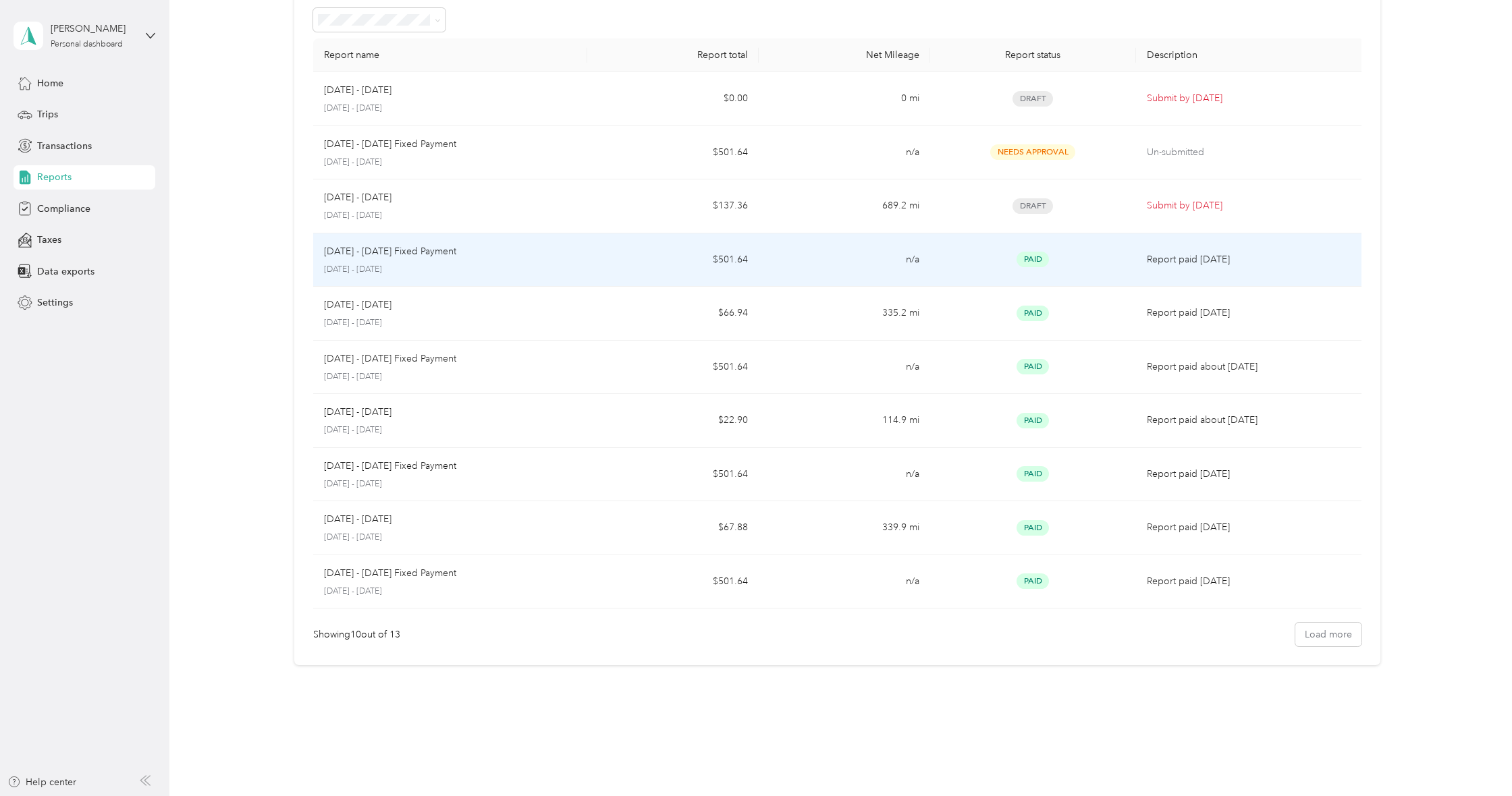
scroll to position [71, 0]
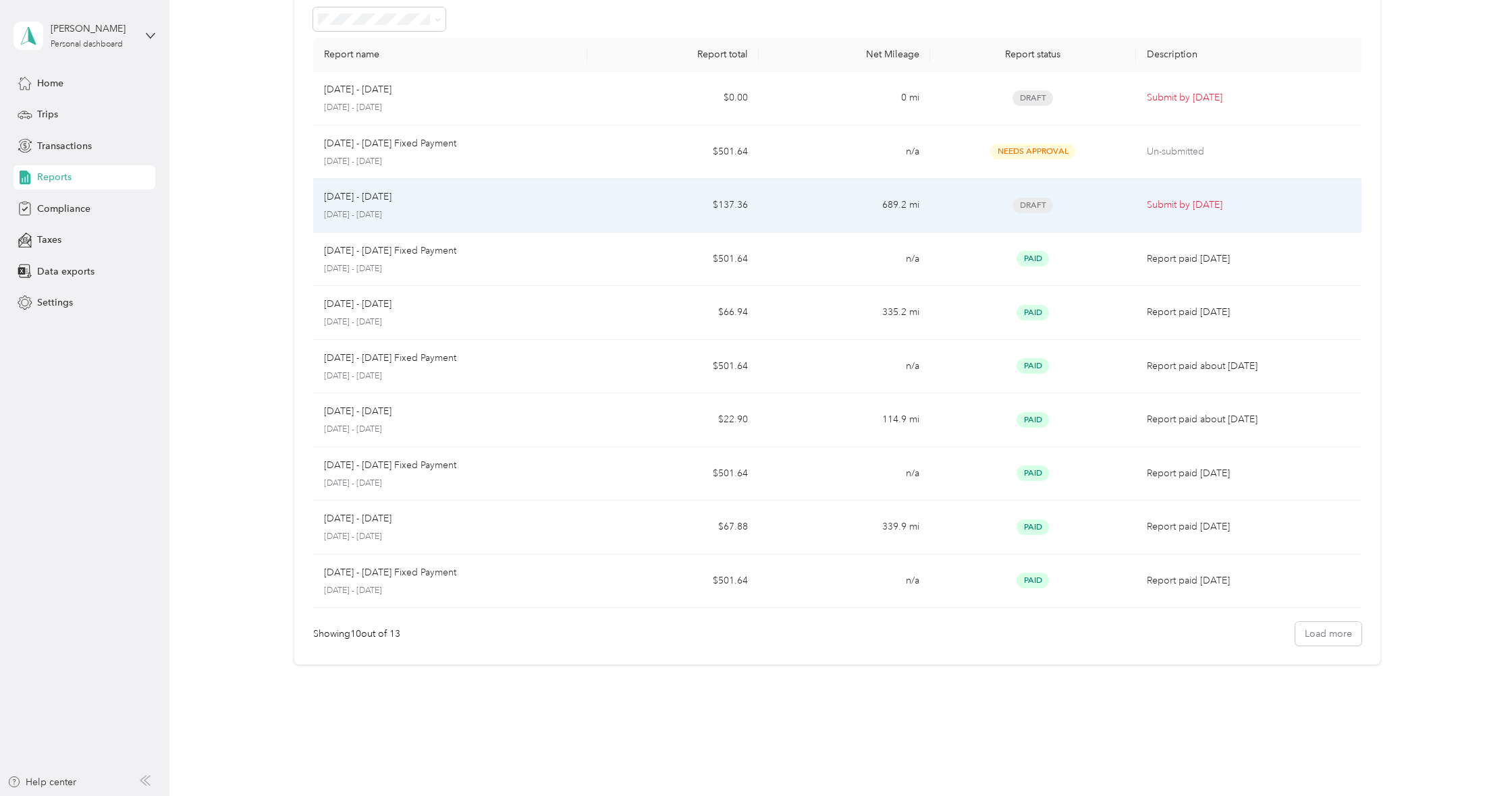
click at [387, 201] on p "[DATE] - [DATE]" at bounding box center [357, 197] width 67 height 15
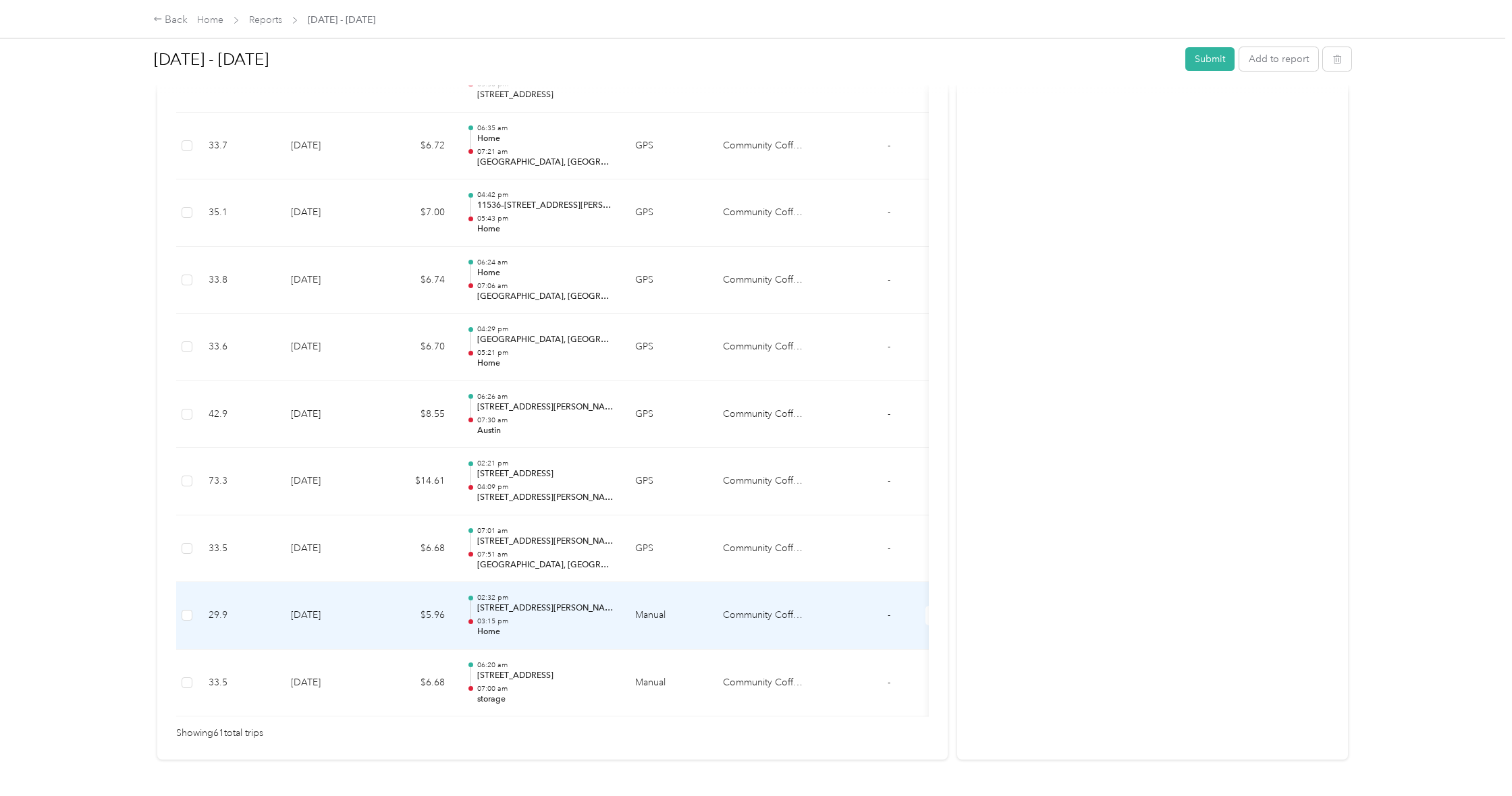
click at [508, 603] on p "[STREET_ADDRESS][PERSON_NAME]" at bounding box center [545, 609] width 137 height 12
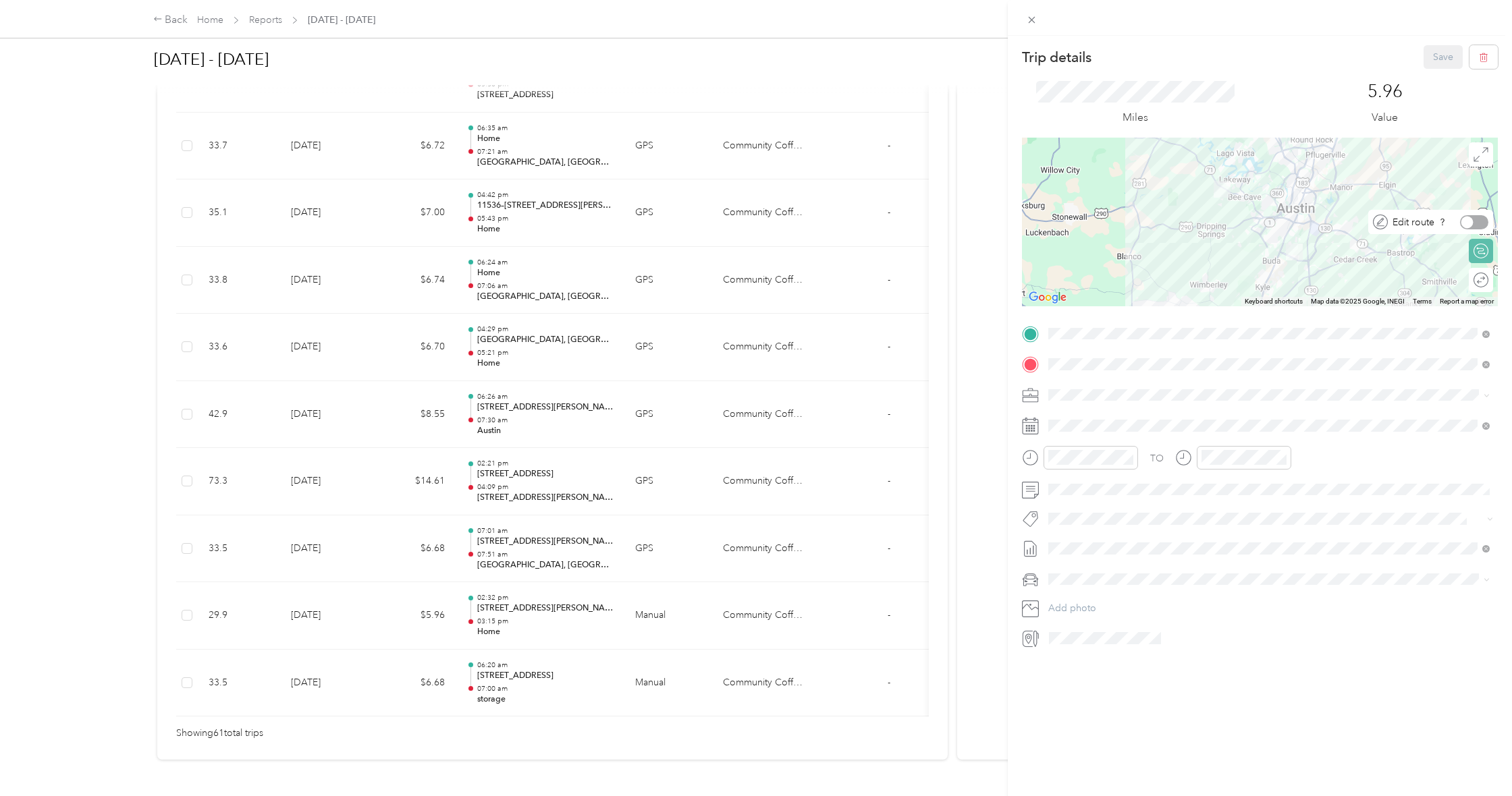
click at [1477, 219] on div at bounding box center [1474, 222] width 28 height 14
click at [1286, 247] on img at bounding box center [1291, 256] width 17 height 17
click at [1235, 251] on div at bounding box center [1259, 221] width 475 height 169
click at [1235, 251] on div at bounding box center [1259, 221] width 475 height 169
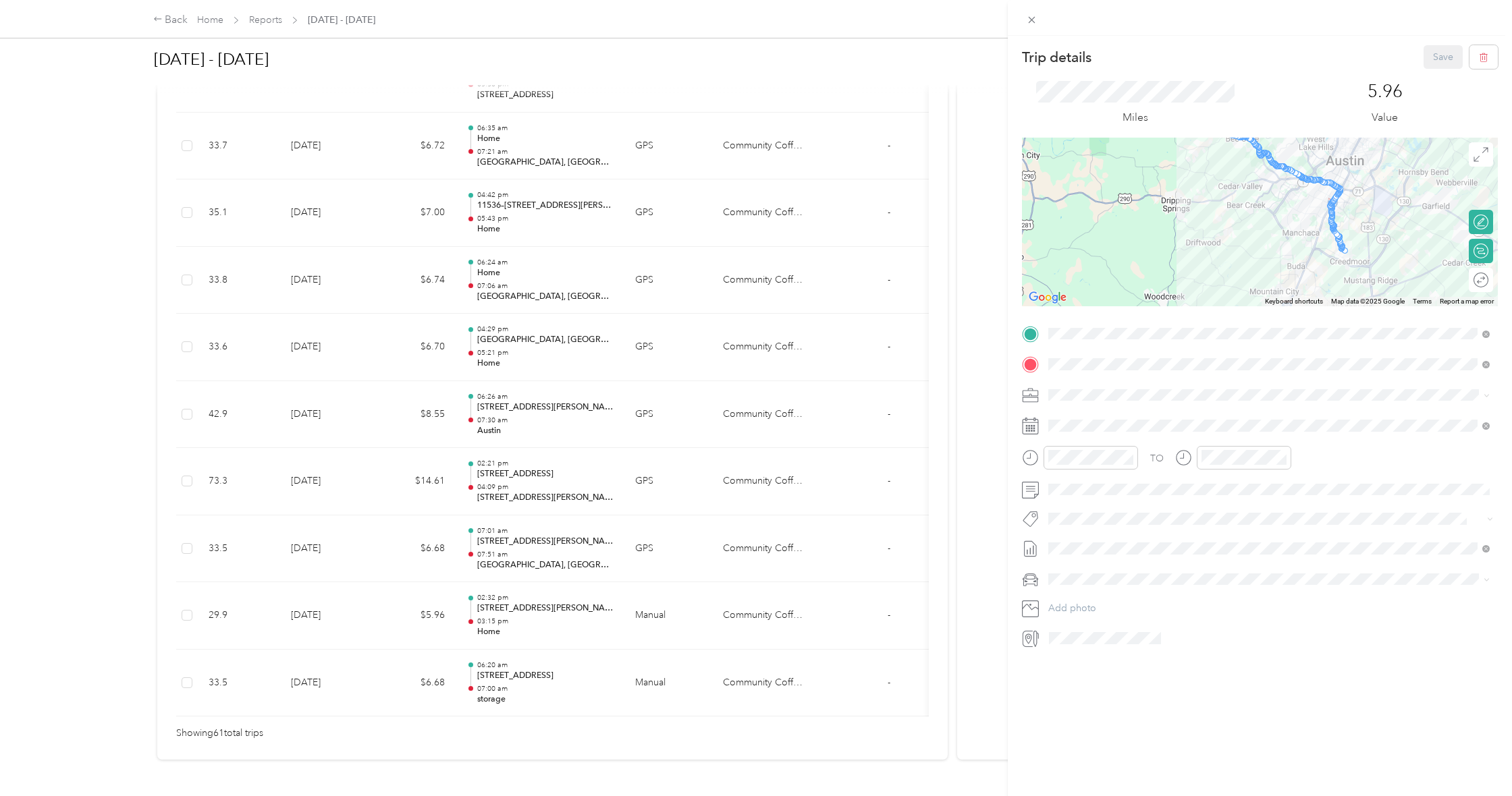
drag, startPoint x: 1345, startPoint y: 250, endPoint x: 1336, endPoint y: 242, distance: 12.0
click at [1336, 242] on img at bounding box center [1343, 249] width 17 height 17
drag, startPoint x: 1334, startPoint y: 230, endPoint x: 1328, endPoint y: 248, distance: 19.0
click at [1434, 52] on button "Save" at bounding box center [1442, 57] width 39 height 23
